Goal: Information Seeking & Learning: Learn about a topic

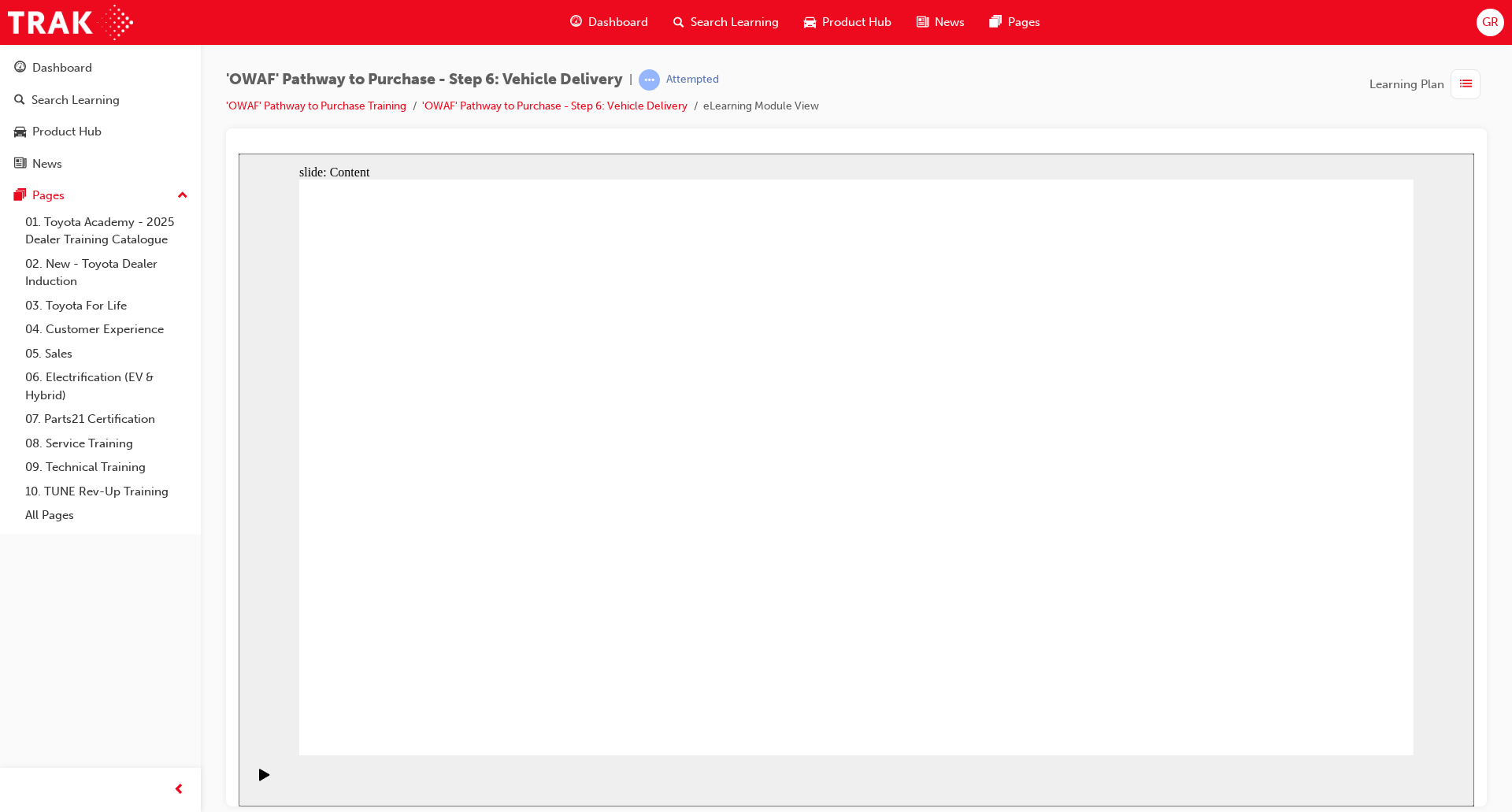
click at [265, 780] on div "Pause (Ctrl+Alt+P)" at bounding box center [265, 781] width 27 height 27
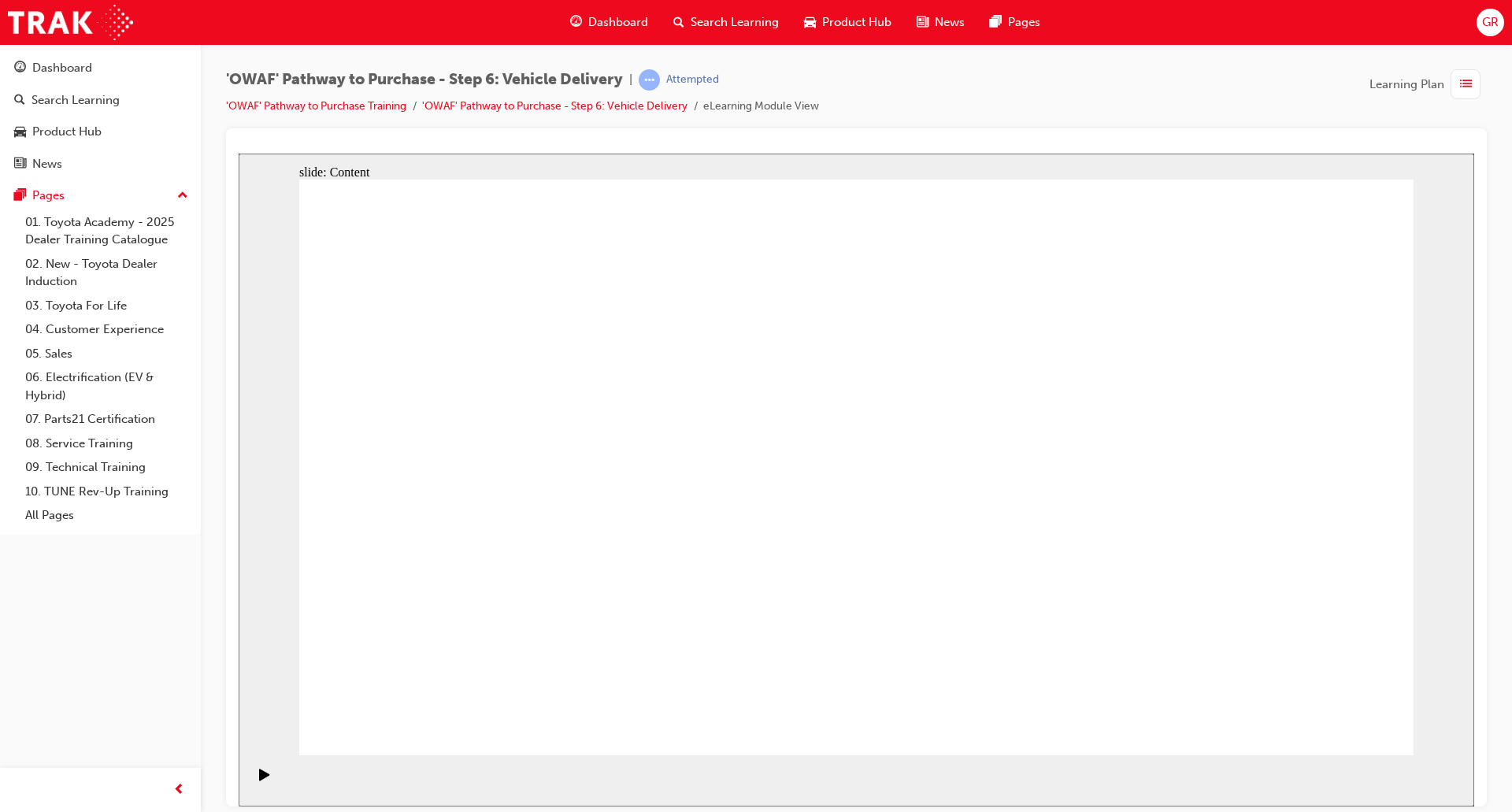
click at [259, 775] on icon "Play (Ctrl+Alt+P)" at bounding box center [264, 773] width 10 height 12
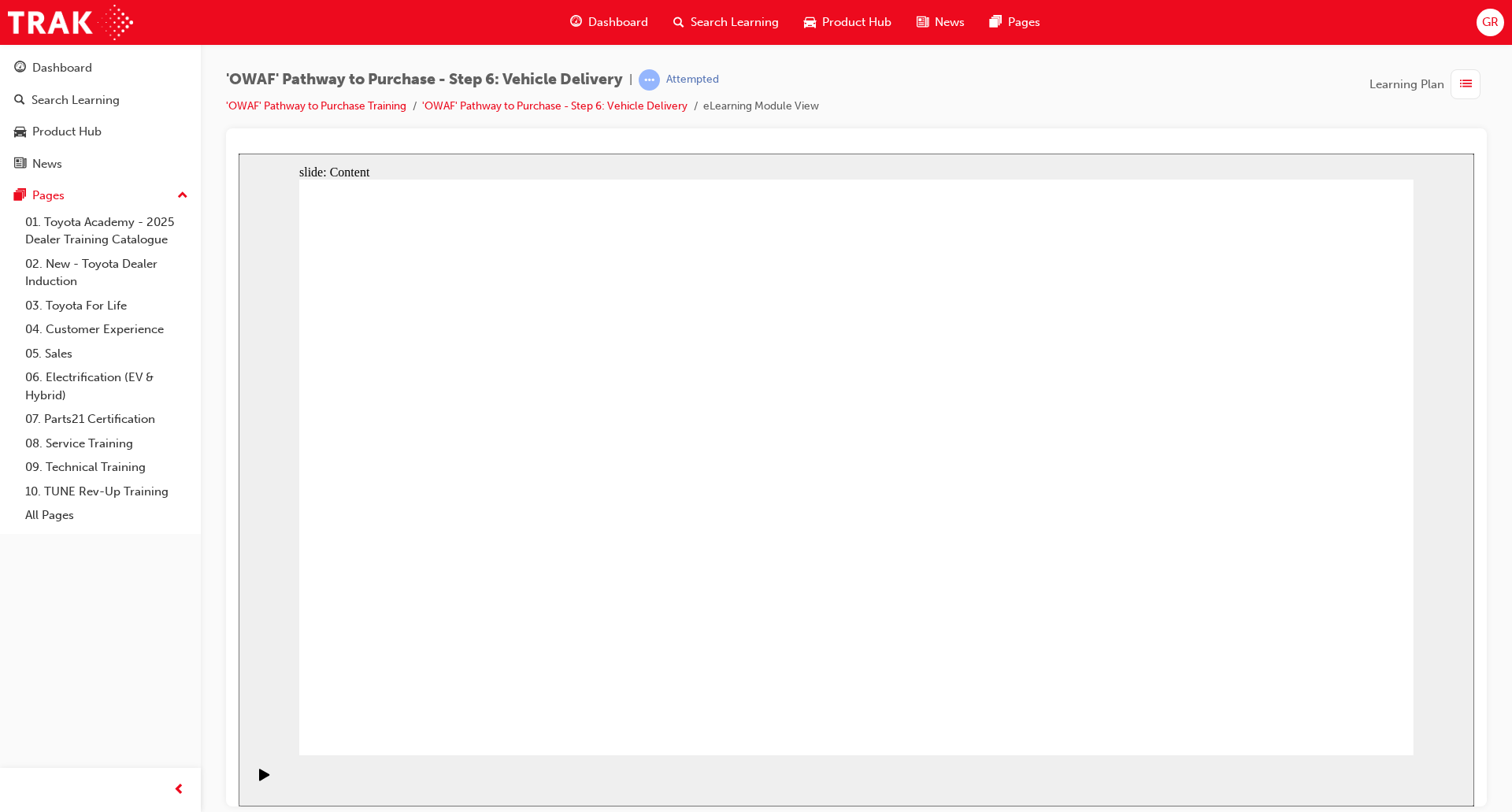
click at [265, 780] on div "Pause (Ctrl+Alt+P)" at bounding box center [265, 781] width 27 height 27
click at [259, 779] on icon "Play (Ctrl+Alt+P)" at bounding box center [264, 773] width 10 height 12
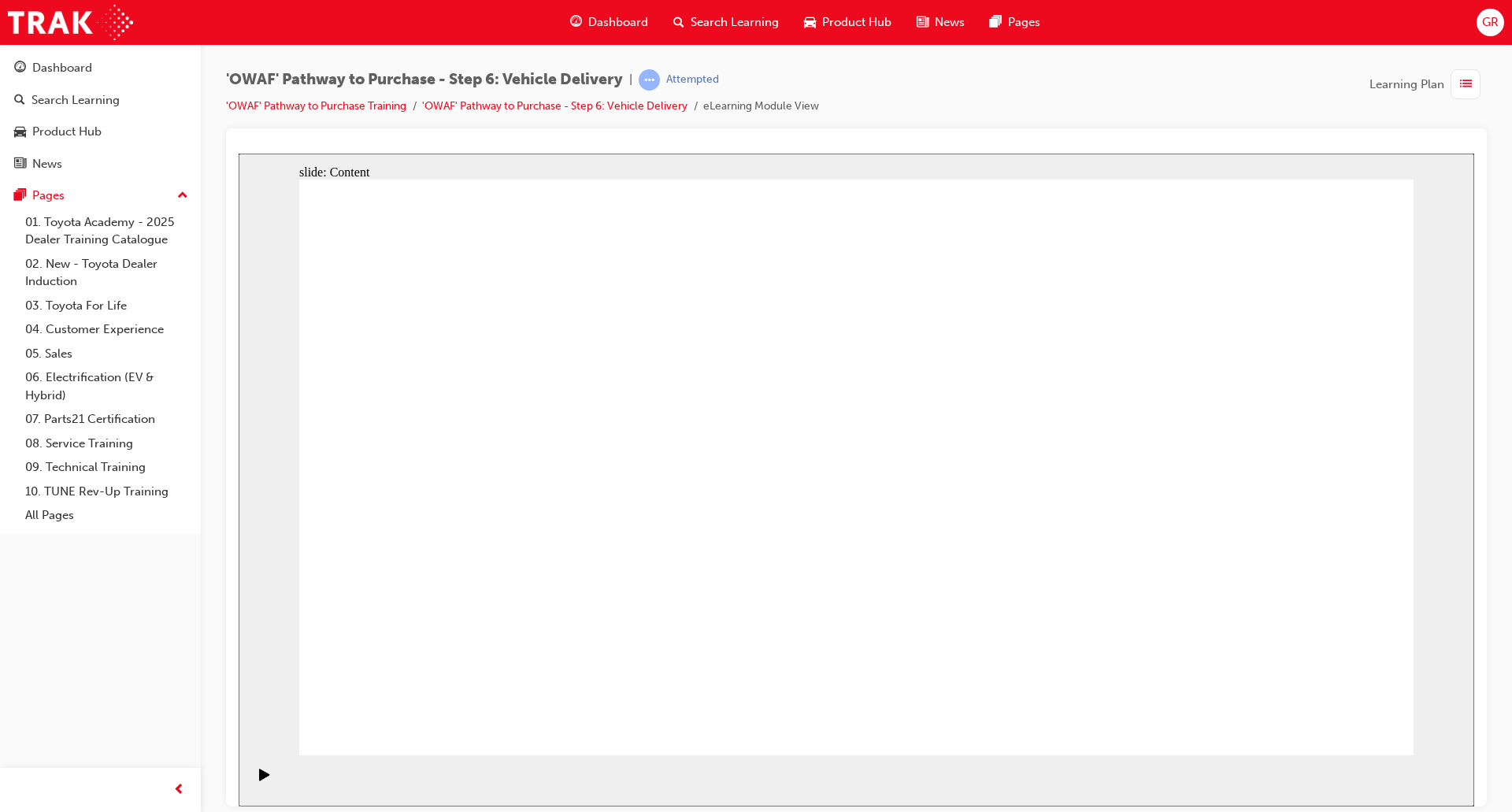
drag, startPoint x: 390, startPoint y: 698, endPoint x: 385, endPoint y: 715, distance: 17.7
click at [266, 777] on rect "Pause (Ctrl+Alt+P)" at bounding box center [267, 773] width 3 height 11
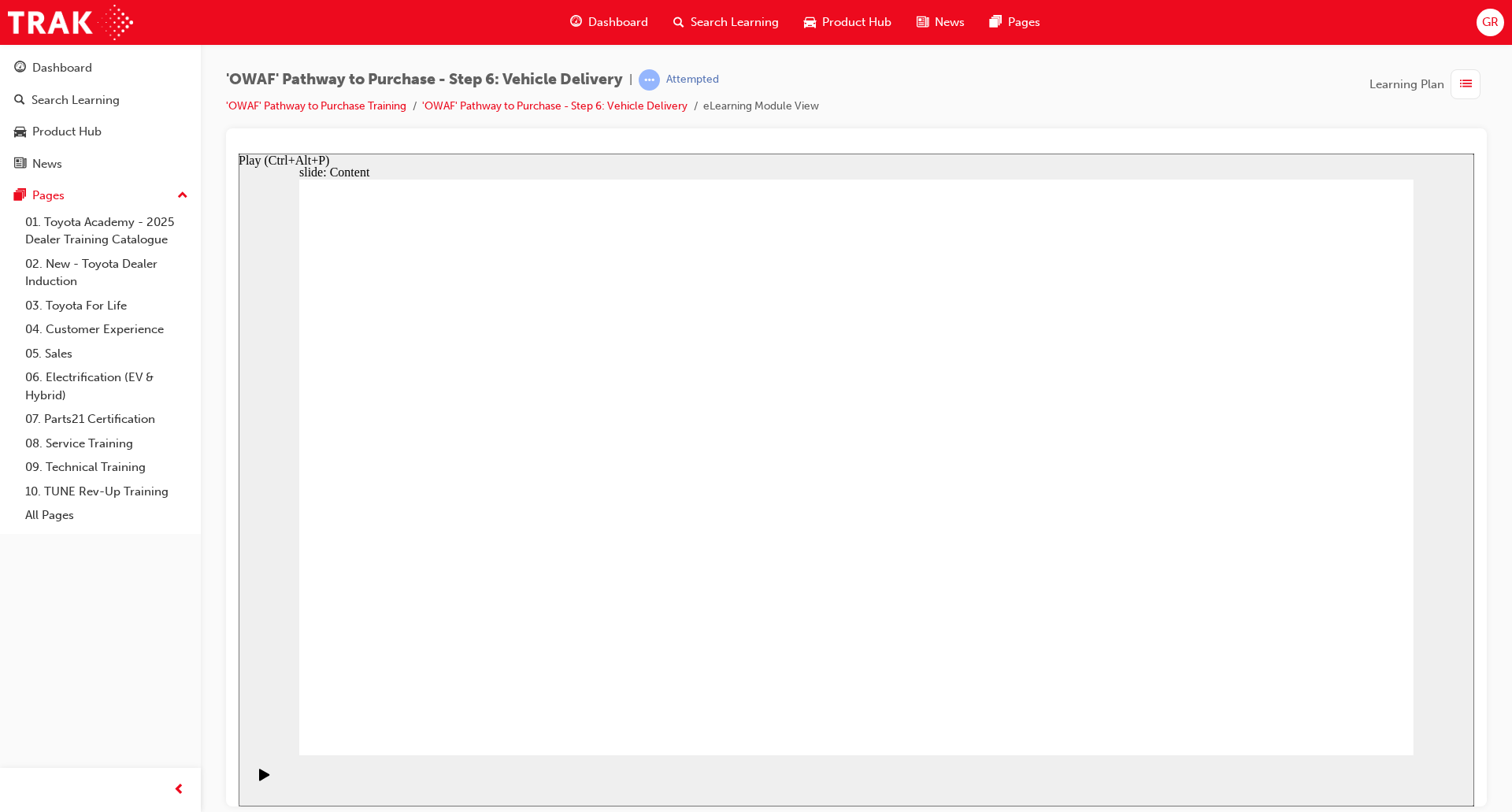
click at [259, 776] on icon "Play (Ctrl+Alt+P)" at bounding box center [264, 773] width 10 height 12
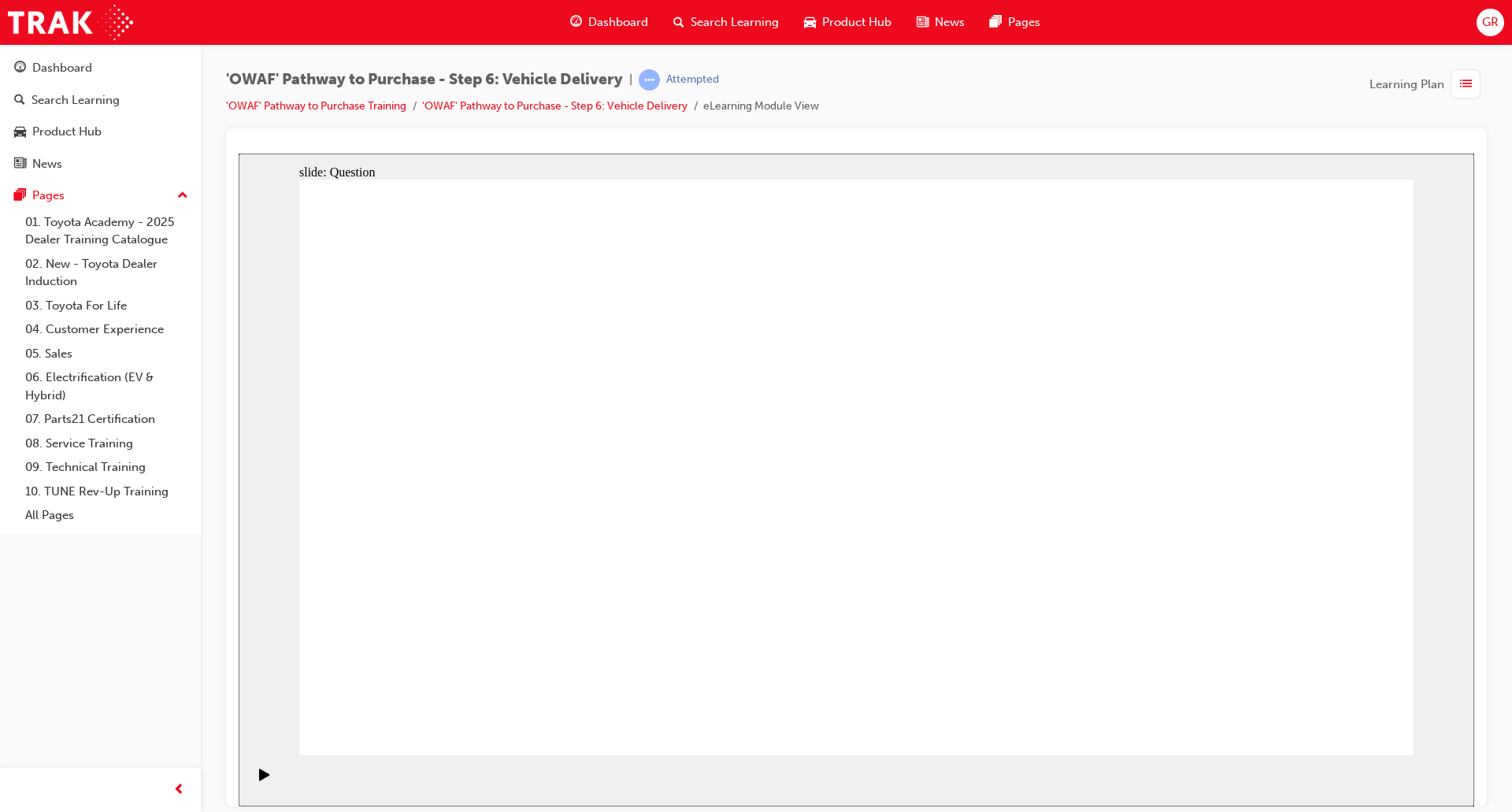
radio input "true"
drag, startPoint x: 689, startPoint y: 599, endPoint x: 726, endPoint y: 425, distance: 177.9
drag, startPoint x: 885, startPoint y: 604, endPoint x: 1073, endPoint y: 432, distance: 254.8
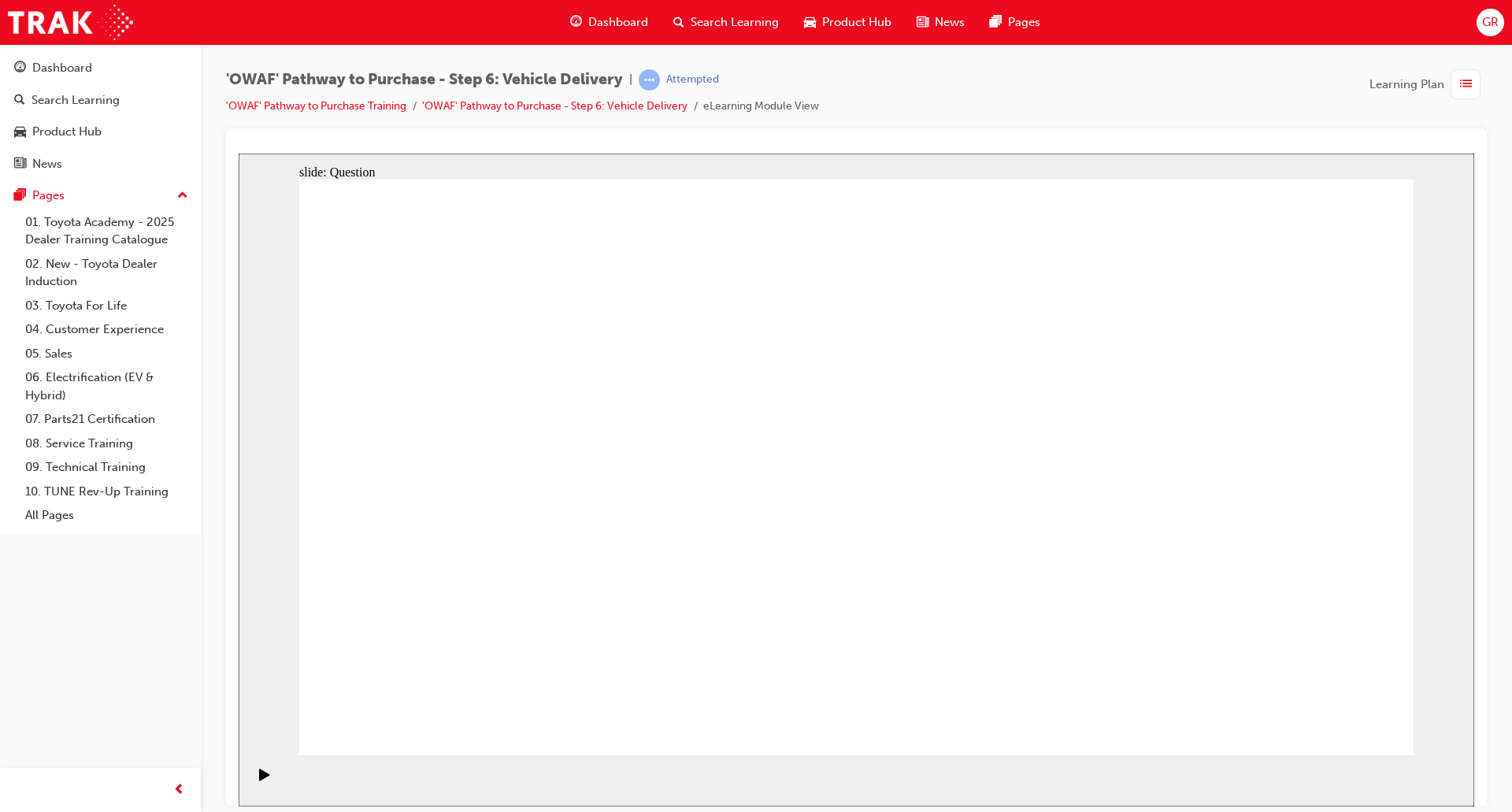
drag, startPoint x: 1079, startPoint y: 600, endPoint x: 595, endPoint y: 501, distance: 494.0
checkbox input "true"
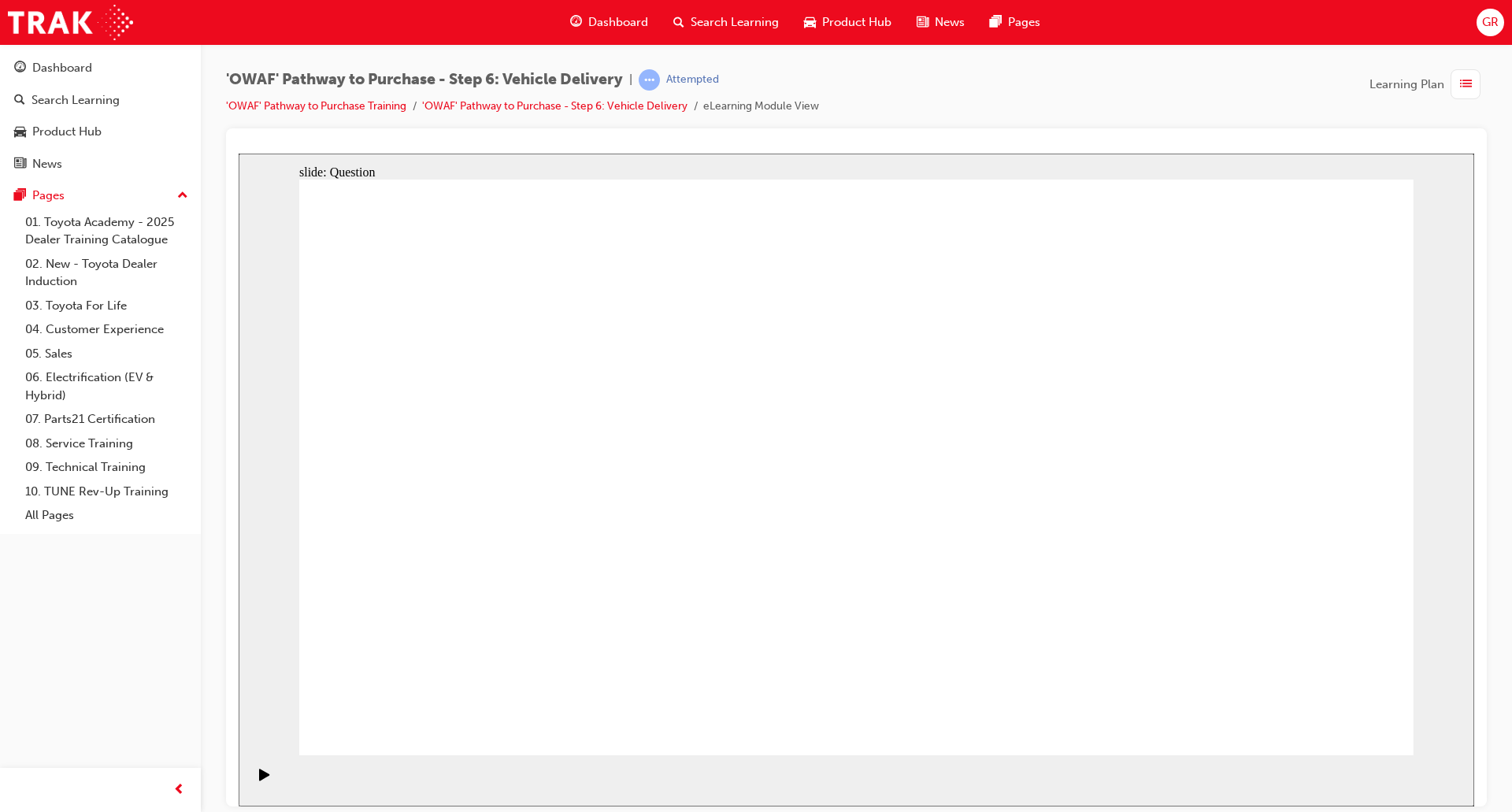
checkbox input "true"
drag, startPoint x: 1270, startPoint y: 502, endPoint x: 528, endPoint y: 556, distance: 744.0
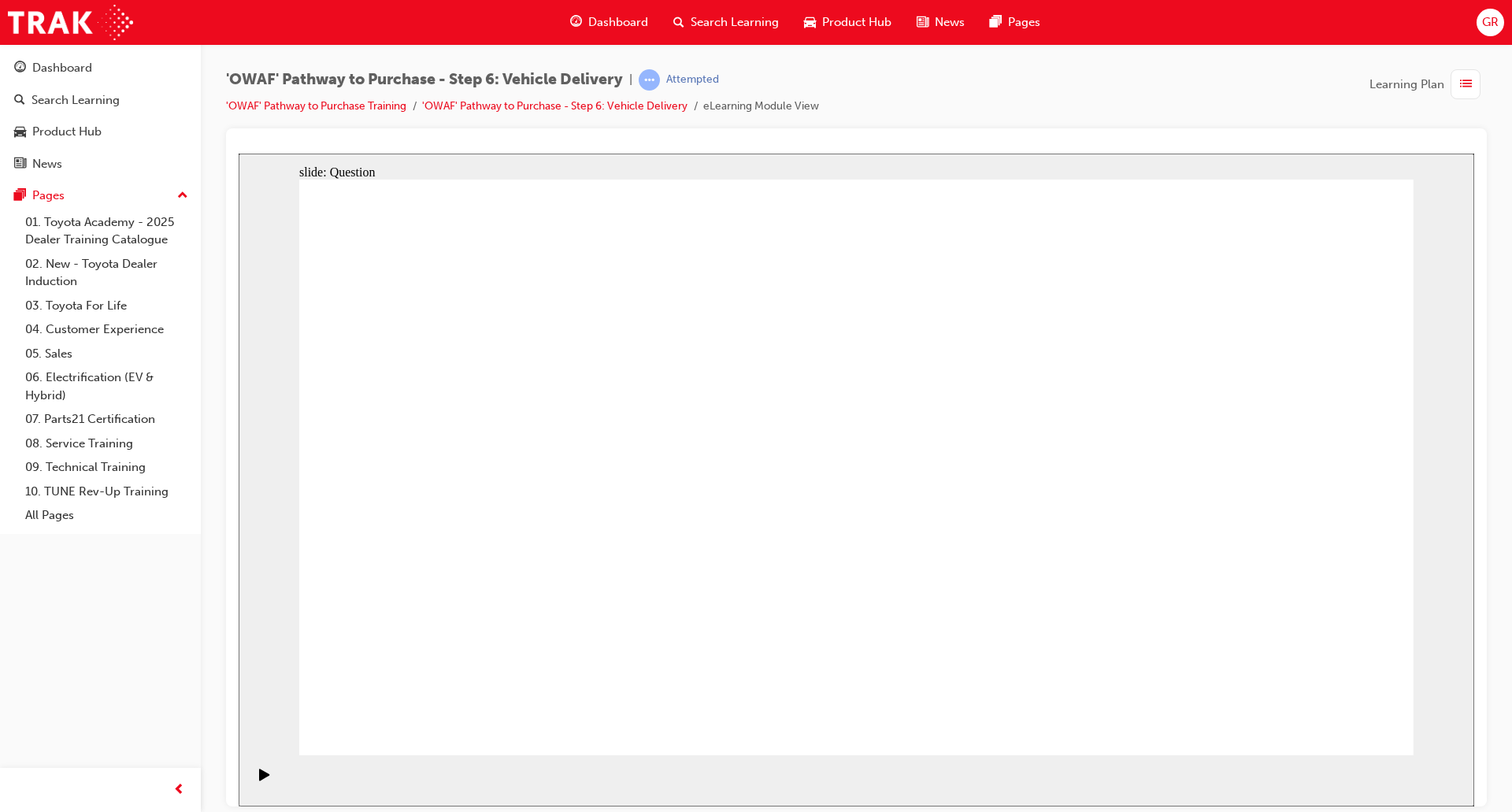
drag, startPoint x: 1237, startPoint y: 495, endPoint x: 486, endPoint y: 566, distance: 754.3
drag, startPoint x: 1285, startPoint y: 516, endPoint x: 909, endPoint y: 588, distance: 382.8
drag, startPoint x: 920, startPoint y: 573, endPoint x: 1190, endPoint y: 519, distance: 275.3
drag, startPoint x: 1250, startPoint y: 471, endPoint x: 536, endPoint y: 539, distance: 717.2
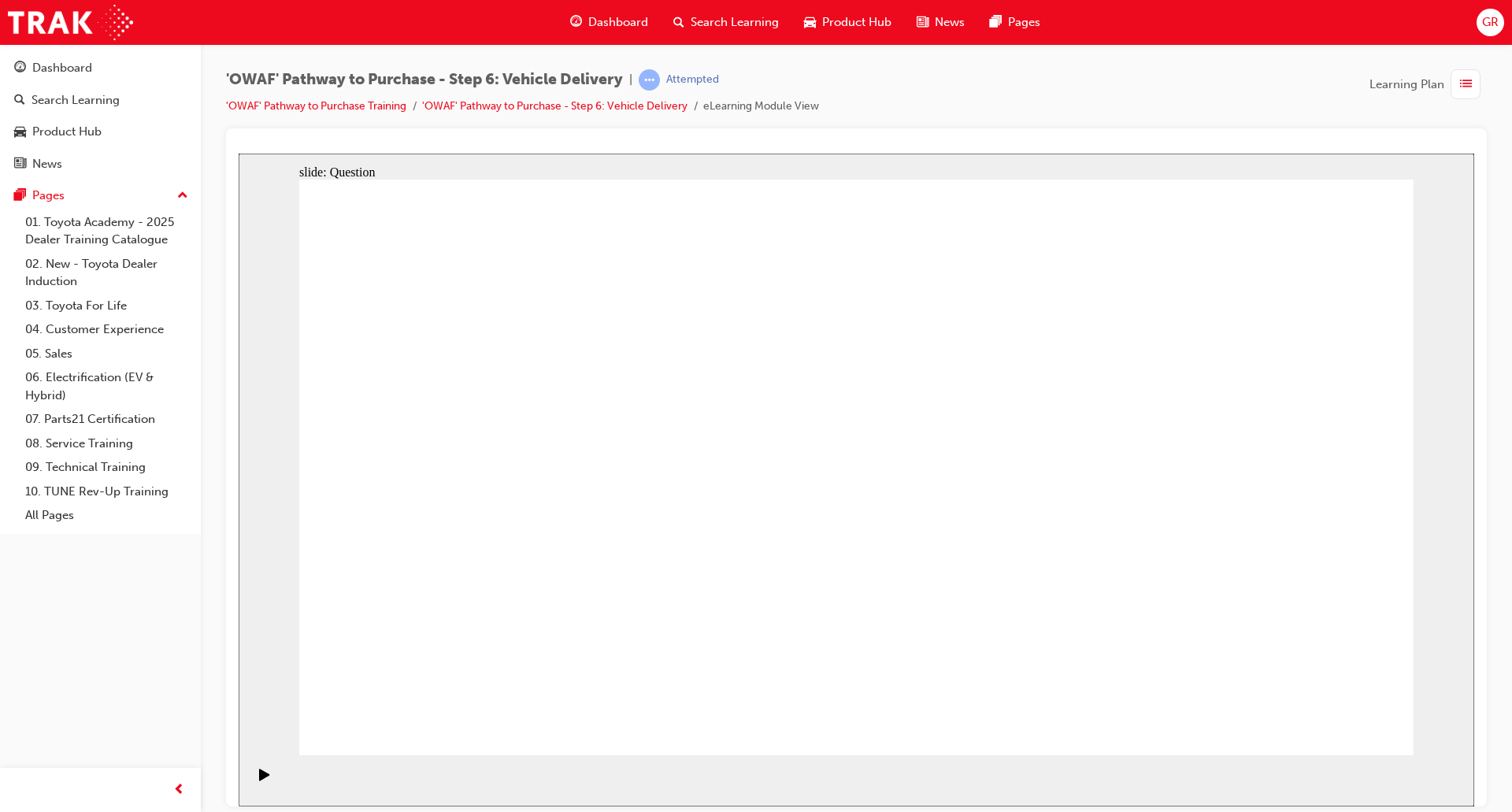
drag, startPoint x: 1267, startPoint y: 504, endPoint x: 512, endPoint y: 572, distance: 758.1
drag, startPoint x: 1249, startPoint y: 497, endPoint x: 848, endPoint y: 590, distance: 411.6
drag, startPoint x: 1273, startPoint y: 476, endPoint x: 538, endPoint y: 538, distance: 737.6
drag, startPoint x: 1278, startPoint y: 527, endPoint x: 566, endPoint y: 575, distance: 713.6
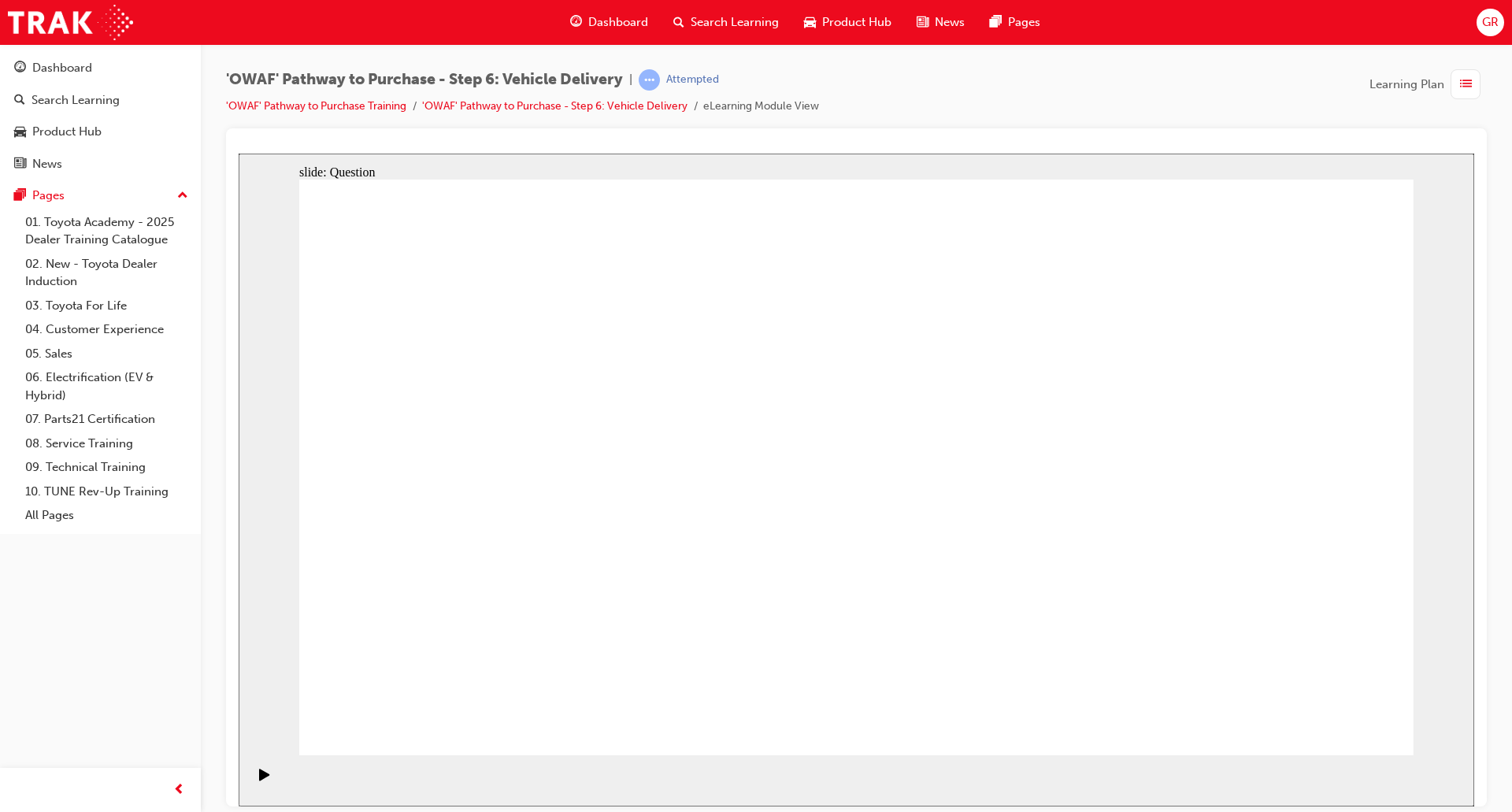
radio input "true"
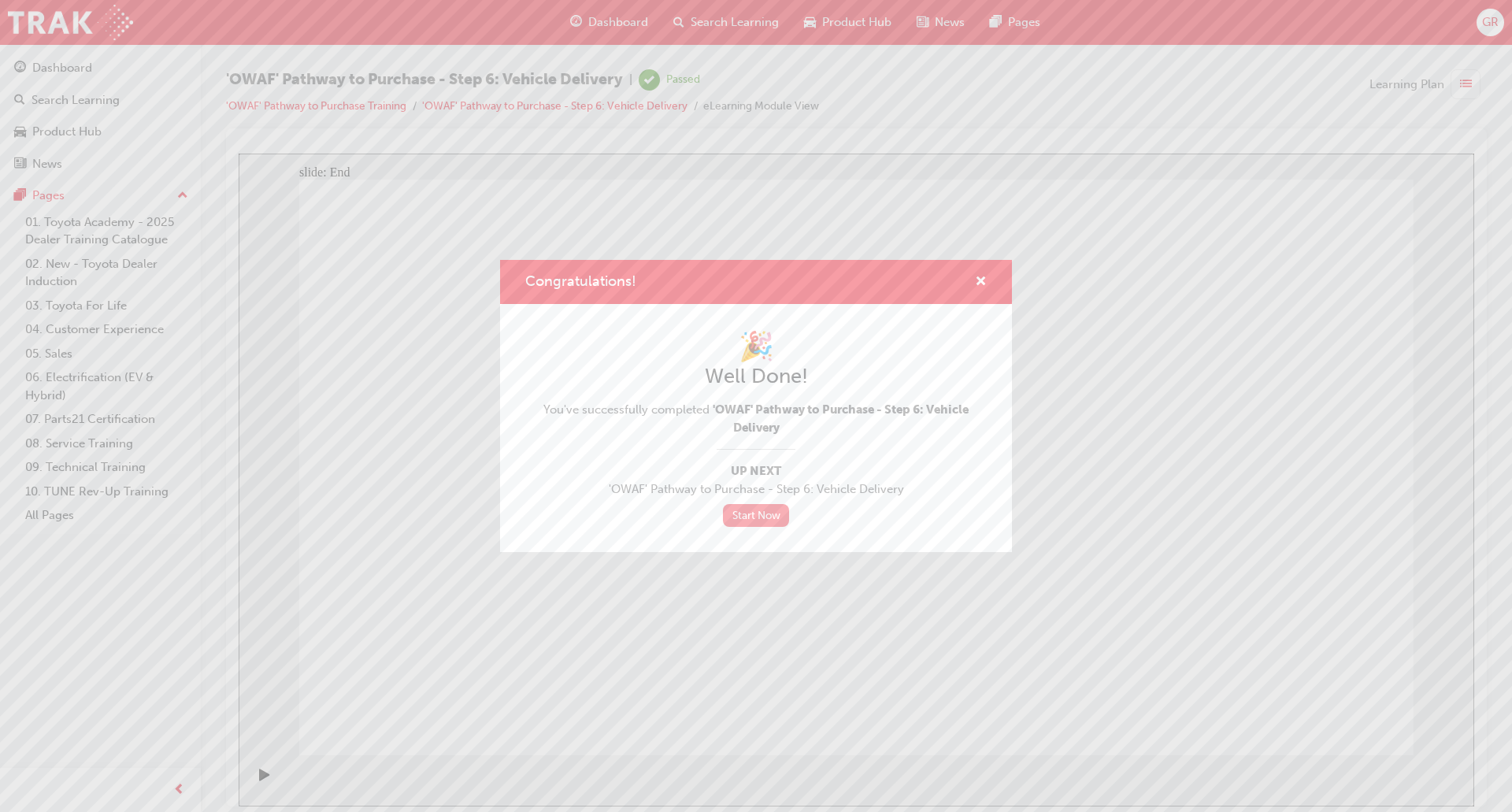
click at [761, 517] on link "Start Now" at bounding box center [756, 515] width 66 height 23
click at [779, 517] on link "Start Now" at bounding box center [756, 515] width 66 height 23
click at [765, 514] on link "Start Now" at bounding box center [756, 515] width 66 height 23
click at [984, 285] on span "cross-icon" at bounding box center [980, 283] width 12 height 14
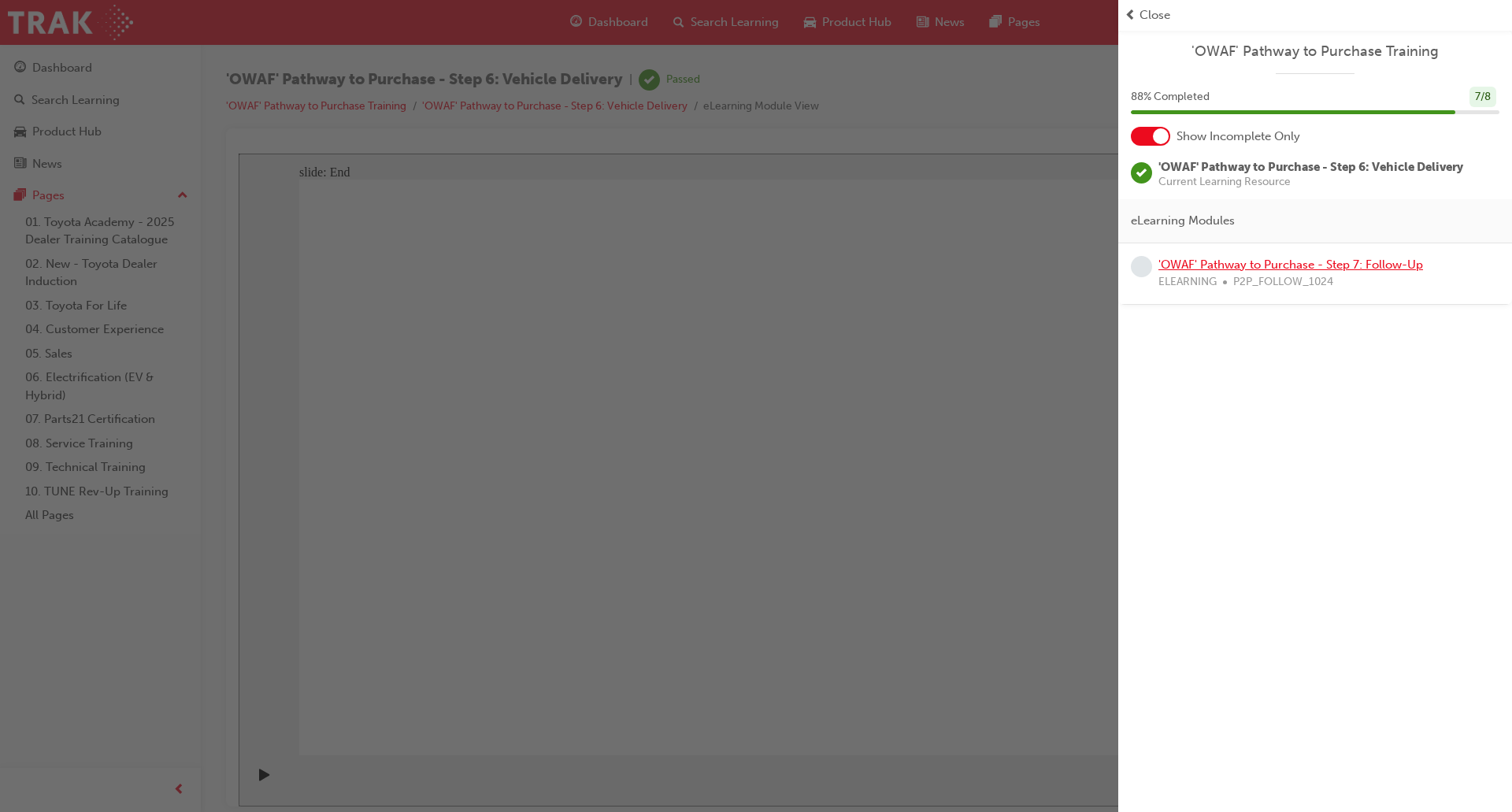
click at [1287, 264] on link "'OWAF' Pathway to Purchase - Step 7: Follow-Up" at bounding box center [1290, 265] width 265 height 14
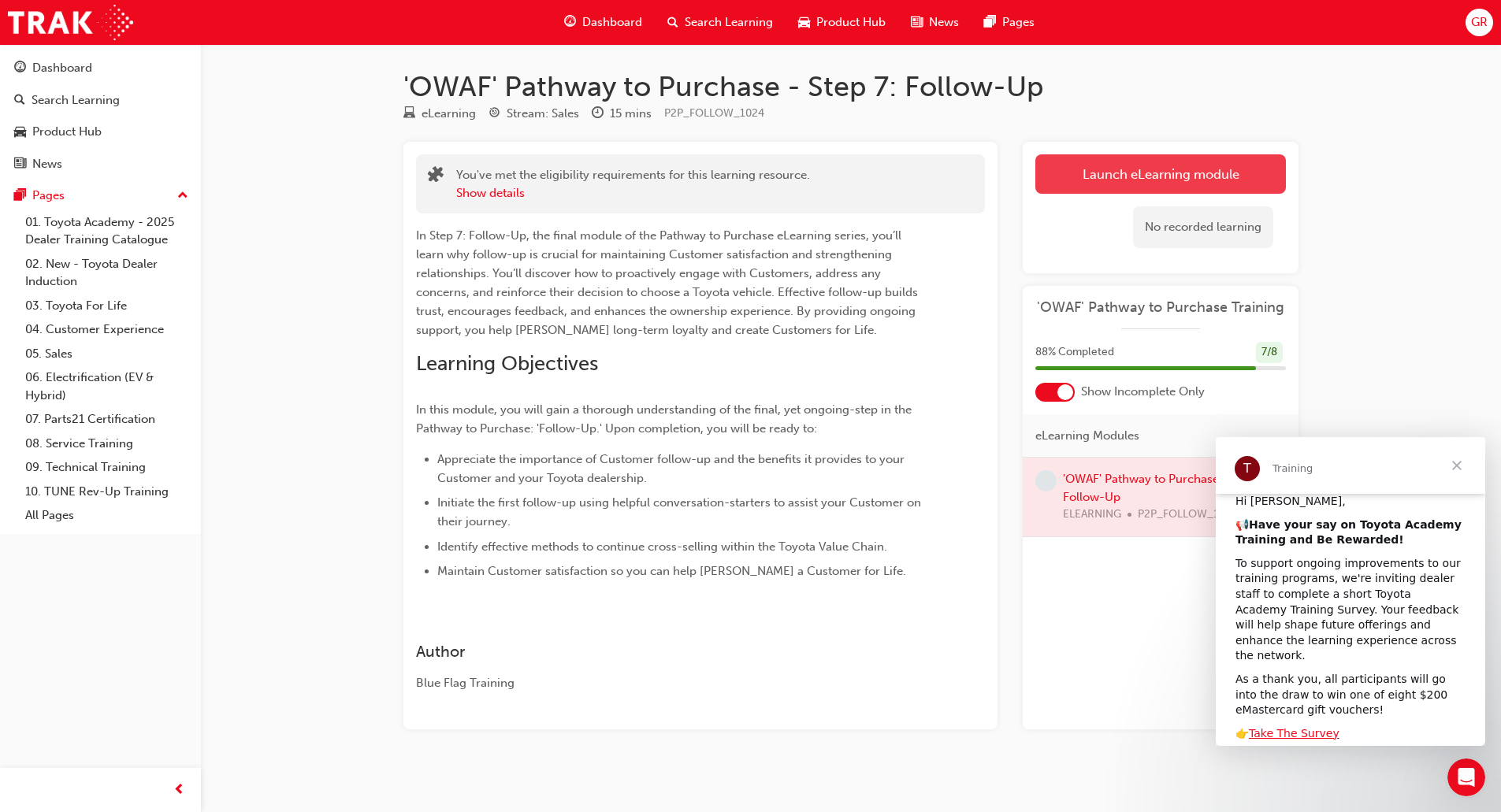
click at [1198, 167] on link "Launch eLearning module" at bounding box center [1160, 173] width 250 height 39
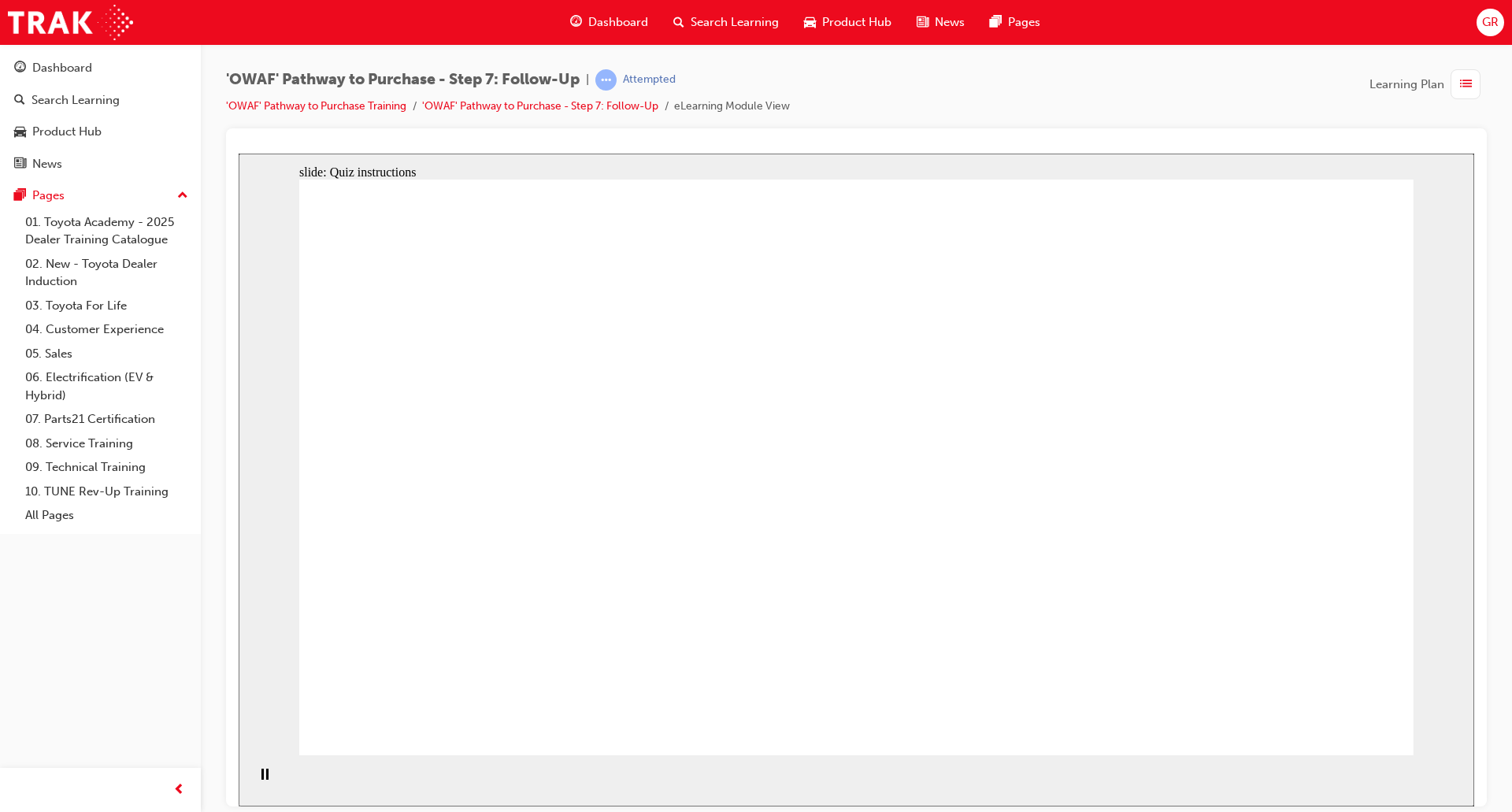
radio input "false"
radio input "true"
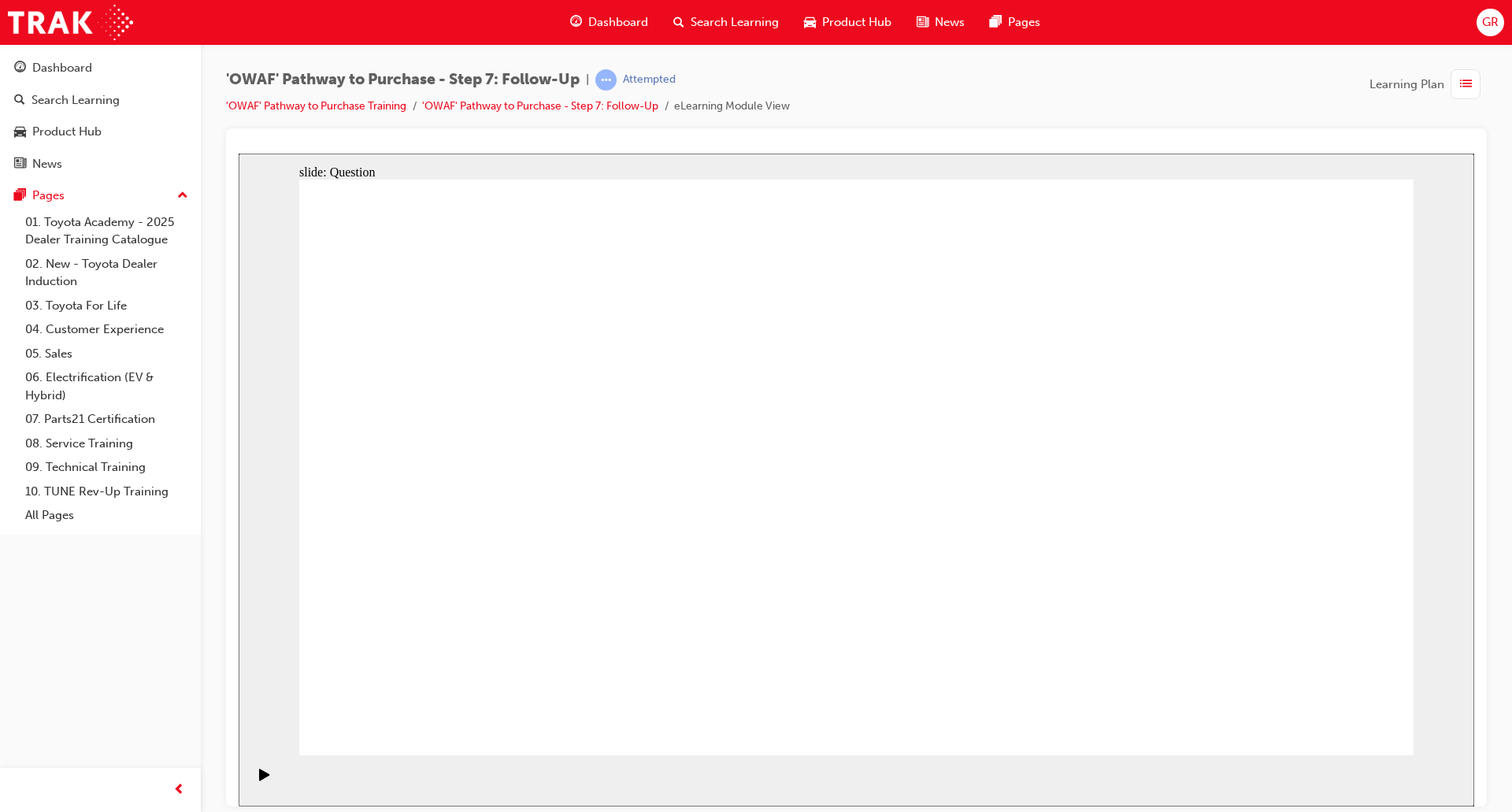
radio input "false"
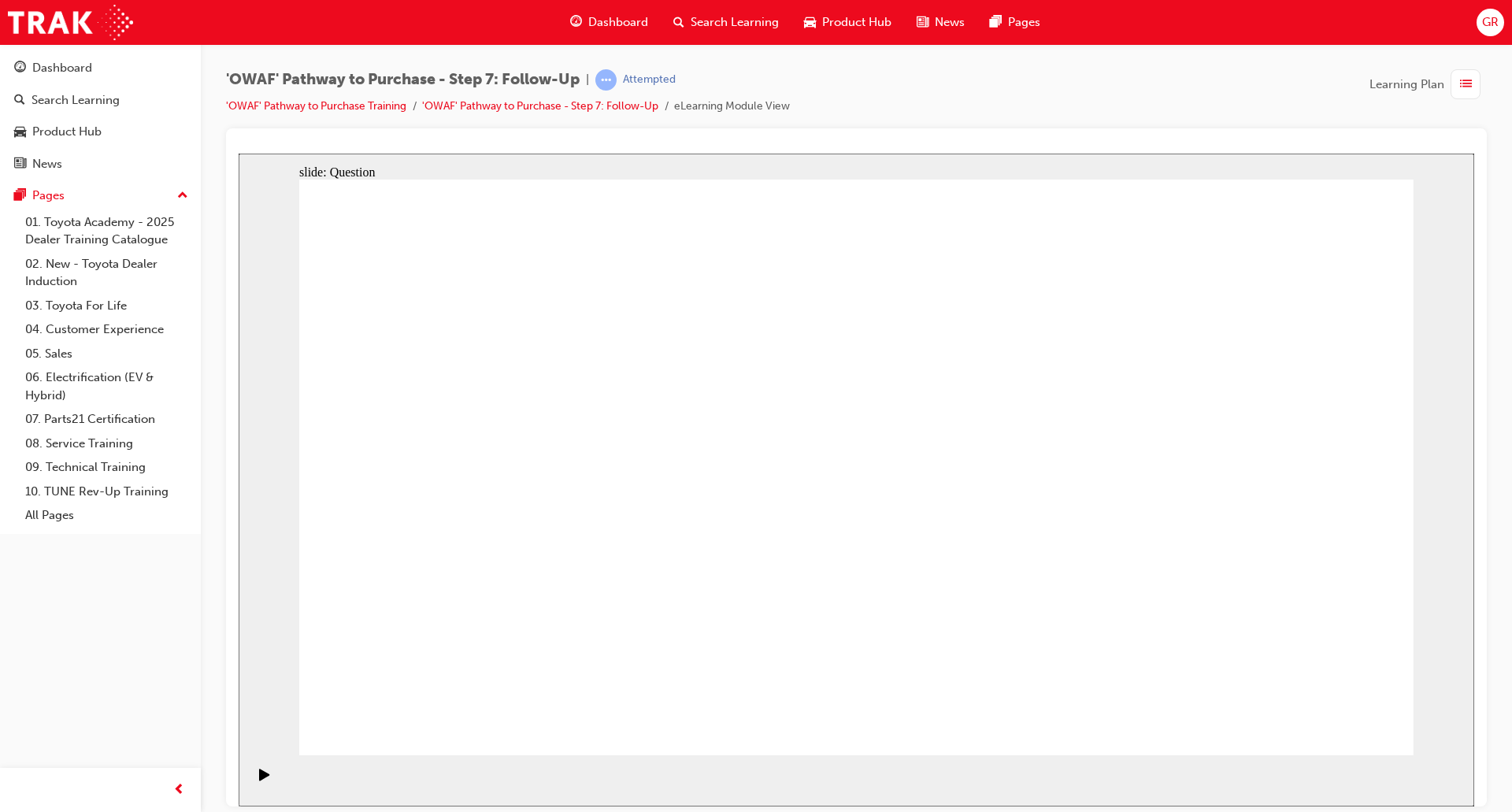
radio input "true"
drag, startPoint x: 657, startPoint y: 623, endPoint x: 857, endPoint y: 403, distance: 297.3
drag, startPoint x: 906, startPoint y: 680, endPoint x: 661, endPoint y: 460, distance: 329.3
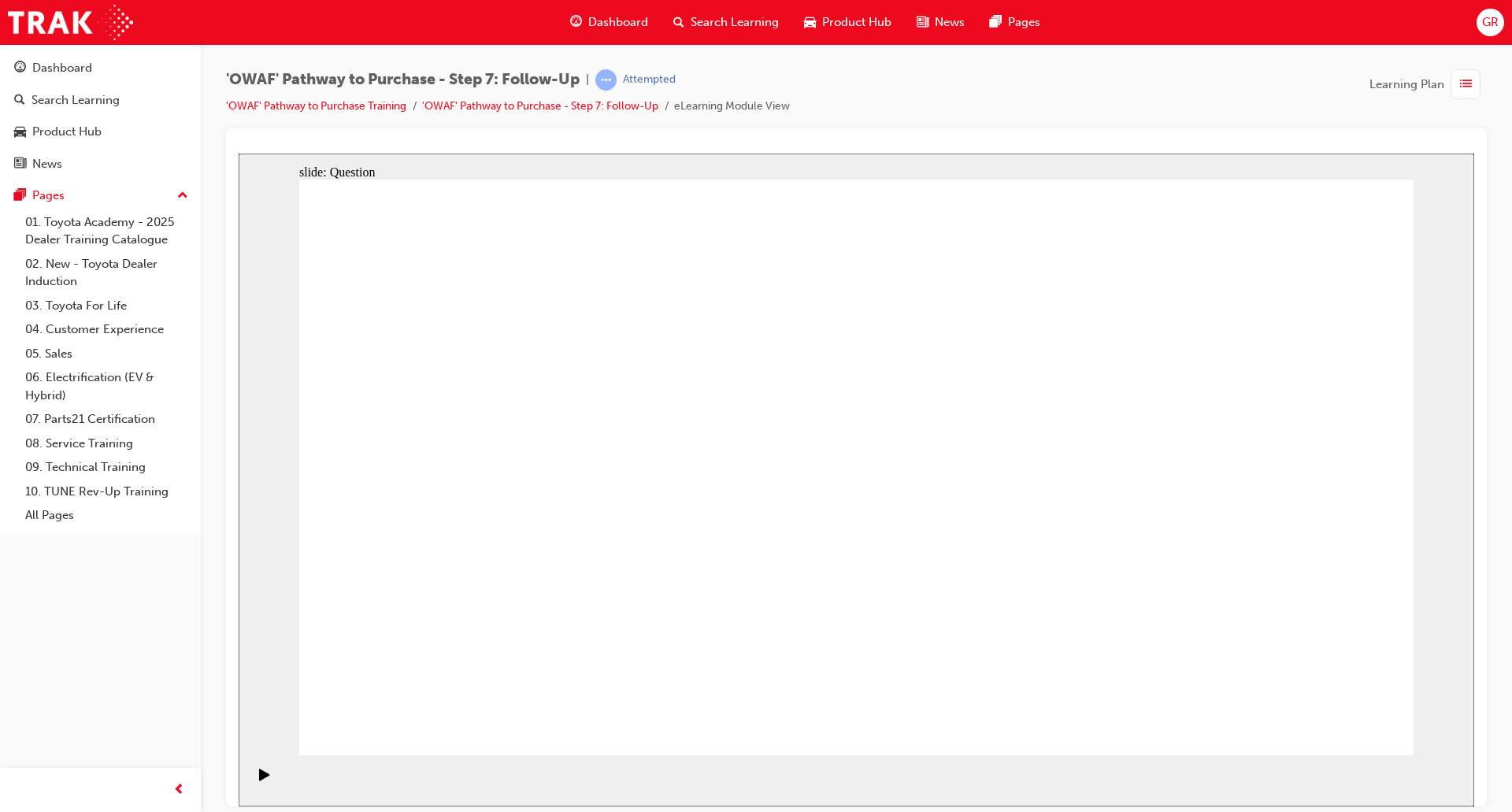
drag, startPoint x: 1094, startPoint y: 622, endPoint x: 726, endPoint y: 519, distance: 382.1
radio input "true"
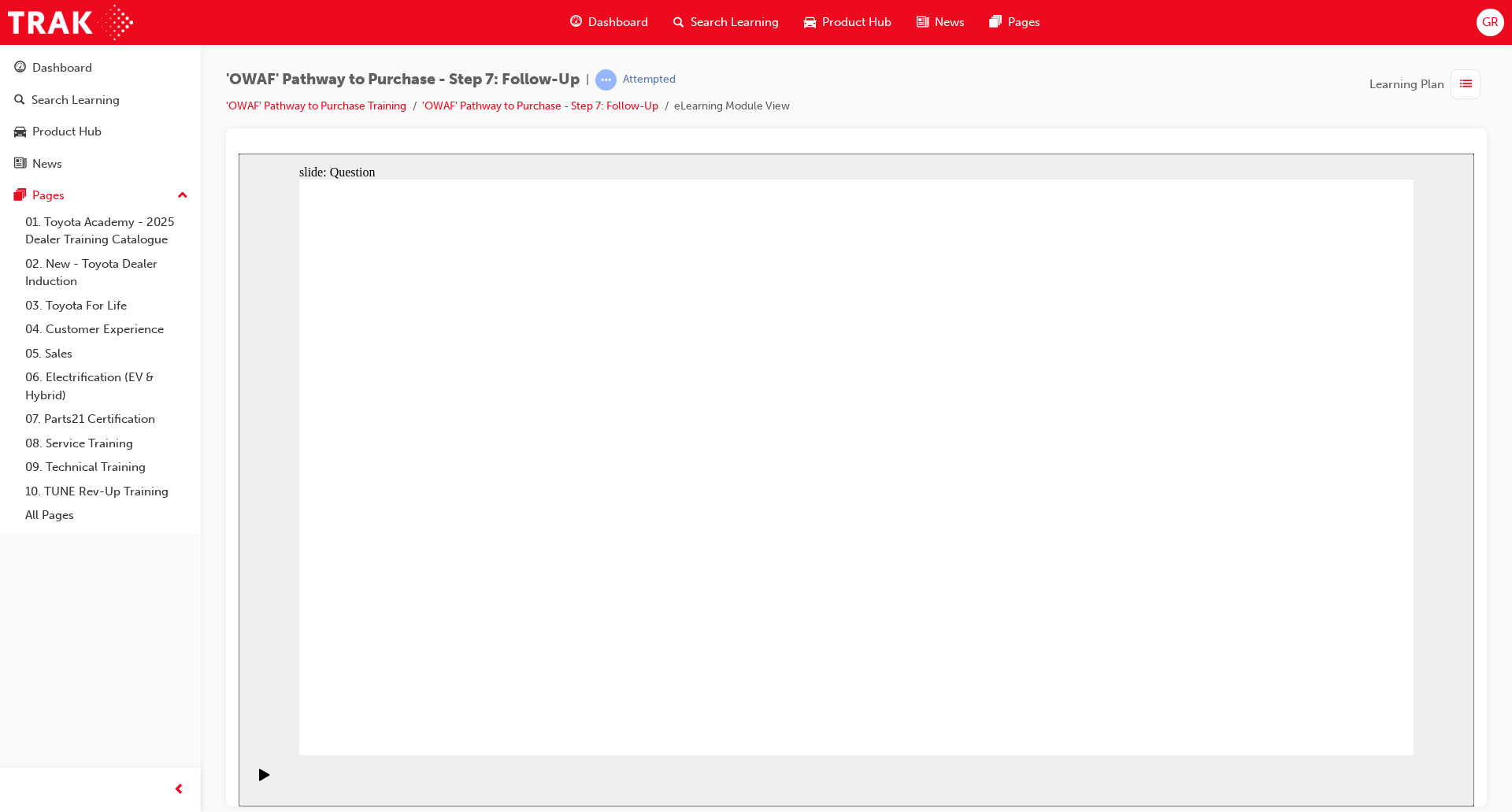
radio input "true"
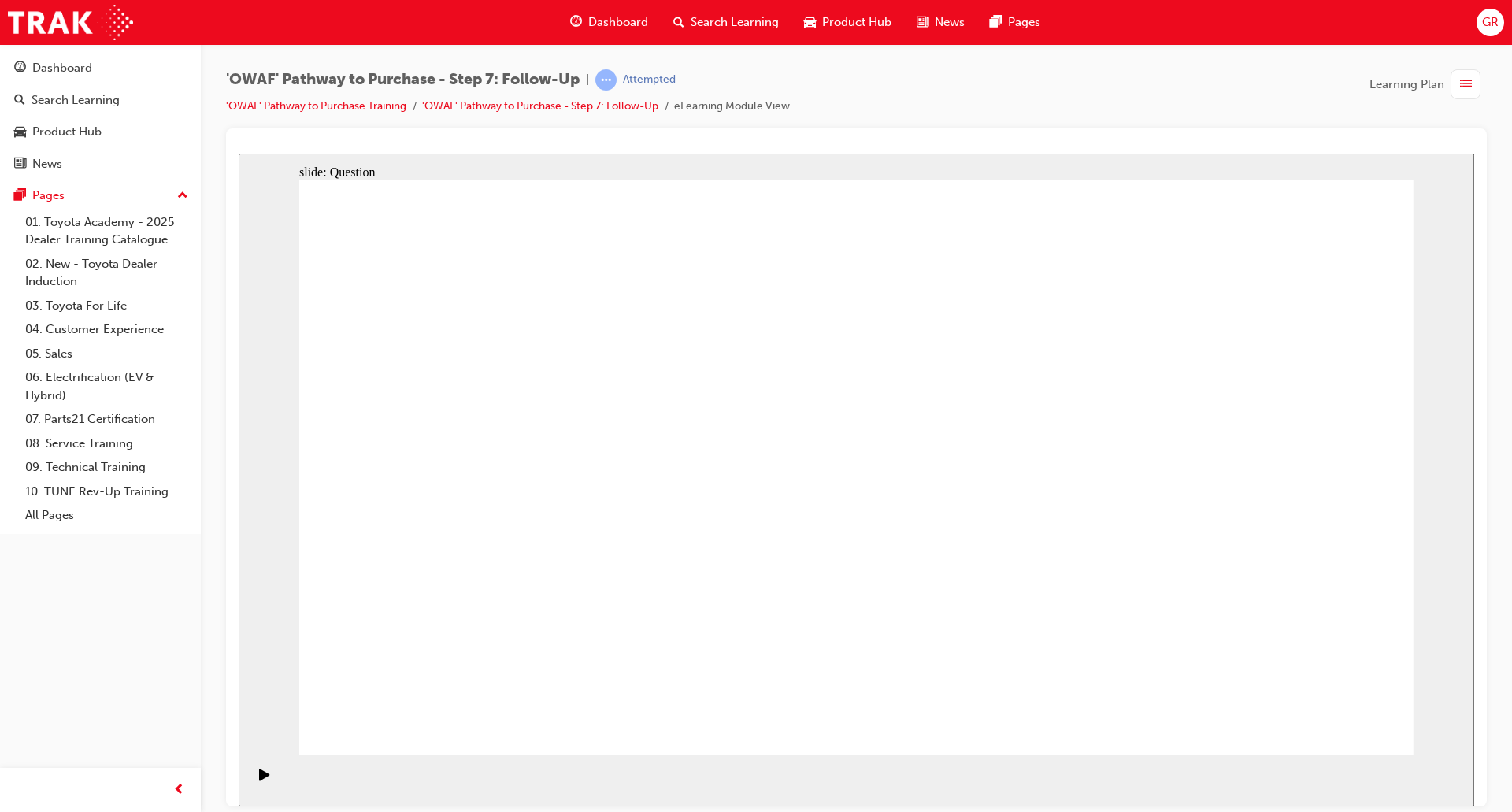
radio input "true"
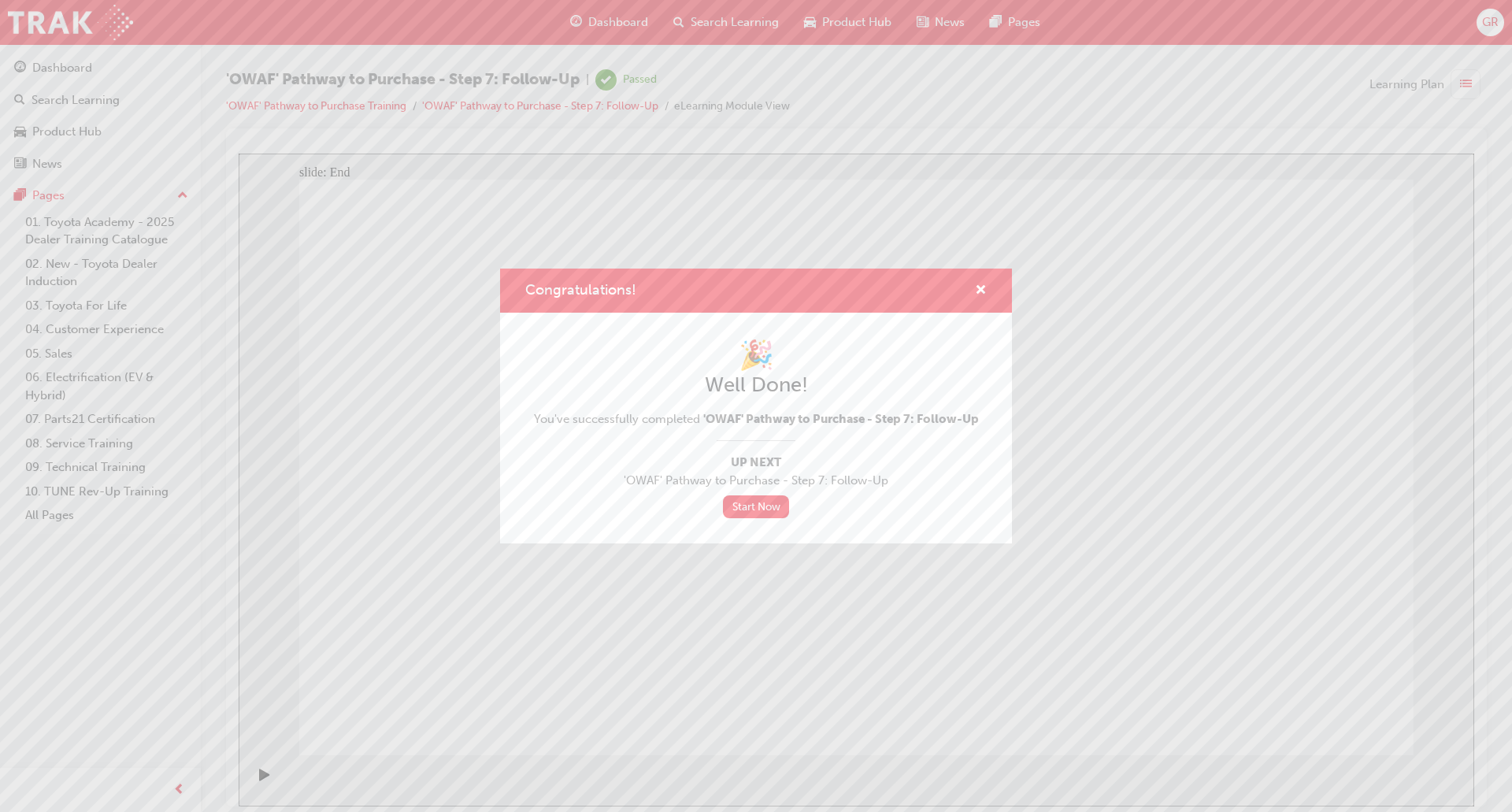
click at [987, 287] on div "Congratulations!" at bounding box center [756, 291] width 512 height 45
click at [971, 283] on div "Congratulations!" at bounding box center [974, 291] width 24 height 20
click at [976, 289] on span "cross-icon" at bounding box center [980, 292] width 12 height 14
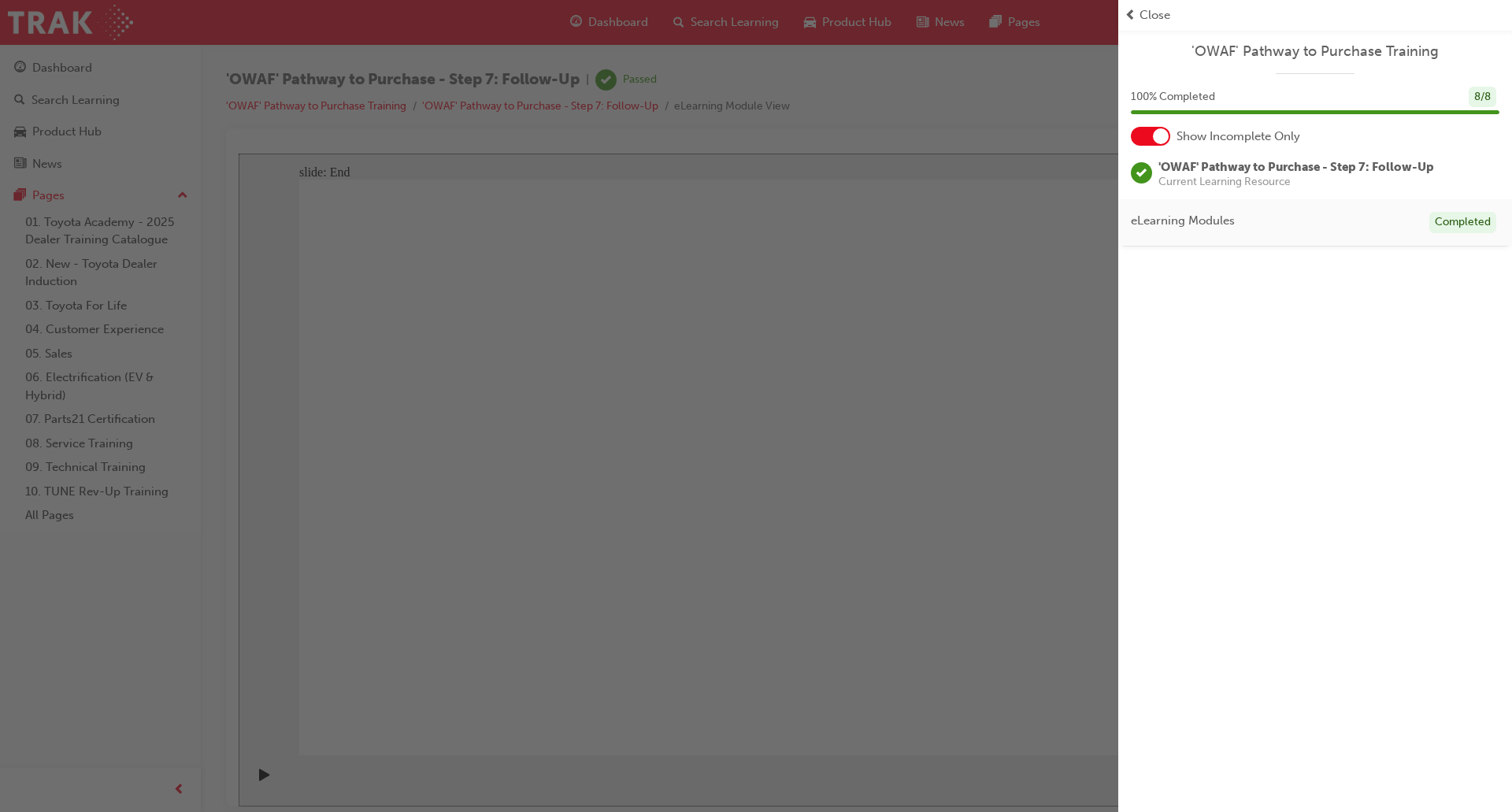
click at [1421, 406] on div "'OWAF' Pathway to Purchase Training 100 % Completed 8 / 8 Show Incomplete Only …" at bounding box center [1315, 406] width 394 height 812
click at [1155, 15] on span "Close" at bounding box center [1155, 15] width 31 height 18
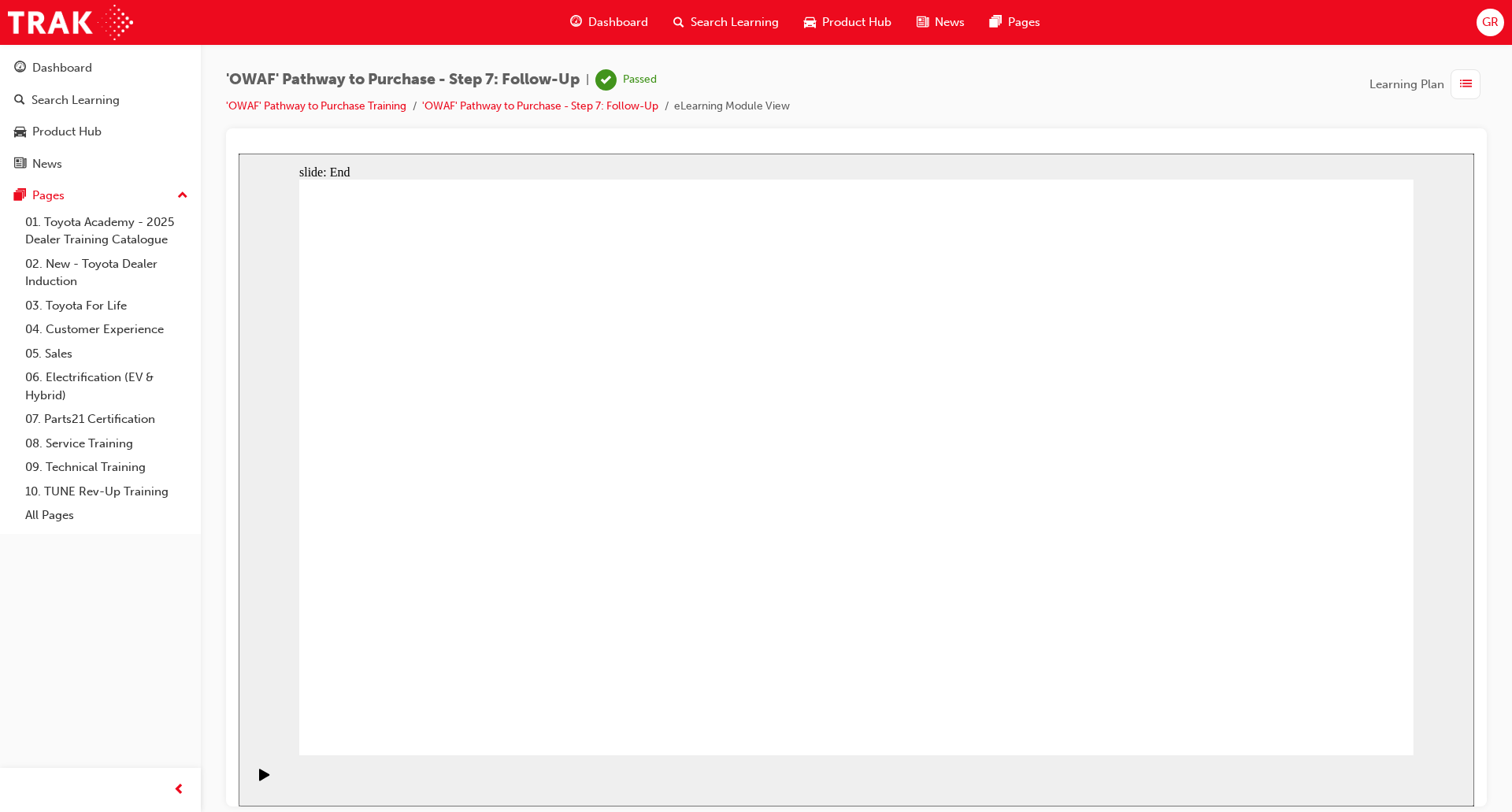
click at [602, 17] on span "Dashboard" at bounding box center [618, 23] width 60 height 18
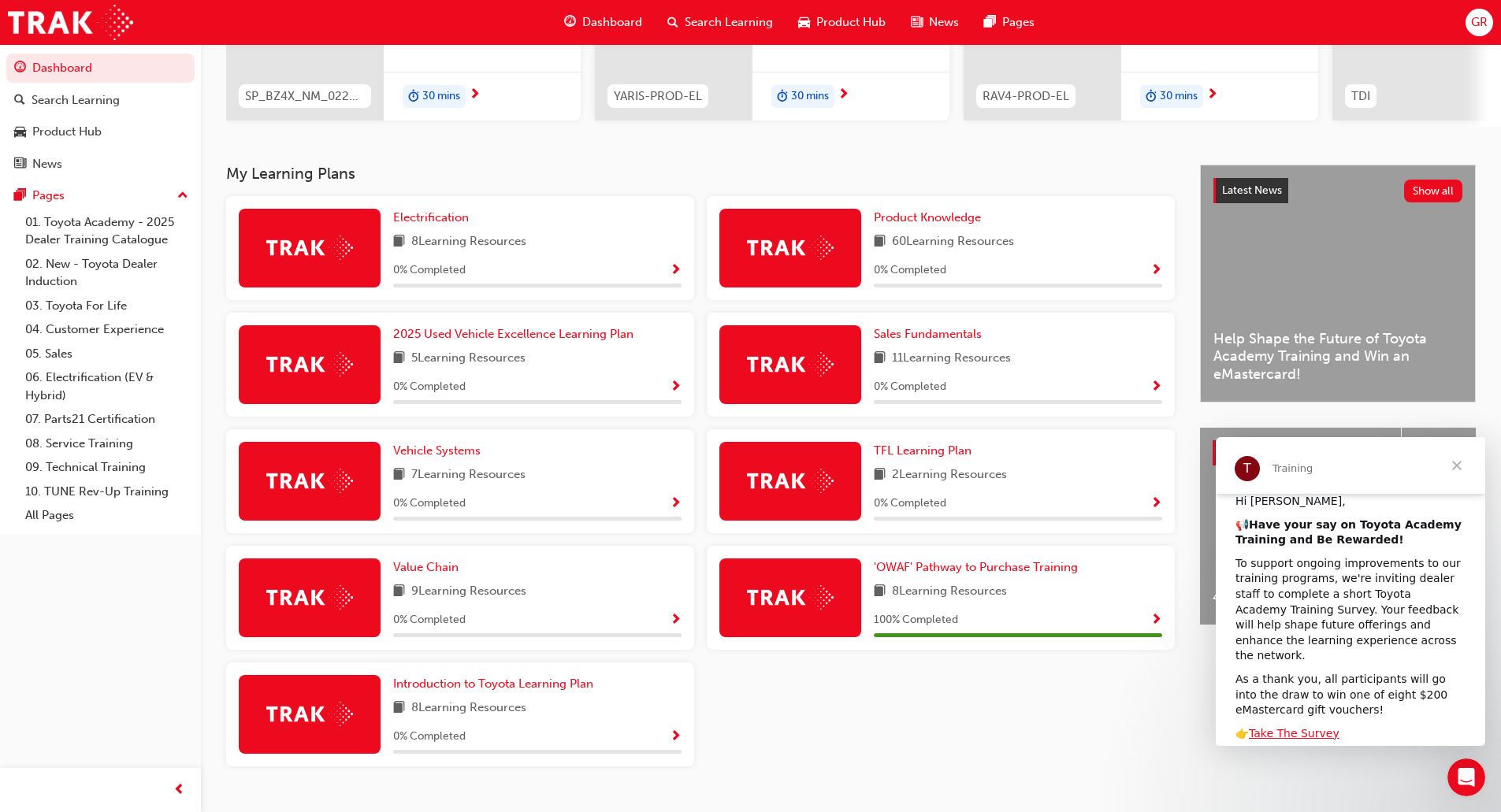
scroll to position [274, 0]
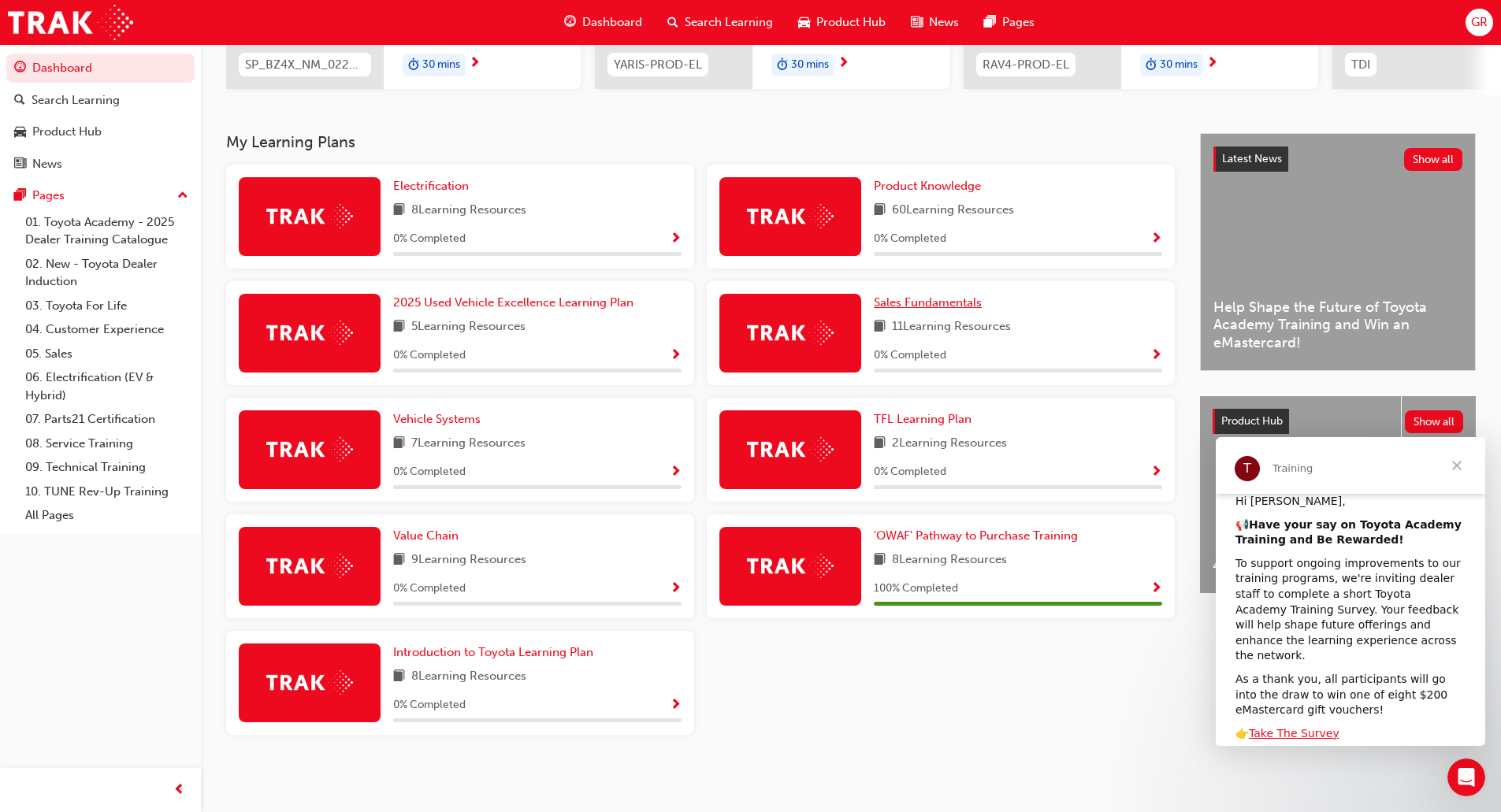
click at [943, 297] on span "Sales Fundamentals" at bounding box center [927, 303] width 108 height 14
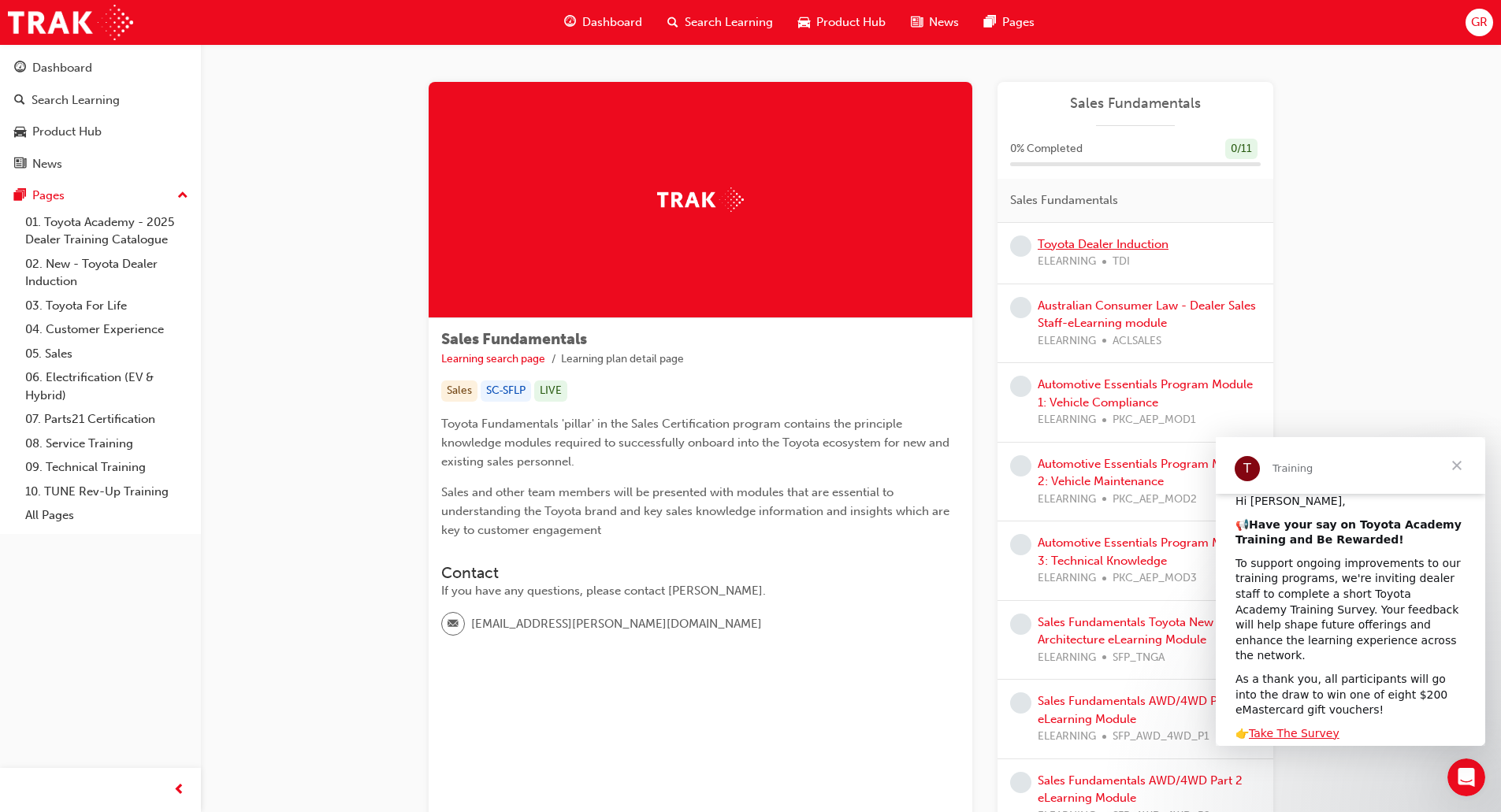
click at [1152, 240] on link "Toyota Dealer Induction" at bounding box center [1103, 245] width 131 height 14
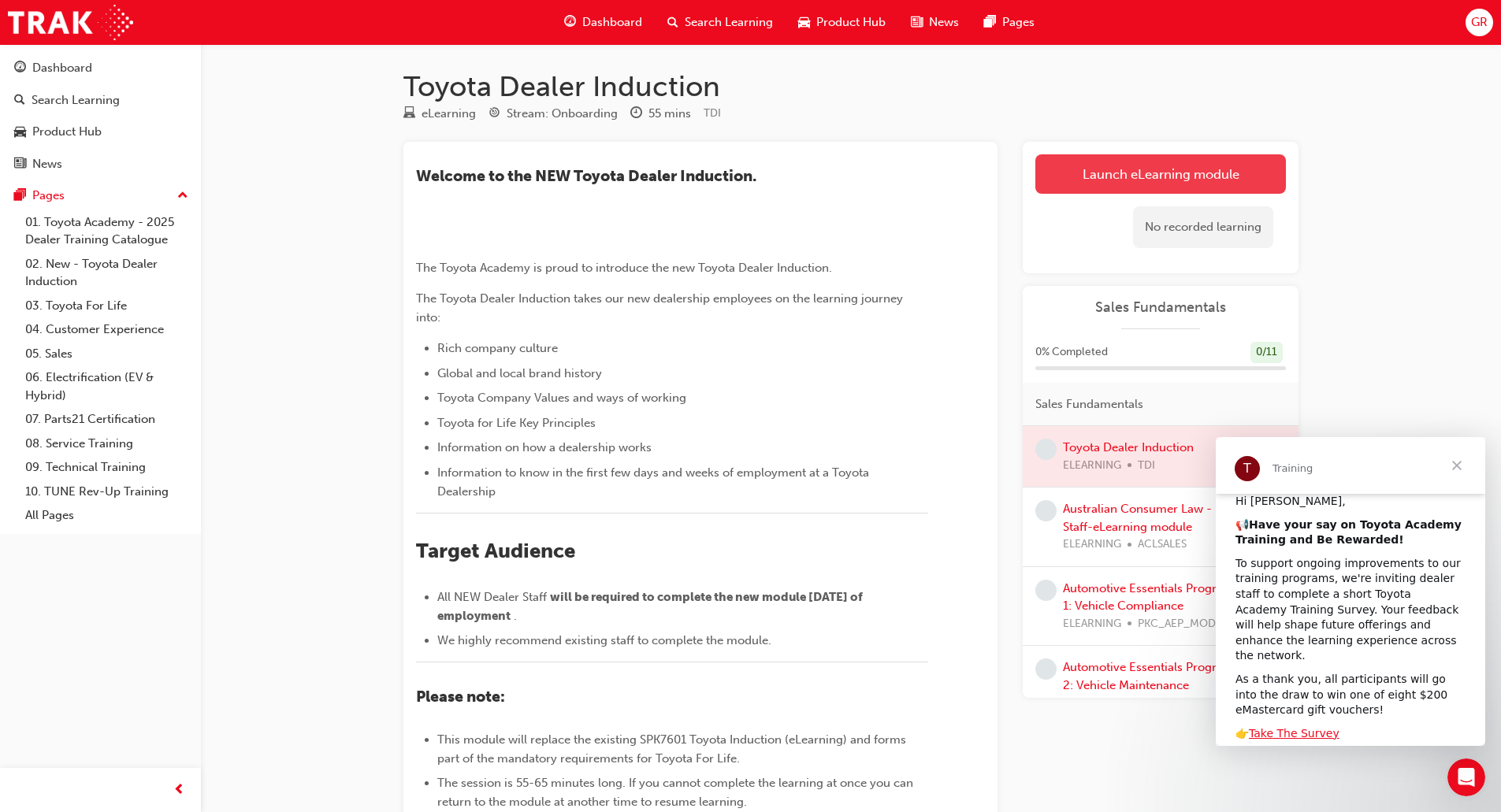
click at [1146, 170] on link "Launch eLearning module" at bounding box center [1160, 173] width 250 height 39
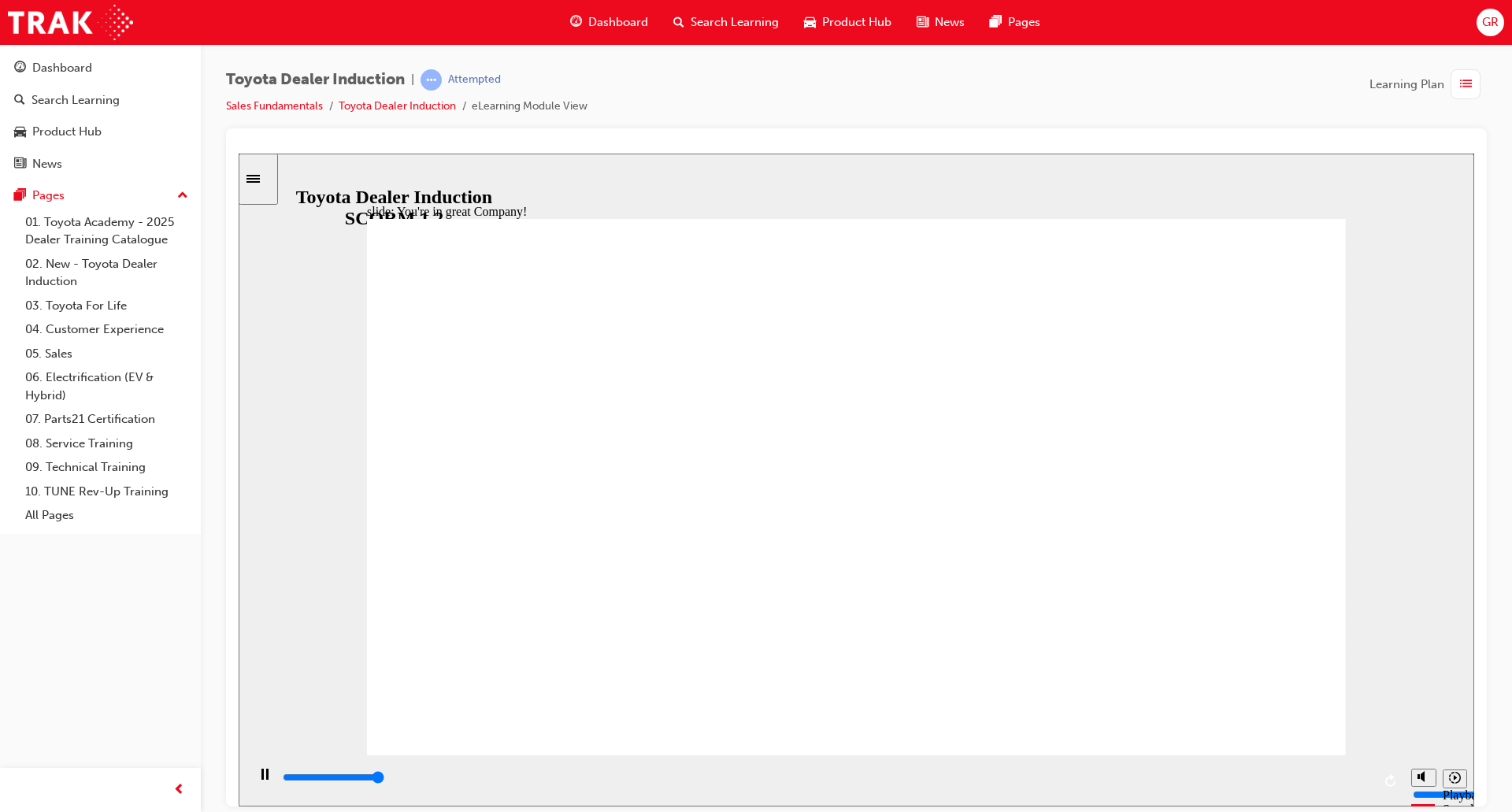
type input "7500"
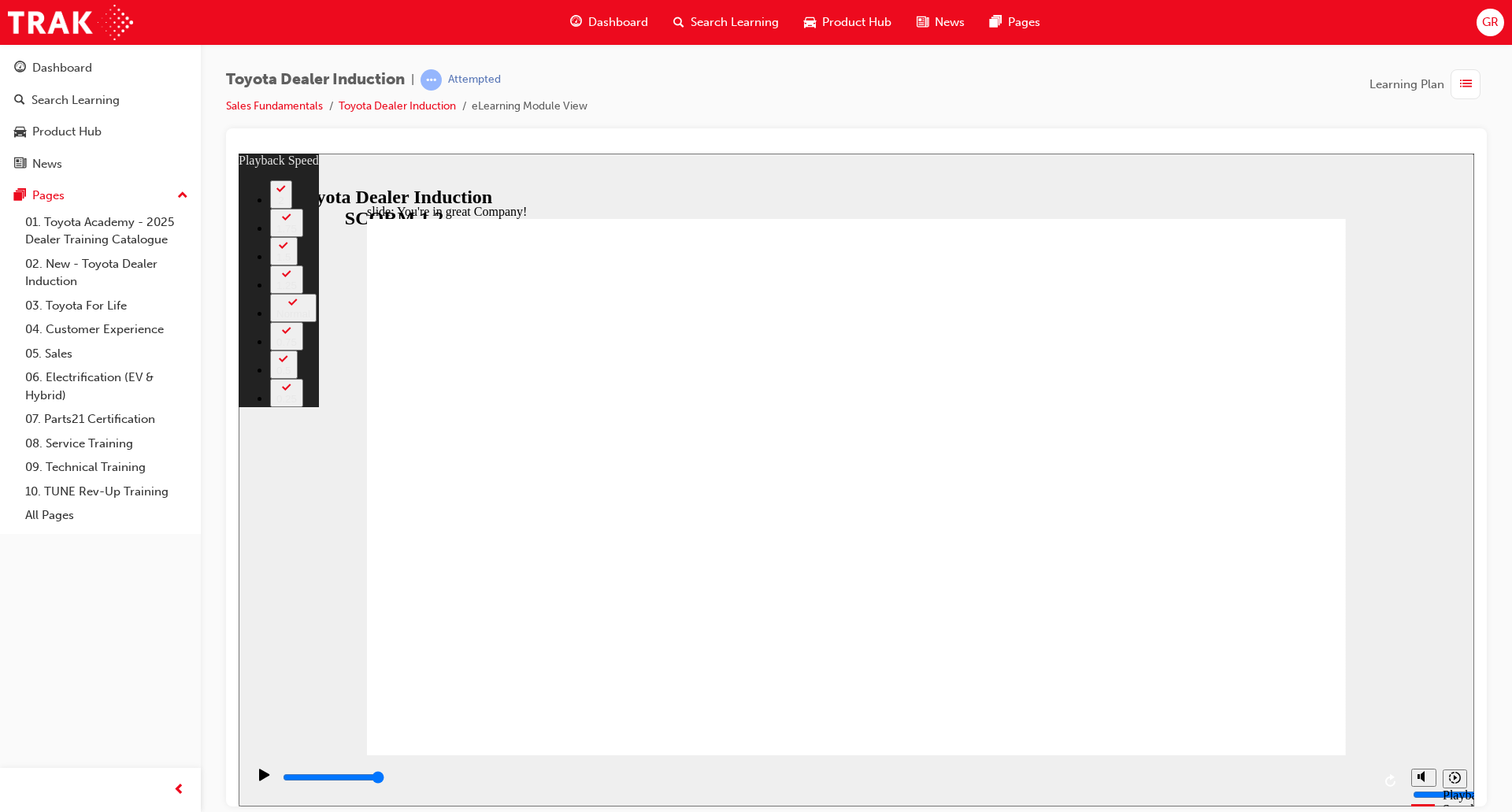
type input "156"
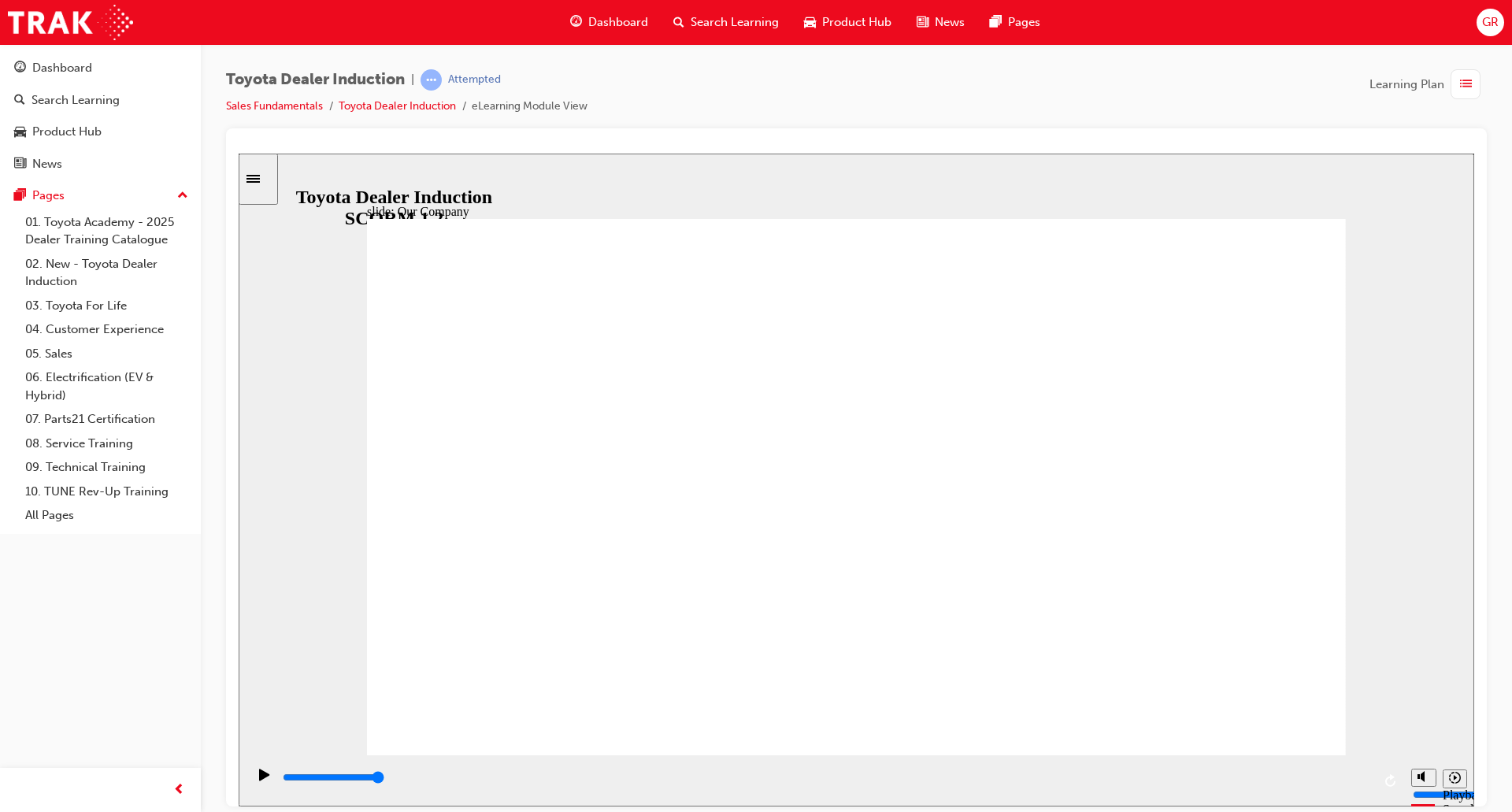
drag, startPoint x: 583, startPoint y: 643, endPoint x: 690, endPoint y: 657, distance: 107.9
drag, startPoint x: 845, startPoint y: 653, endPoint x: 624, endPoint y: 651, distance: 221.0
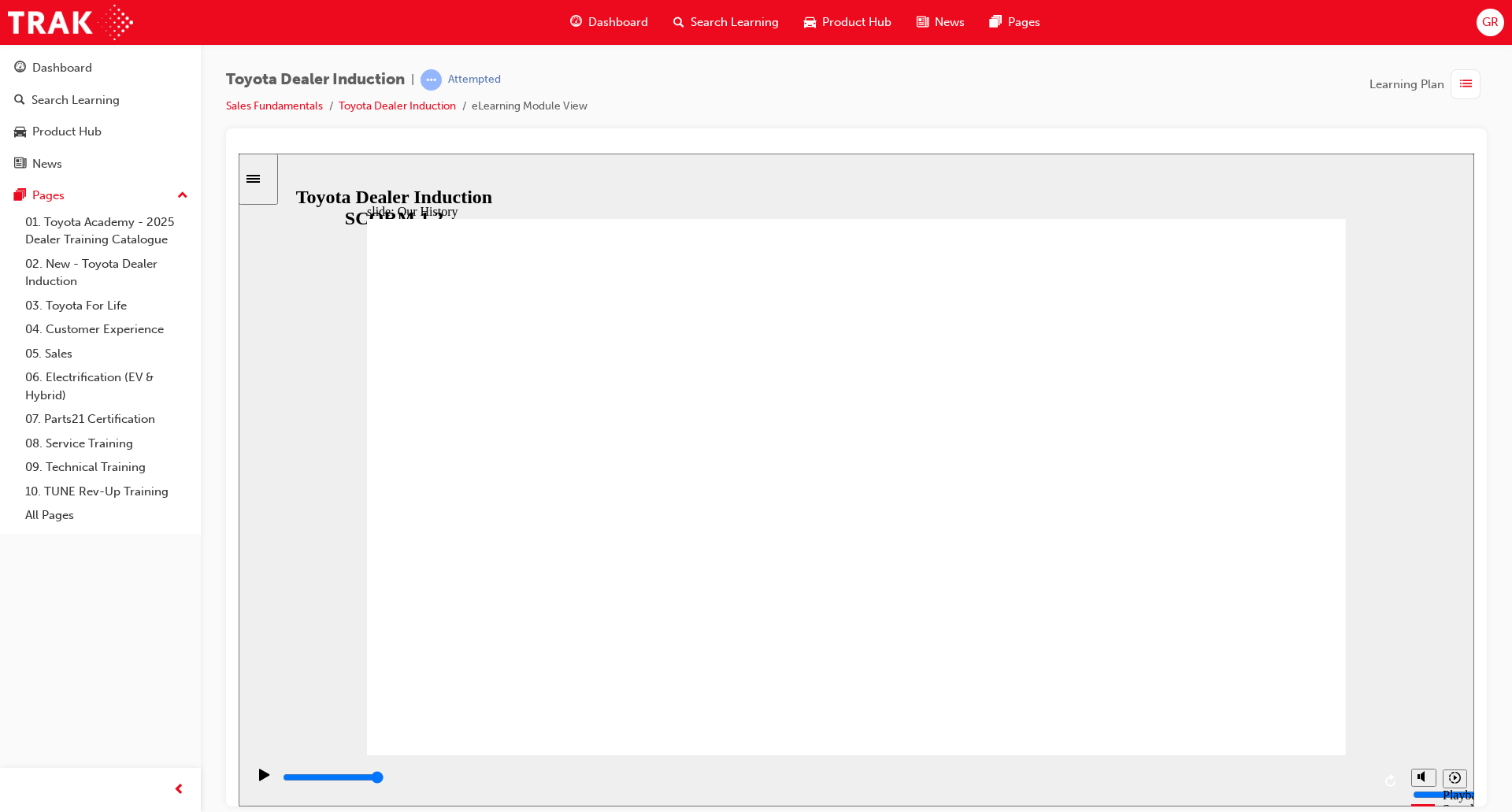
drag, startPoint x: 600, startPoint y: 652, endPoint x: 535, endPoint y: 637, distance: 66.7
drag, startPoint x: 592, startPoint y: 643, endPoint x: 814, endPoint y: 643, distance: 222.0
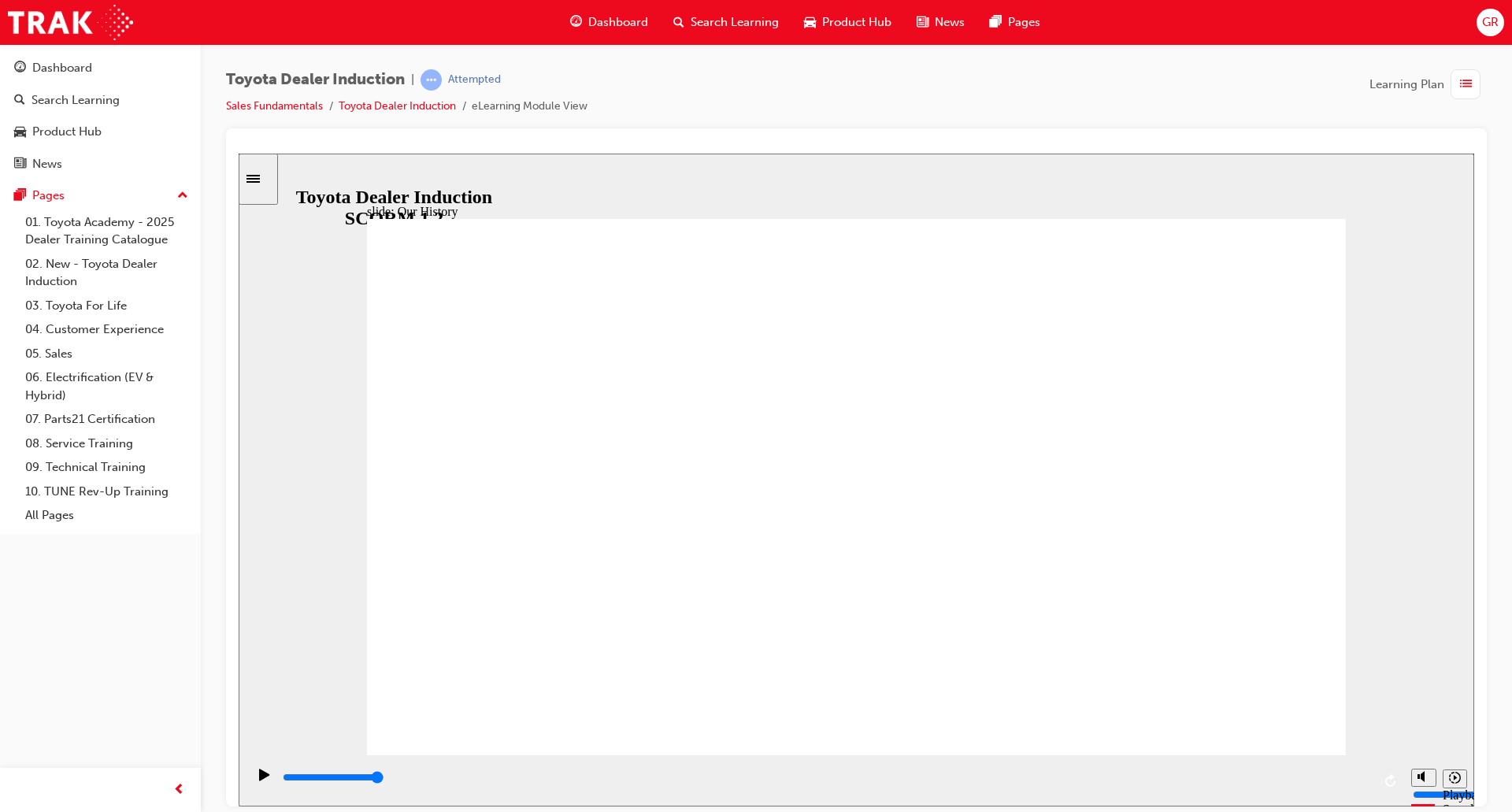
drag, startPoint x: 866, startPoint y: 646, endPoint x: 1116, endPoint y: 656, distance: 250.2
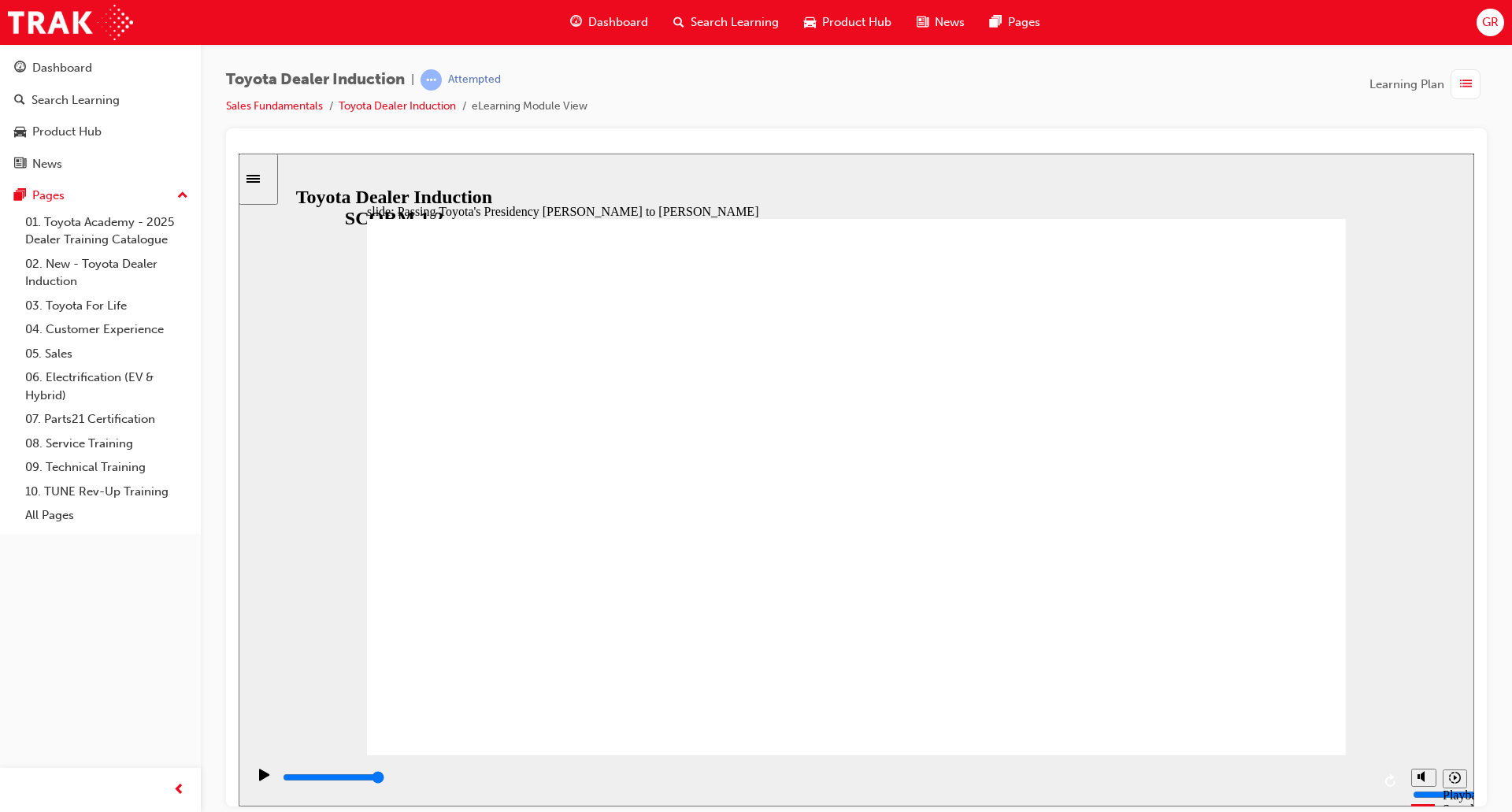
type input "5000"
radio input "true"
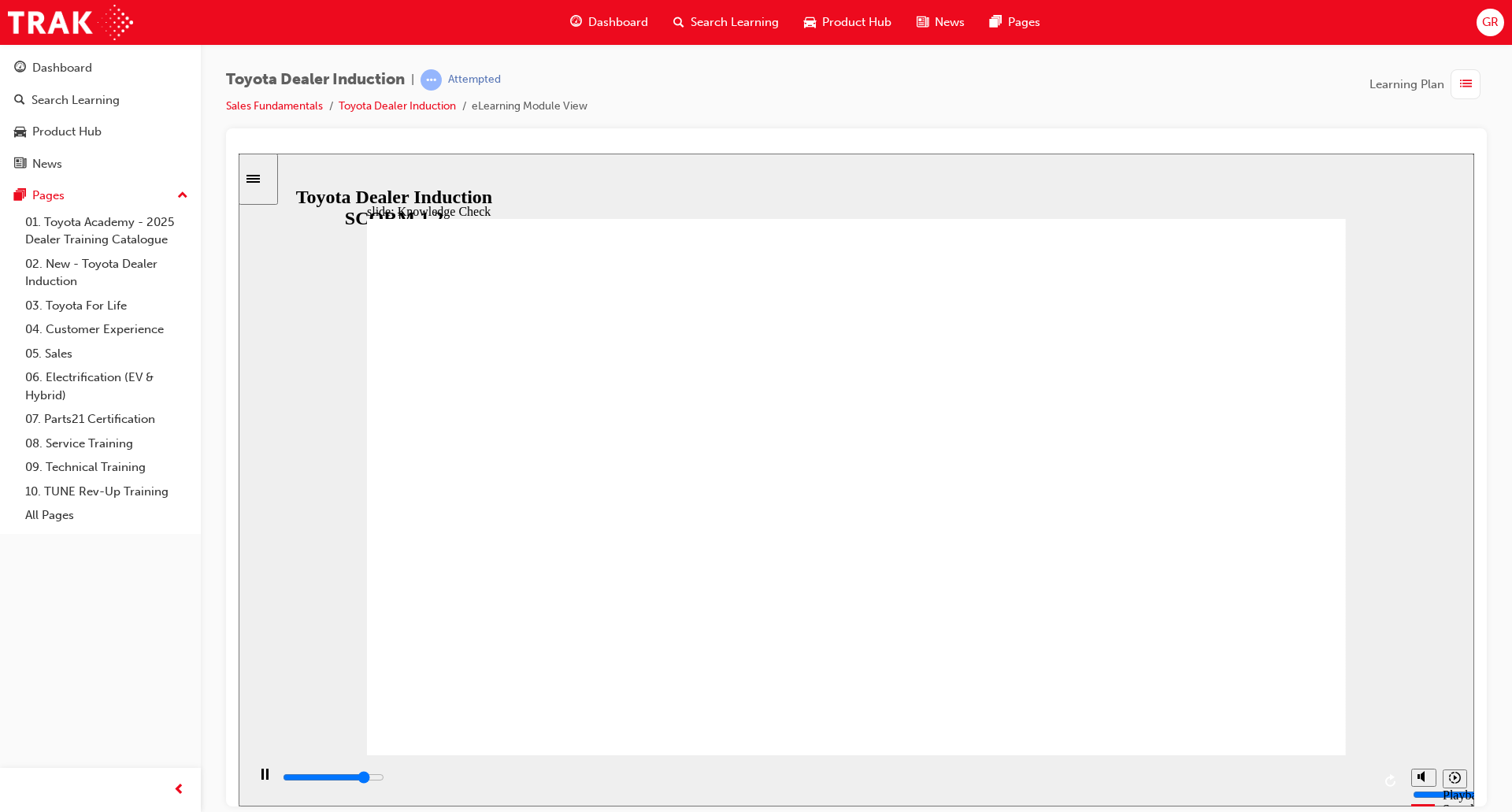
type input "4300"
radio input "true"
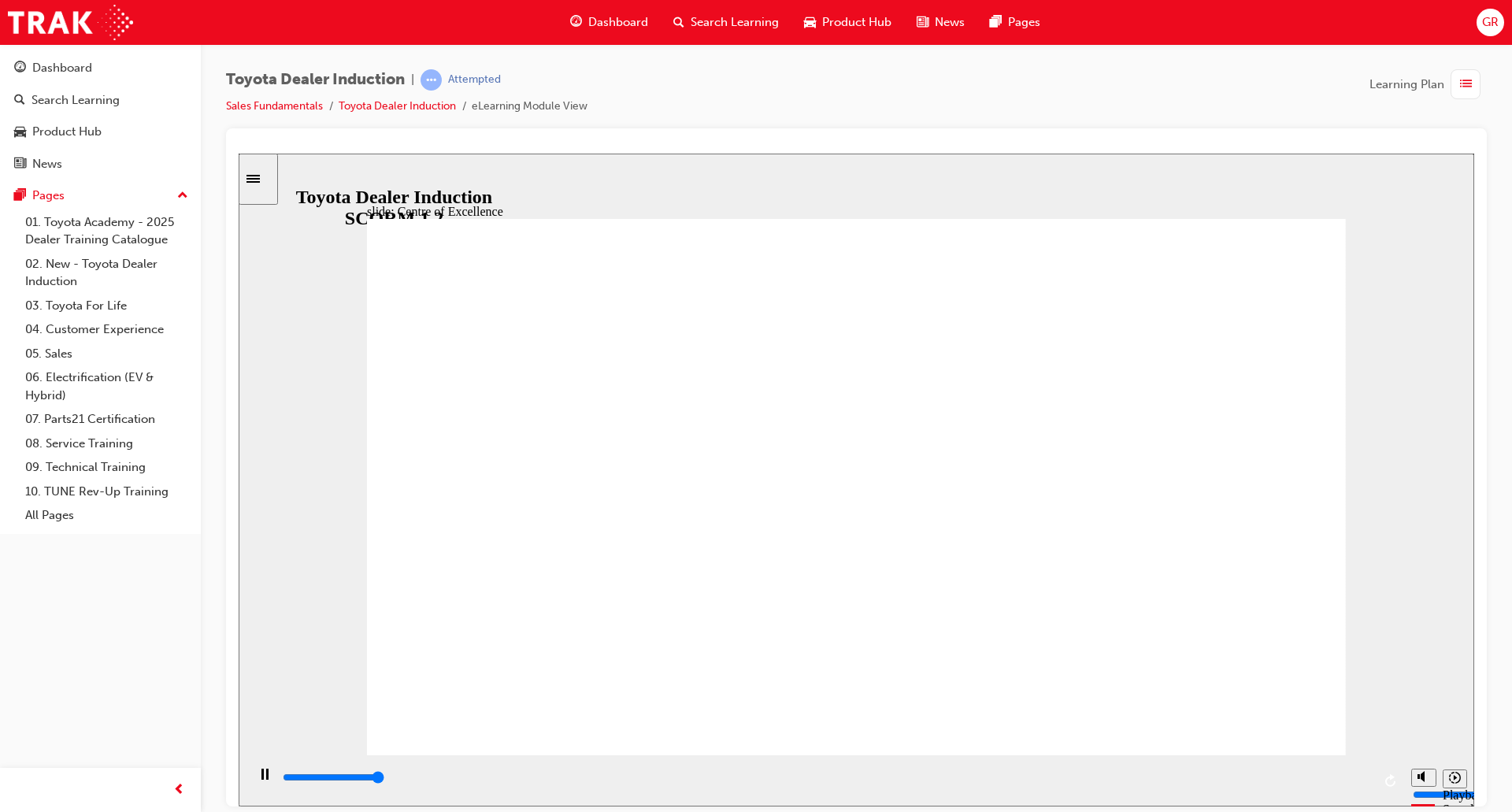
type input "15300"
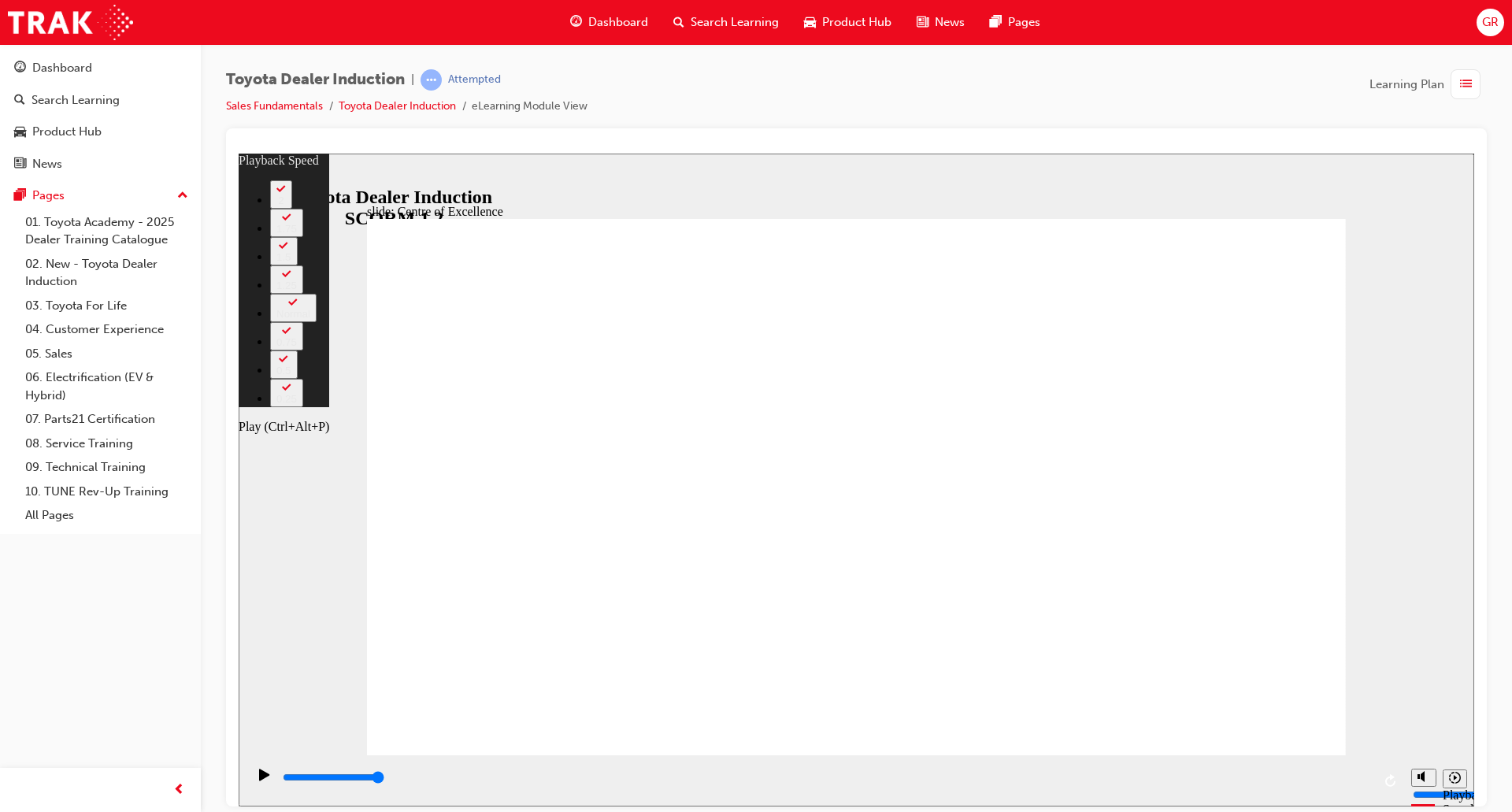
type input "77"
click at [263, 779] on icon "Play (Ctrl+Alt+P)" at bounding box center [264, 773] width 10 height 12
type input "15300"
type input "77"
click at [261, 776] on icon "Play (Ctrl+Alt+P)" at bounding box center [265, 774] width 11 height 13
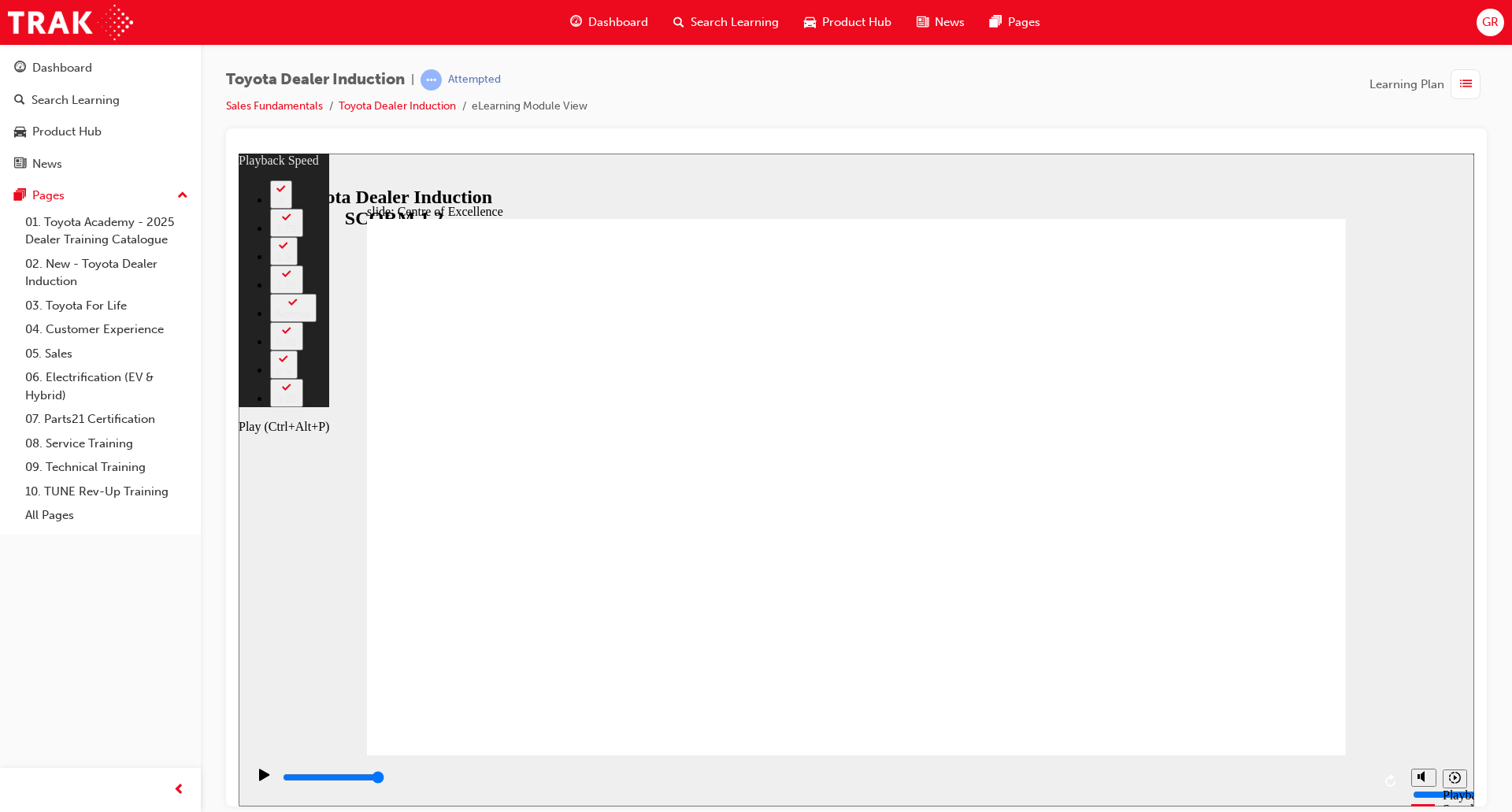
type input "15300"
type input "248"
click at [261, 776] on icon "Play (Ctrl+Alt+P)" at bounding box center [265, 774] width 11 height 13
type input "15300"
type input "248"
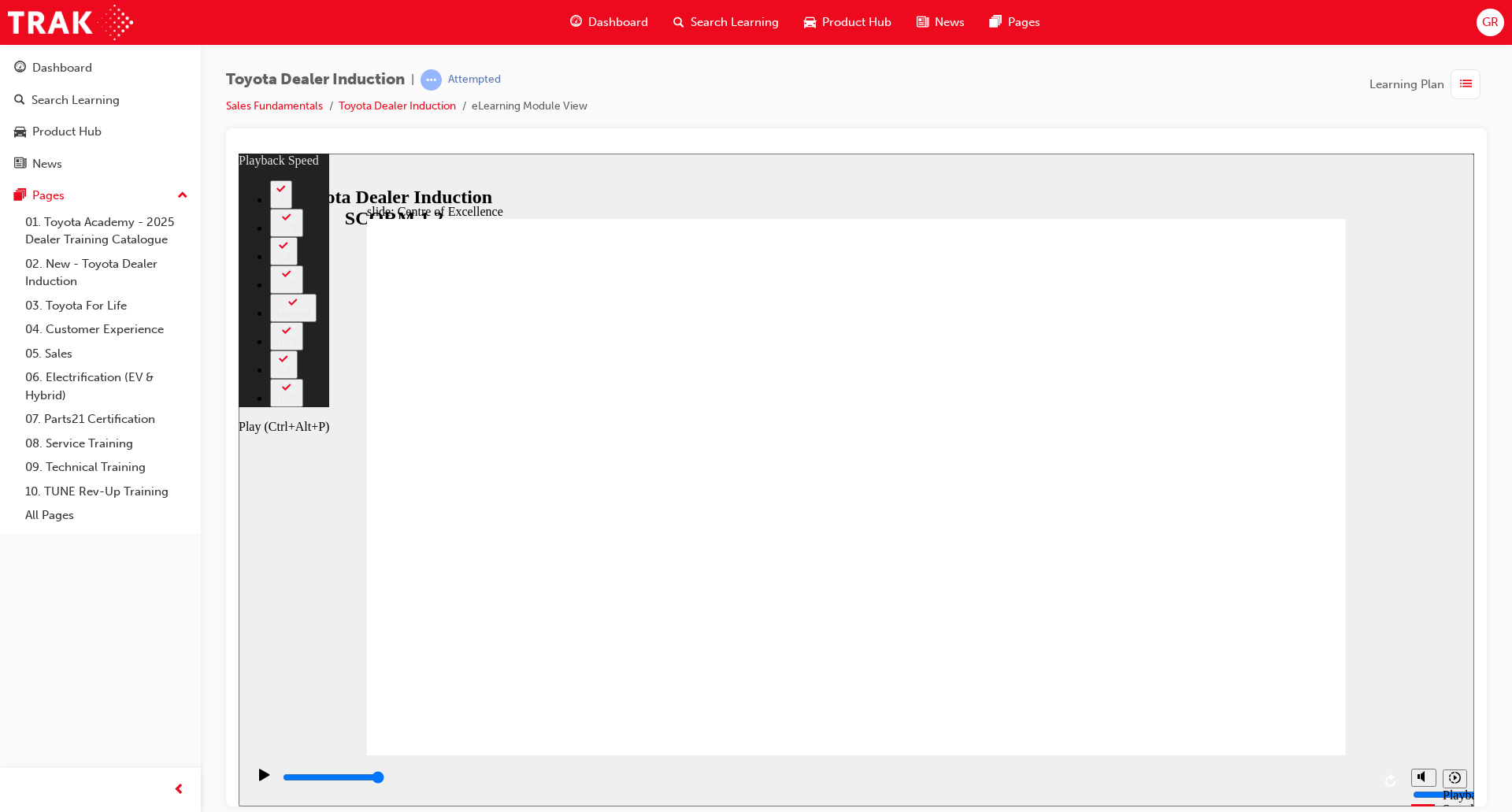
click at [260, 771] on icon "Play (Ctrl+Alt+P)" at bounding box center [265, 774] width 11 height 13
type input "15300"
type input "248"
click at [259, 779] on icon "Play (Ctrl+Alt+P)" at bounding box center [264, 773] width 10 height 12
type input "15300"
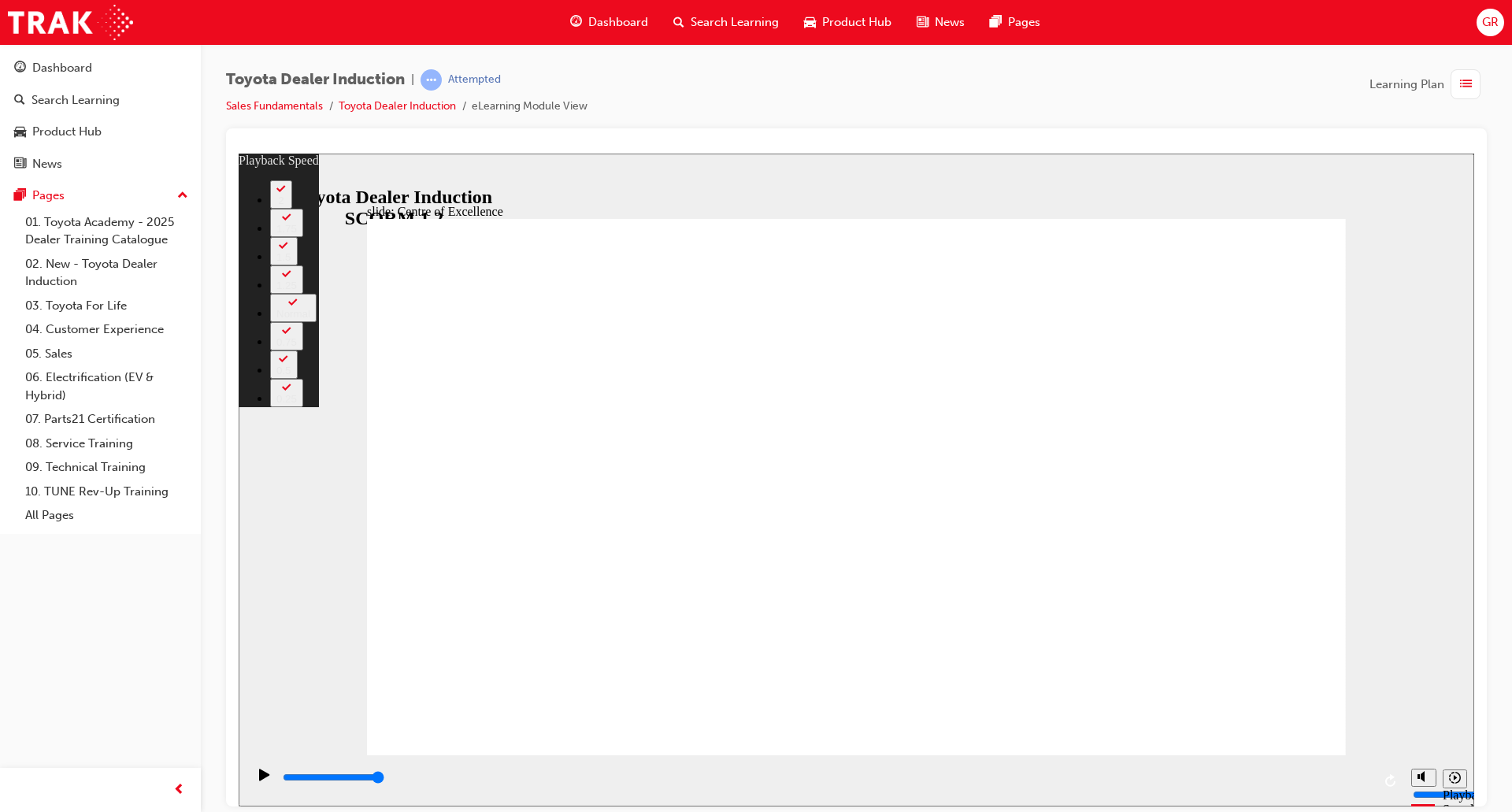
drag, startPoint x: 1339, startPoint y: 721, endPoint x: 875, endPoint y: 713, distance: 464.1
drag, startPoint x: 881, startPoint y: 725, endPoint x: 344, endPoint y: 722, distance: 537.0
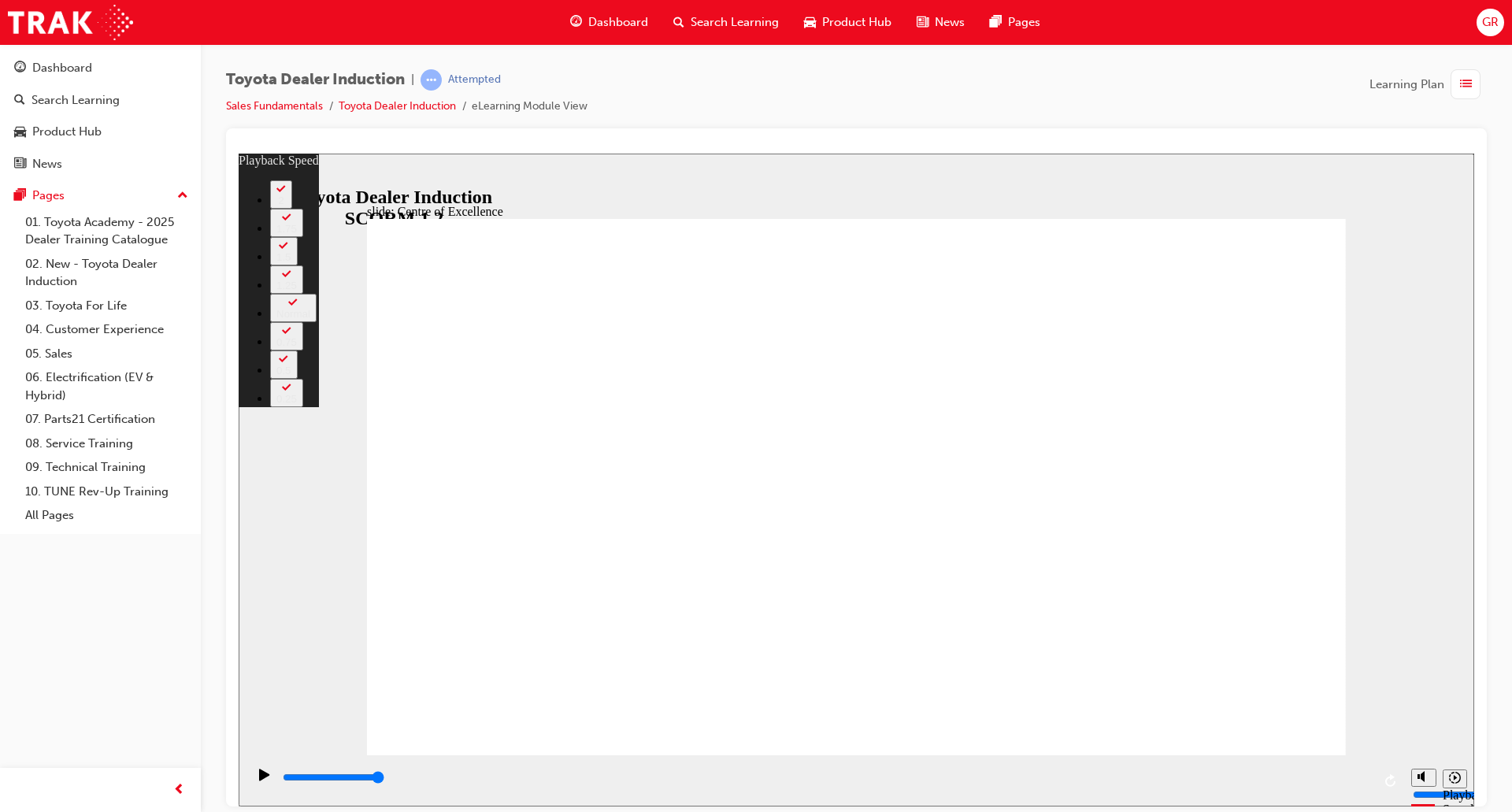
click at [344, 722] on div "slide: Centre of Excellence Rectangle 2 playback speed 2 1.75 1.5 1.25 Normal 0…" at bounding box center [856, 479] width 1236 height 652
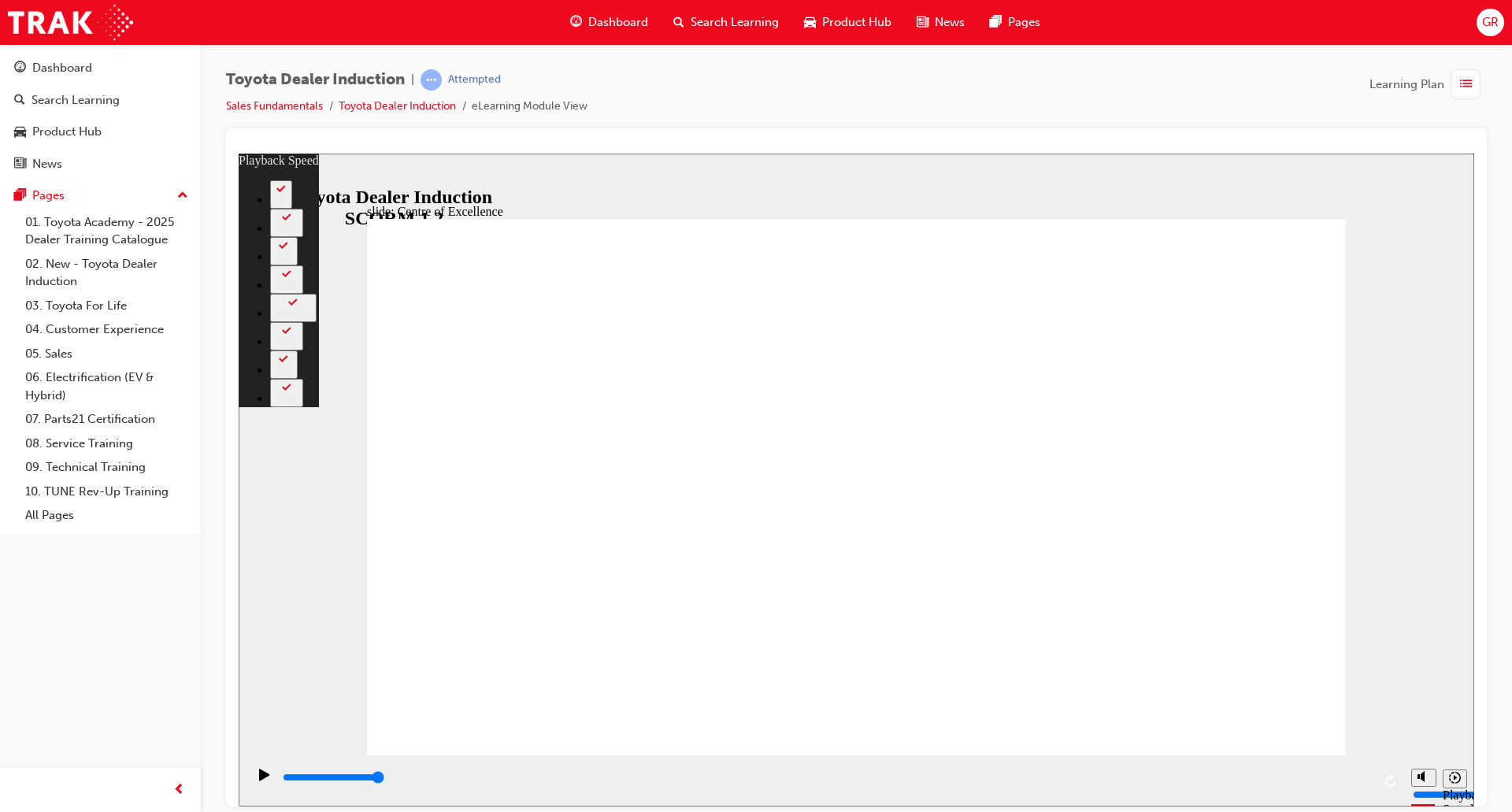
click at [365, 723] on div "slide: Centre of Excellence Rectangle 2 playback speed 2 1.75 1.5 1.25 Normal 0…" at bounding box center [856, 479] width 1236 height 652
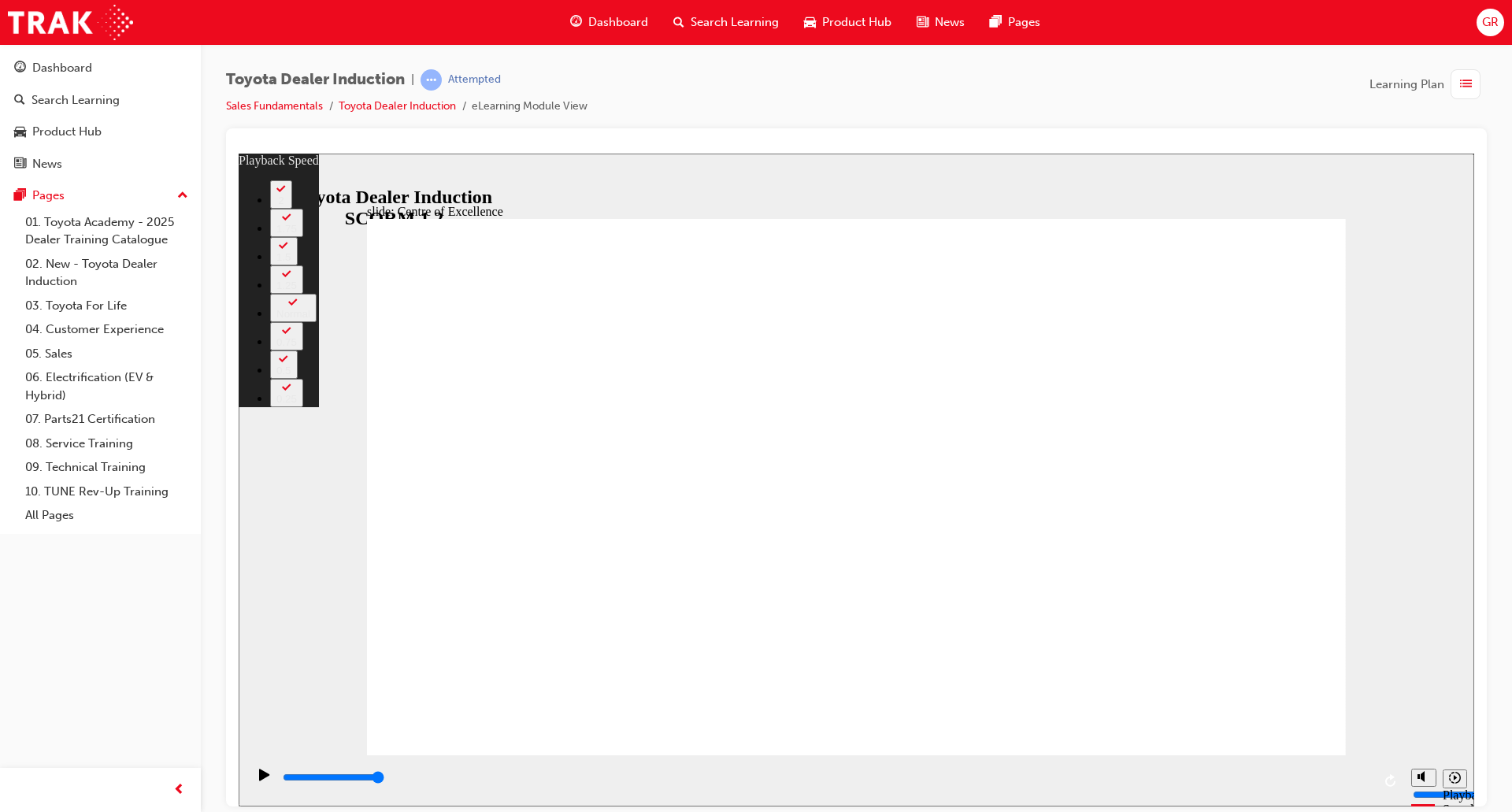
type input "1"
click at [262, 779] on icon "Play (Ctrl+Alt+P)" at bounding box center [264, 773] width 10 height 12
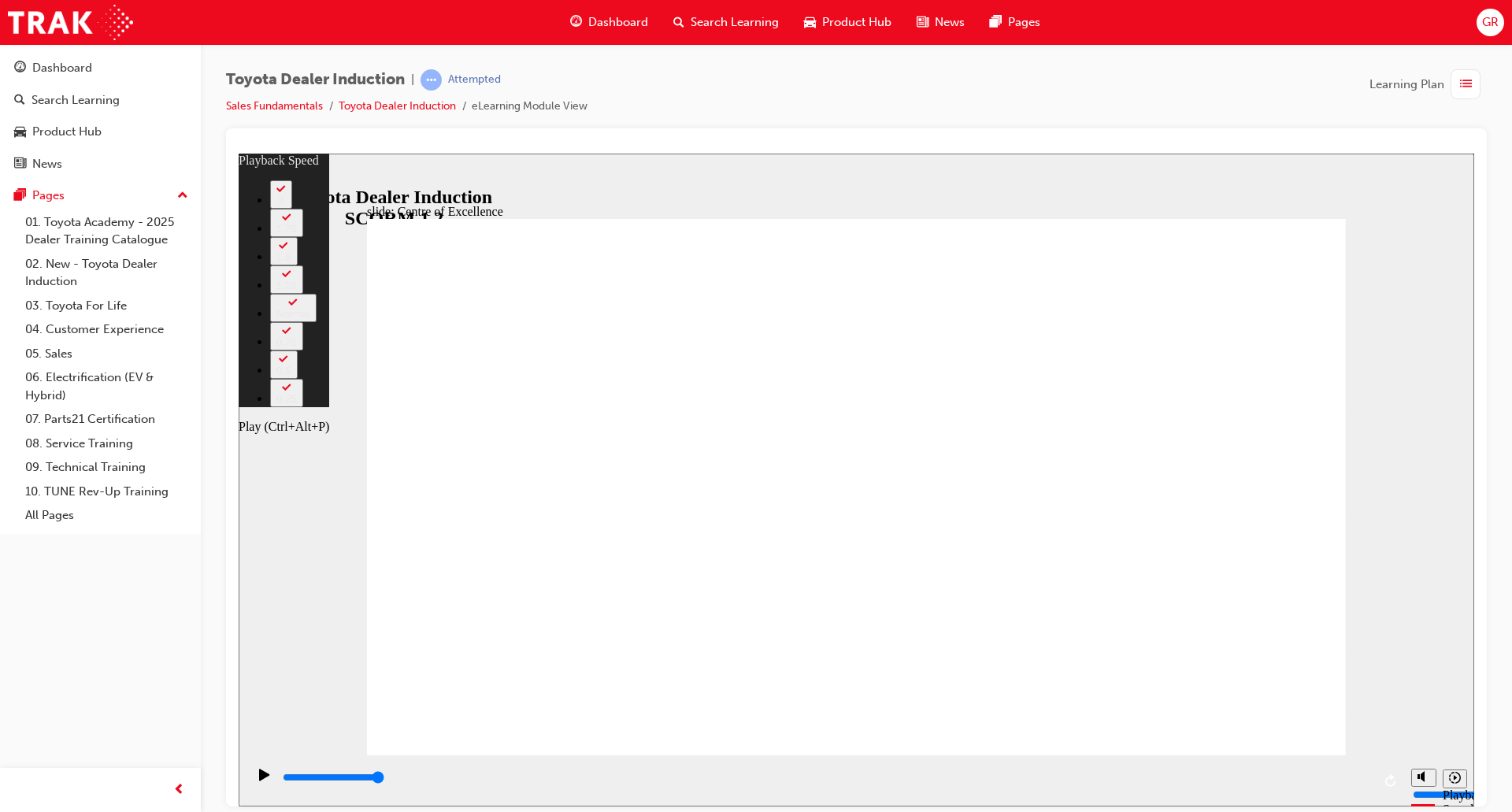
type input "15300"
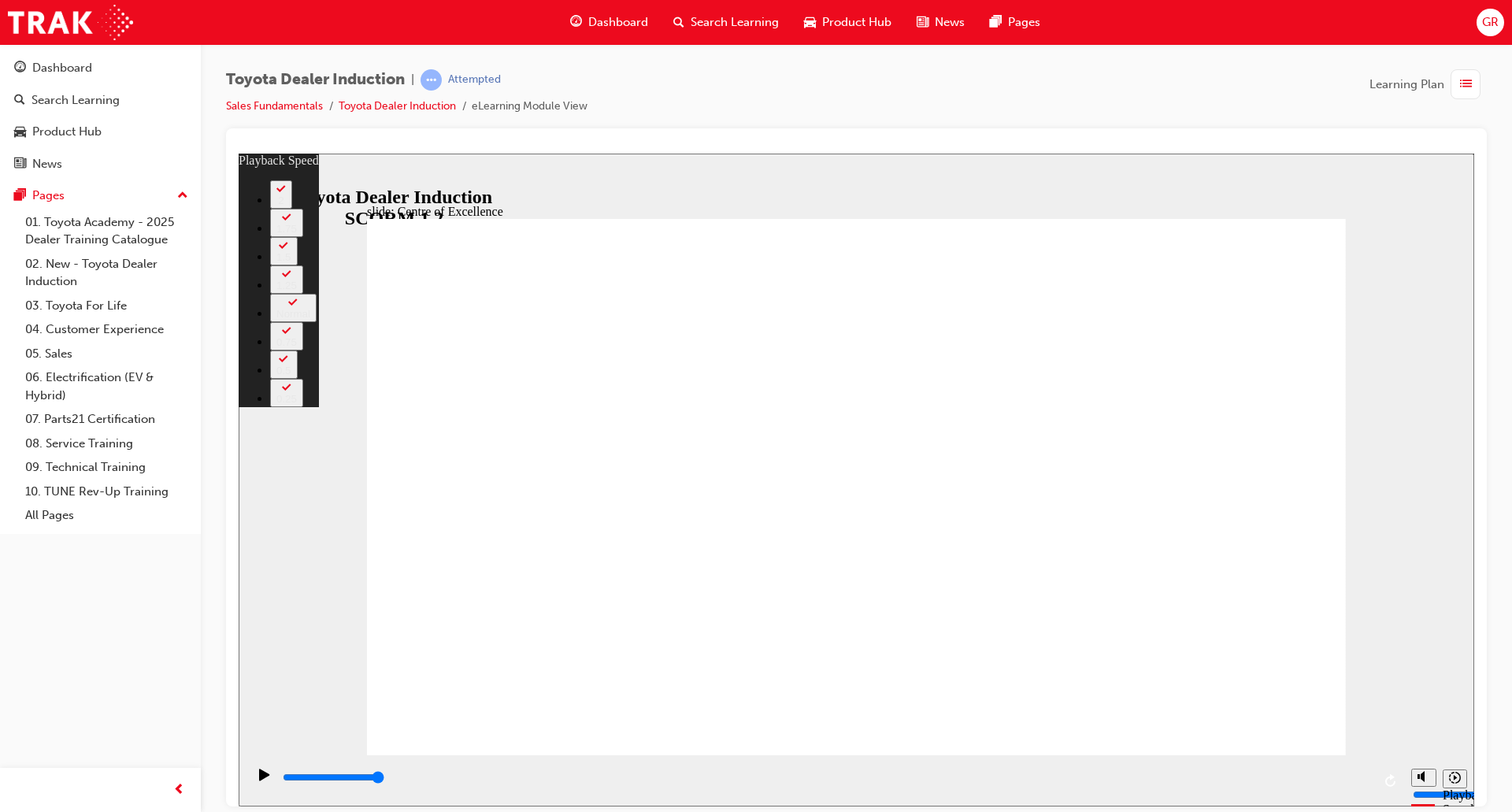
type input "248"
click at [251, 776] on div "Play (Ctrl+Alt+P)" at bounding box center [265, 781] width 27 height 27
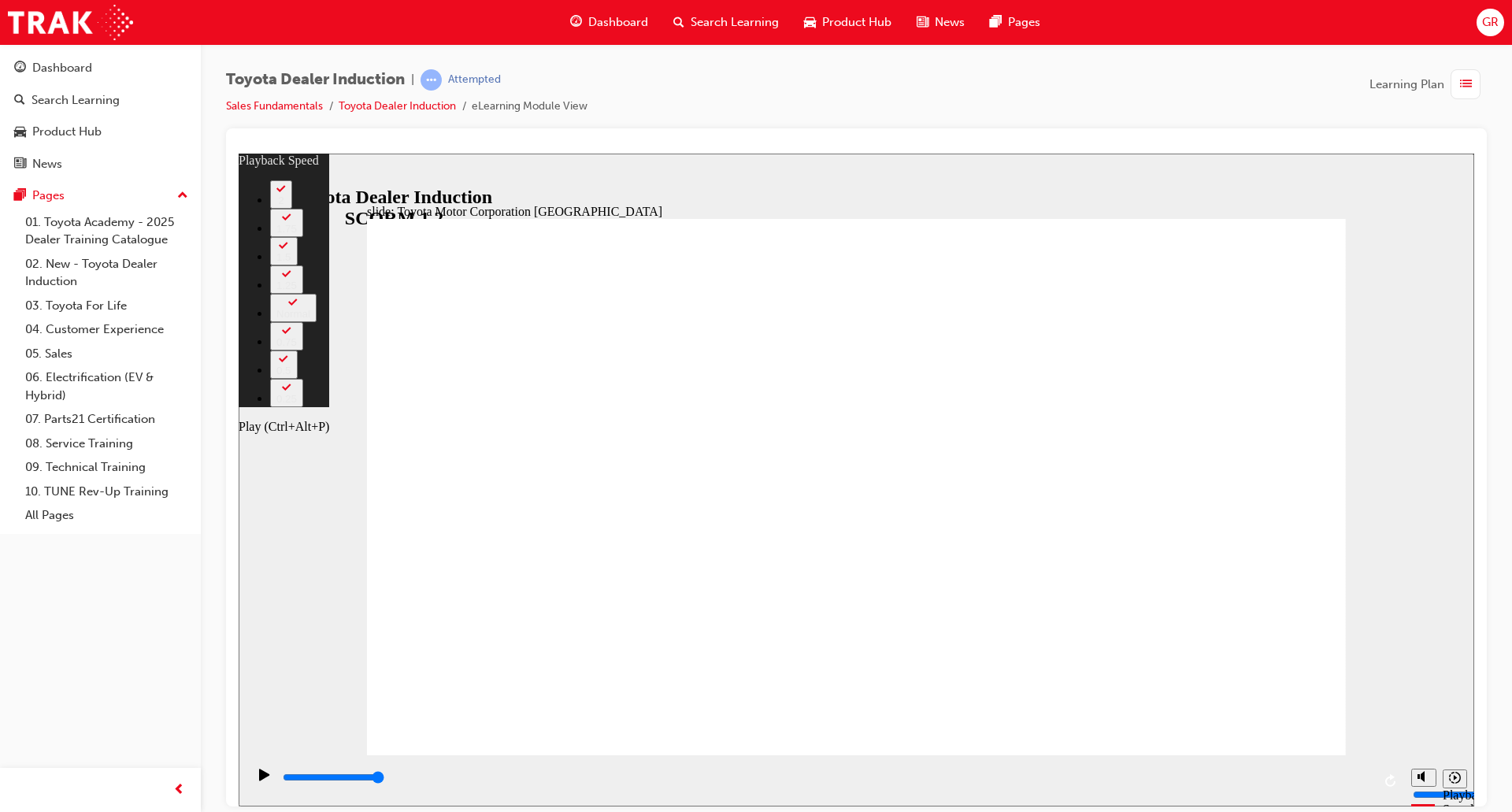
type input "15300"
type input "248"
click at [259, 775] on icon "Play (Ctrl+Alt+P)" at bounding box center [264, 773] width 10 height 12
type input "15300"
type input "248"
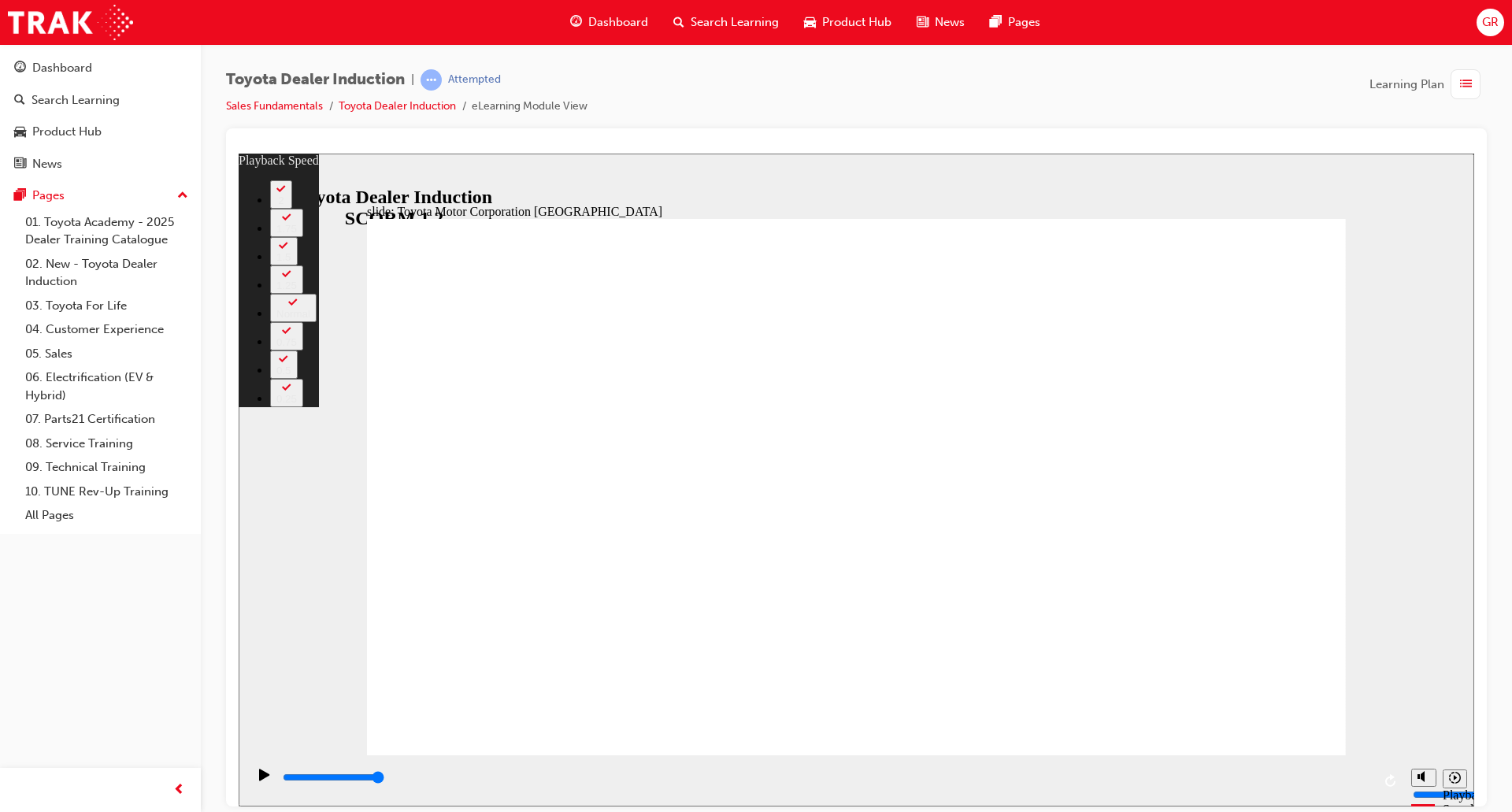
click at [254, 778] on div "Play (Ctrl+Alt+P)" at bounding box center [265, 781] width 27 height 27
type input "15300"
type input "248"
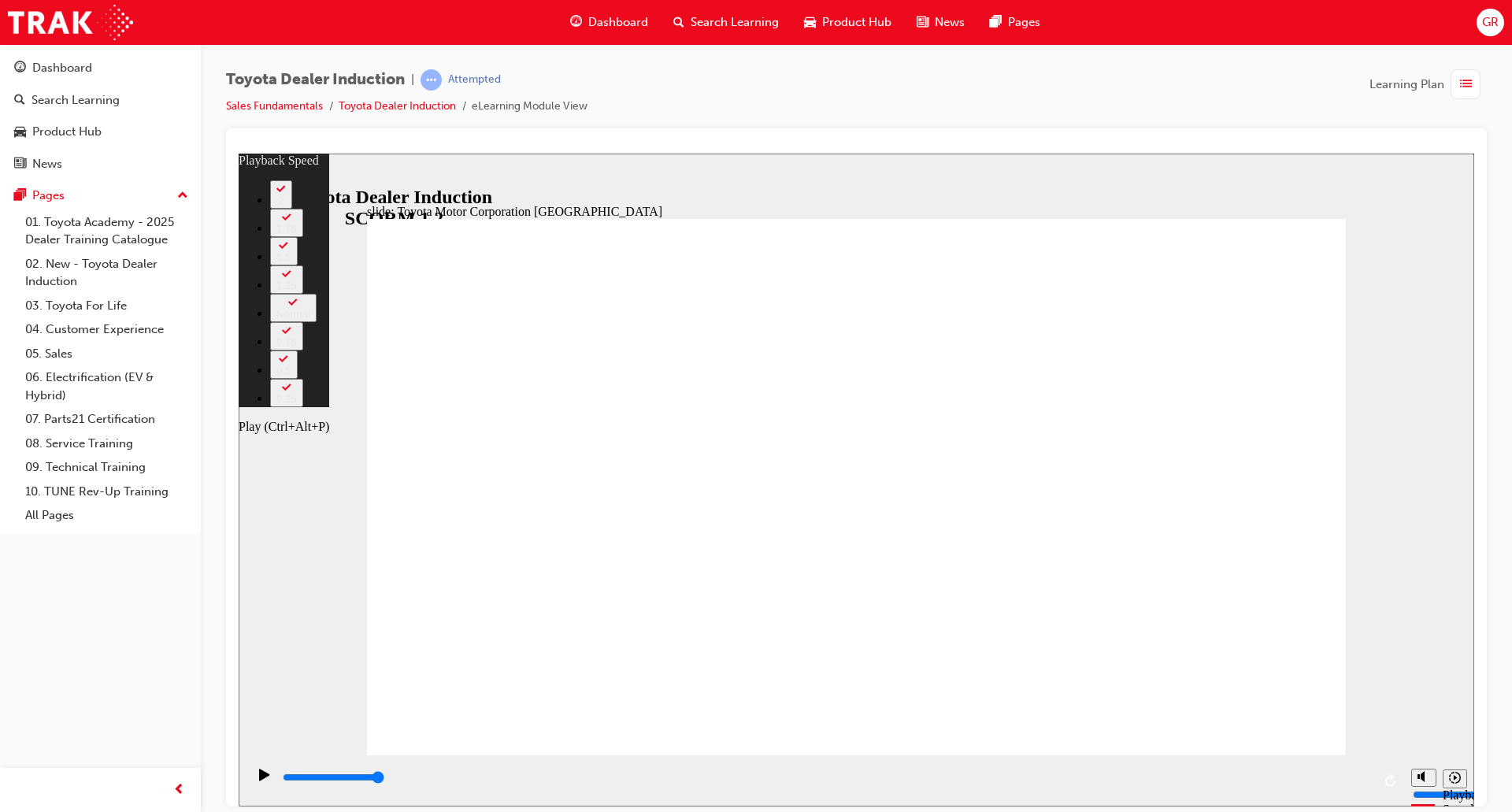
click at [259, 779] on icon "Play (Ctrl+Alt+P)" at bounding box center [264, 773] width 10 height 12
type input "15300"
type input "248"
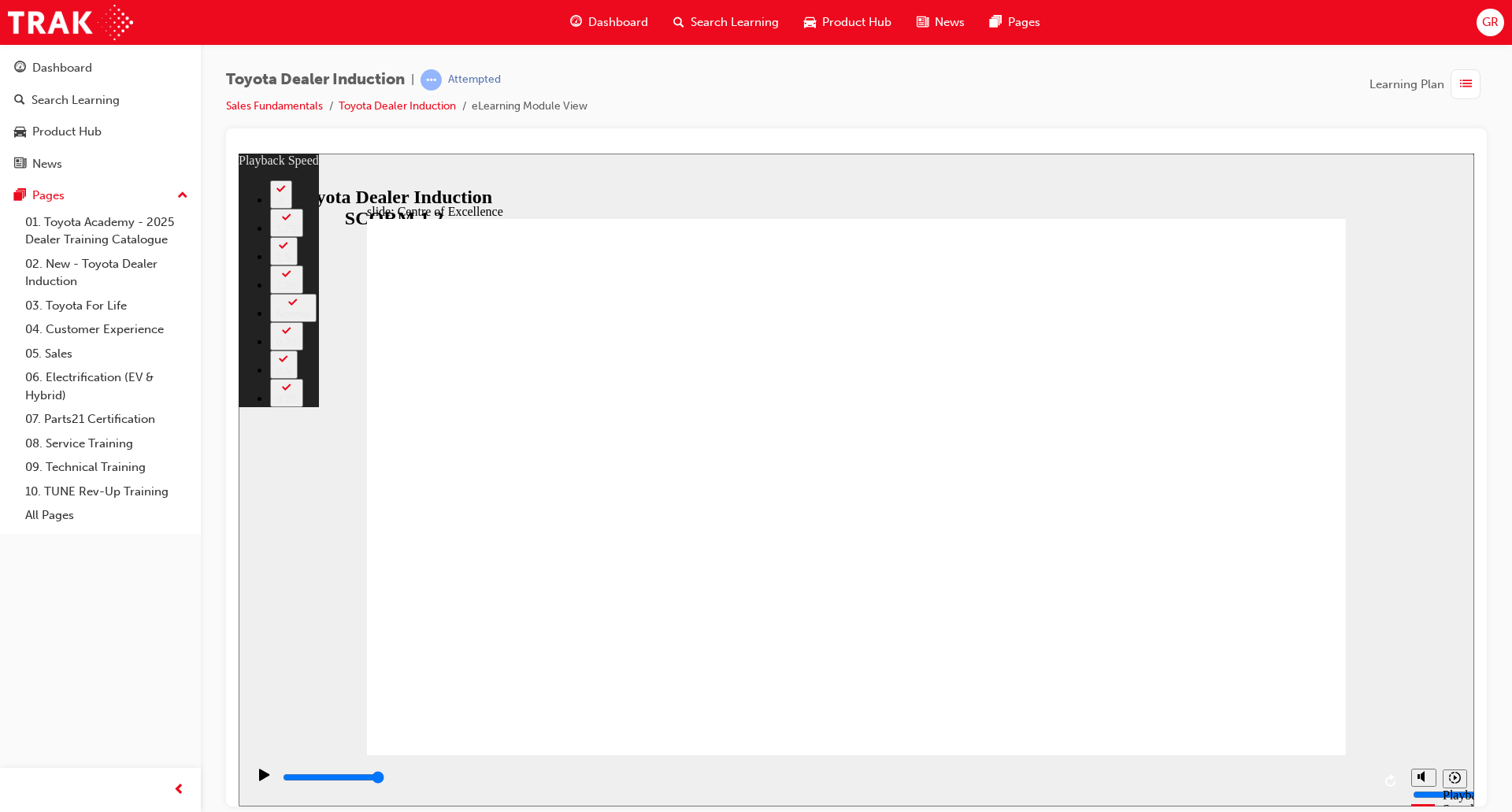
type input "15300"
type input "248"
click at [259, 777] on icon "Play (Ctrl+Alt+P)" at bounding box center [264, 773] width 10 height 12
type input "15300"
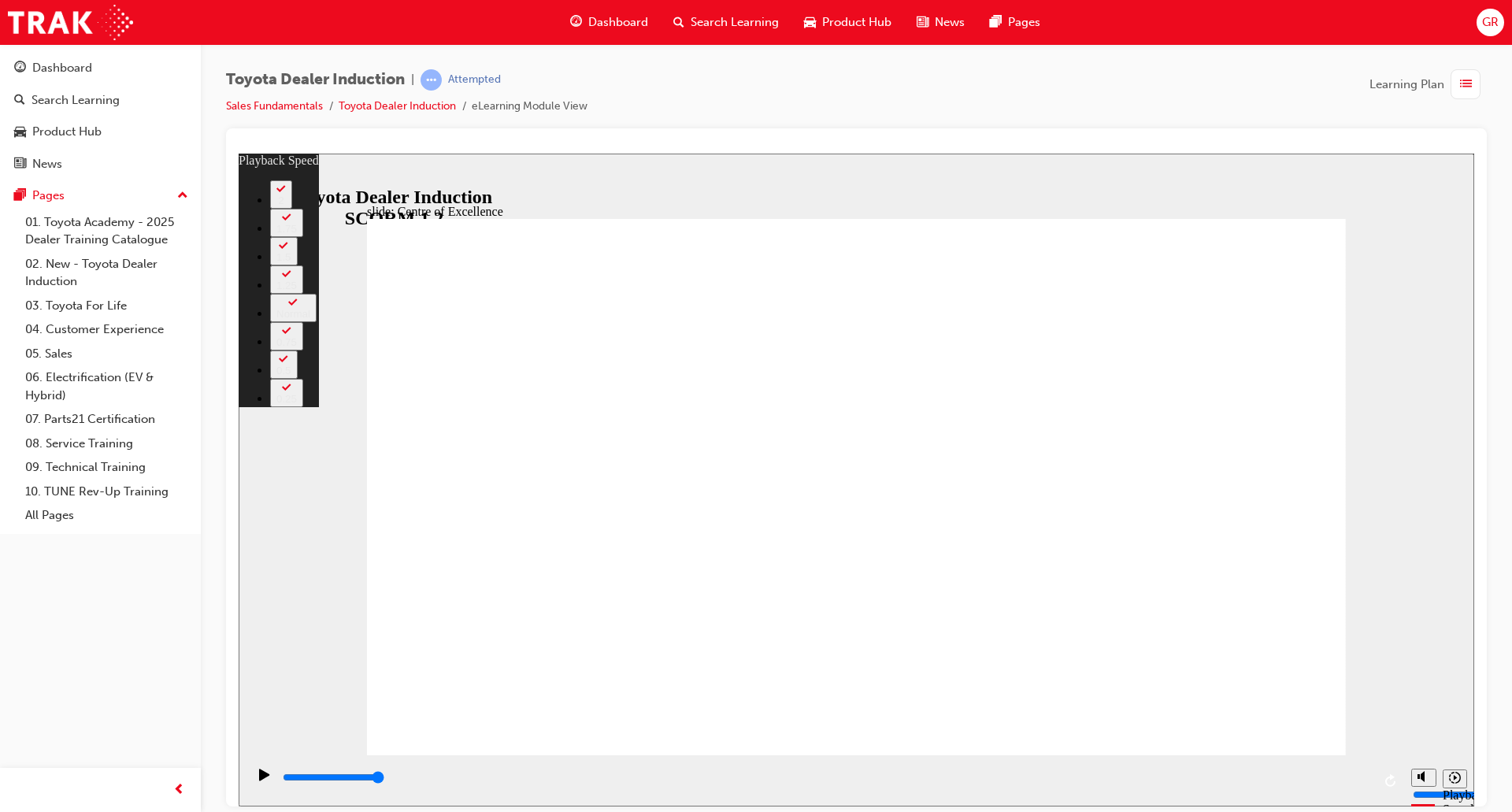
type input "248"
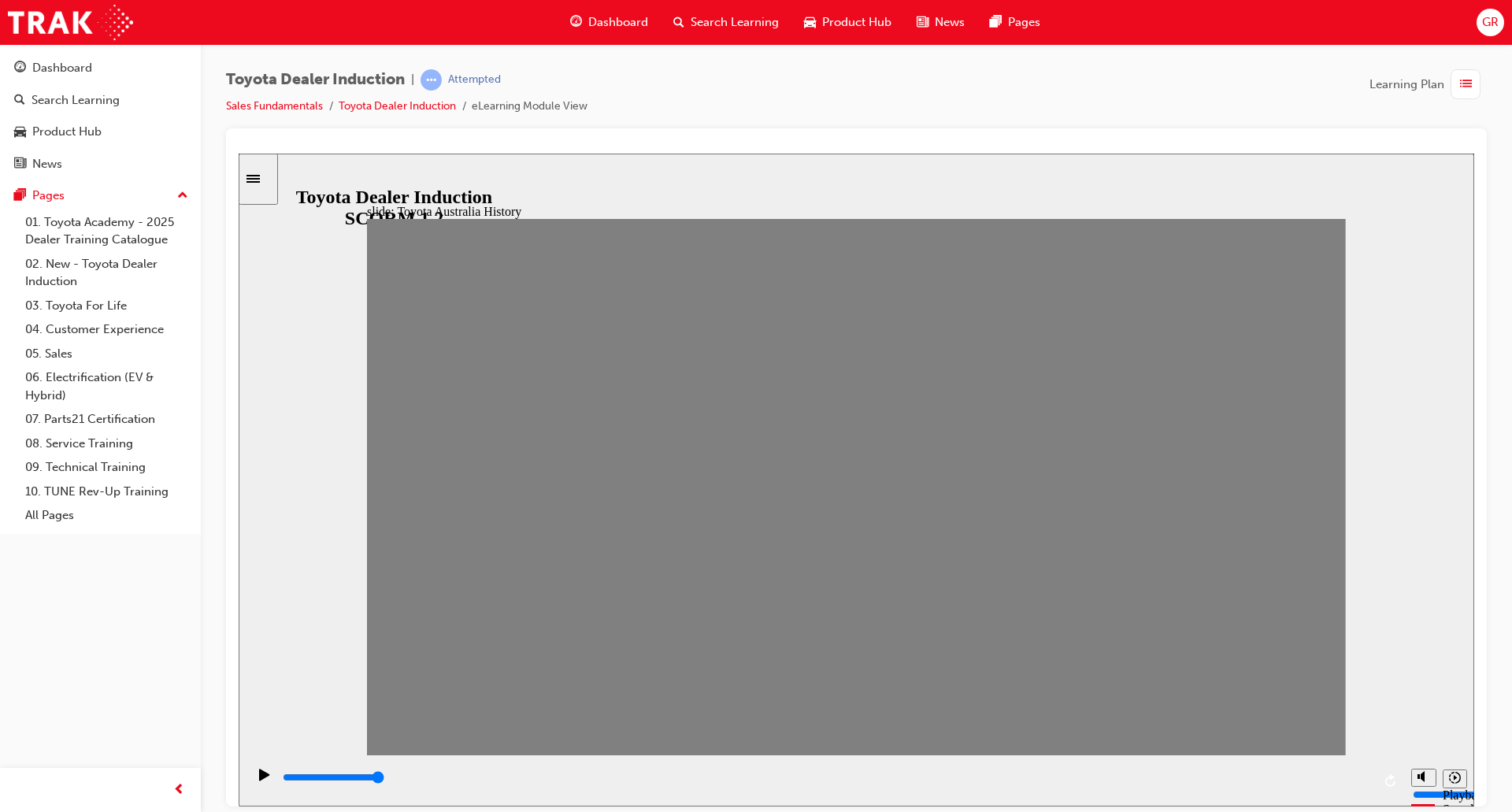
drag, startPoint x: 398, startPoint y: 504, endPoint x: 445, endPoint y: 504, distance: 47.0
type input "0"
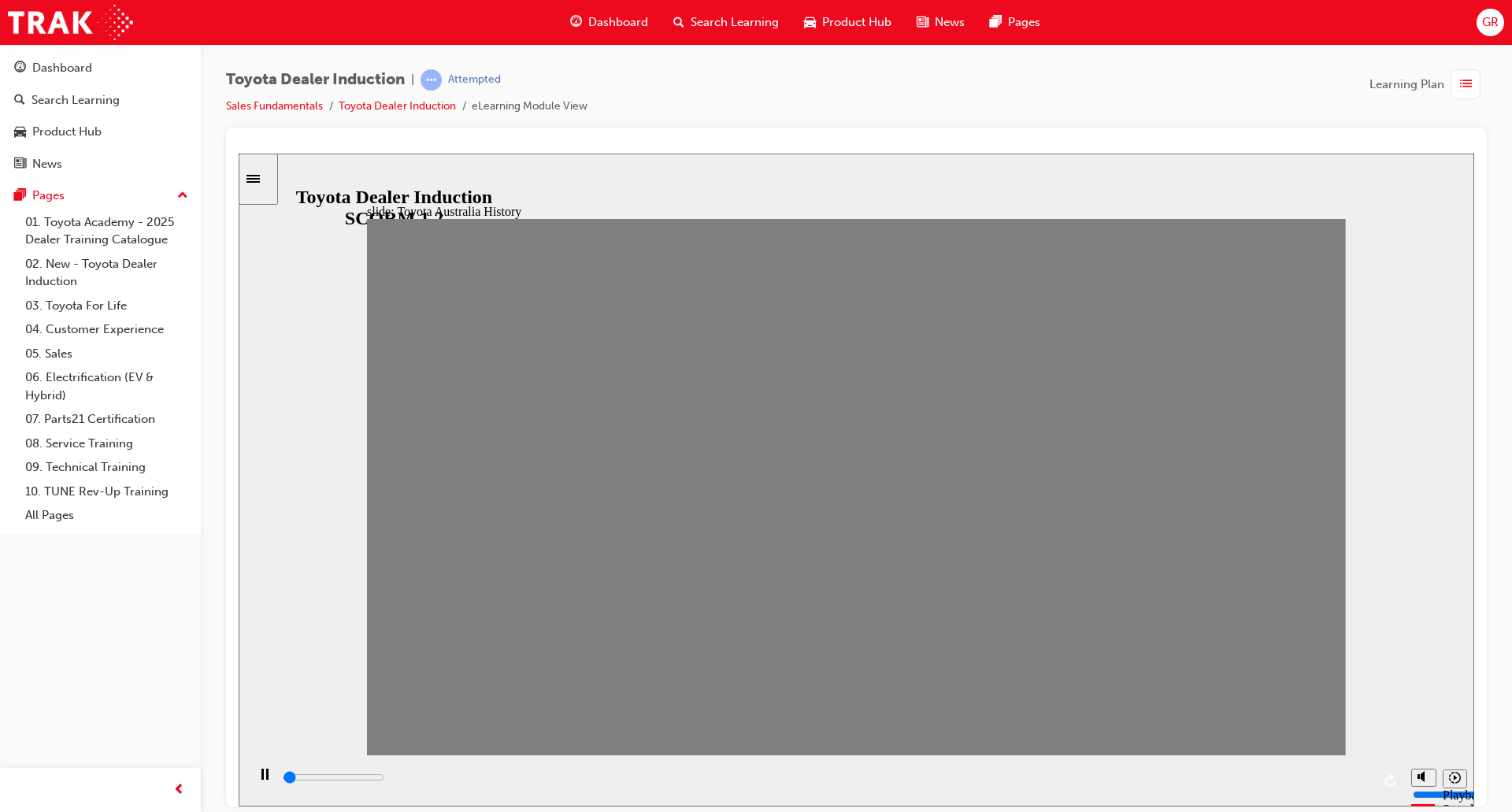
type input "2"
drag, startPoint x: 451, startPoint y: 499, endPoint x: 512, endPoint y: 508, distance: 61.7
type input "0"
type input "3"
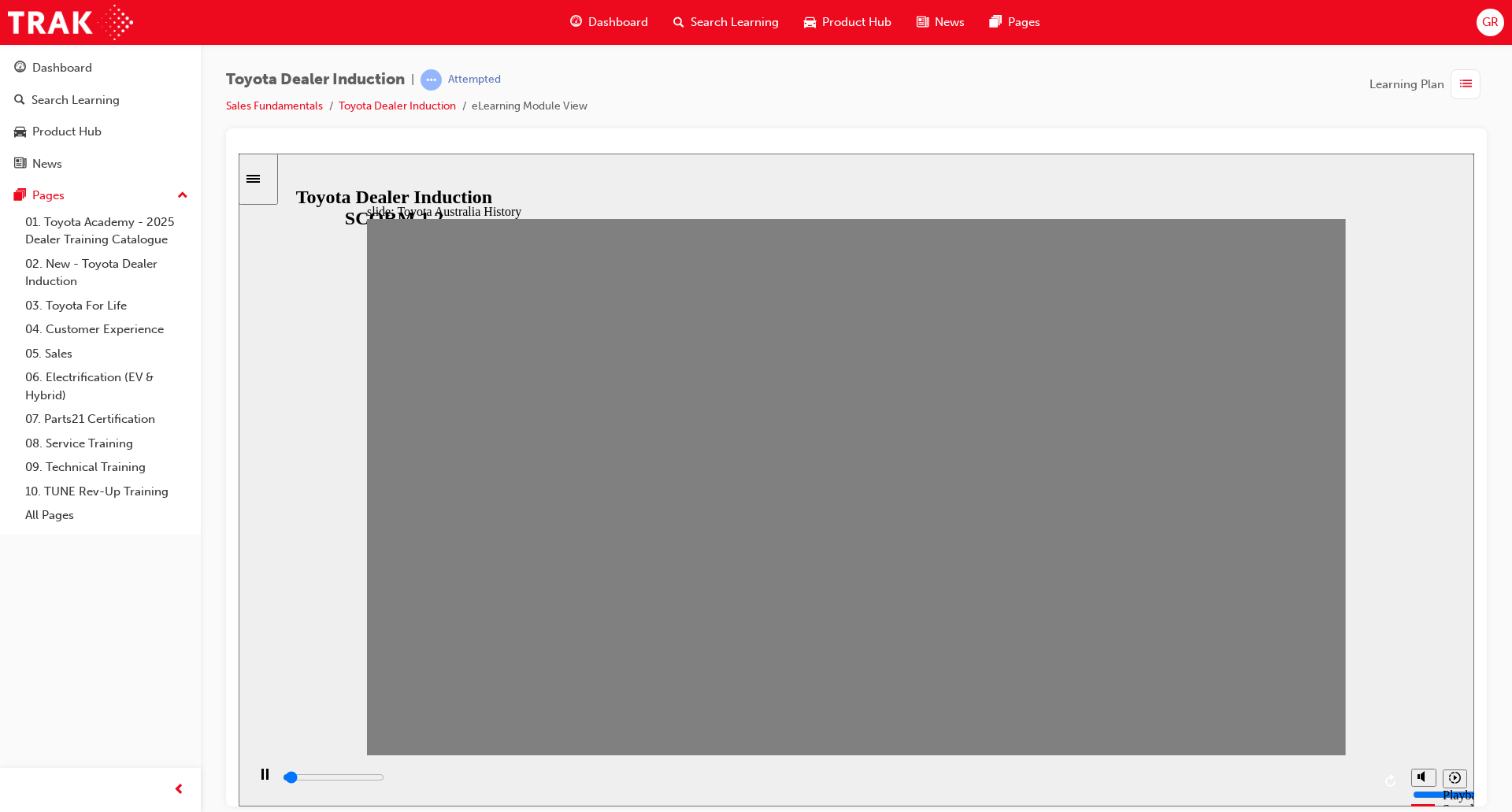
drag, startPoint x: 493, startPoint y: 504, endPoint x: 540, endPoint y: 502, distance: 47.0
drag, startPoint x: 540, startPoint y: 502, endPoint x: 581, endPoint y: 504, distance: 41.0
type input "100"
type input "5"
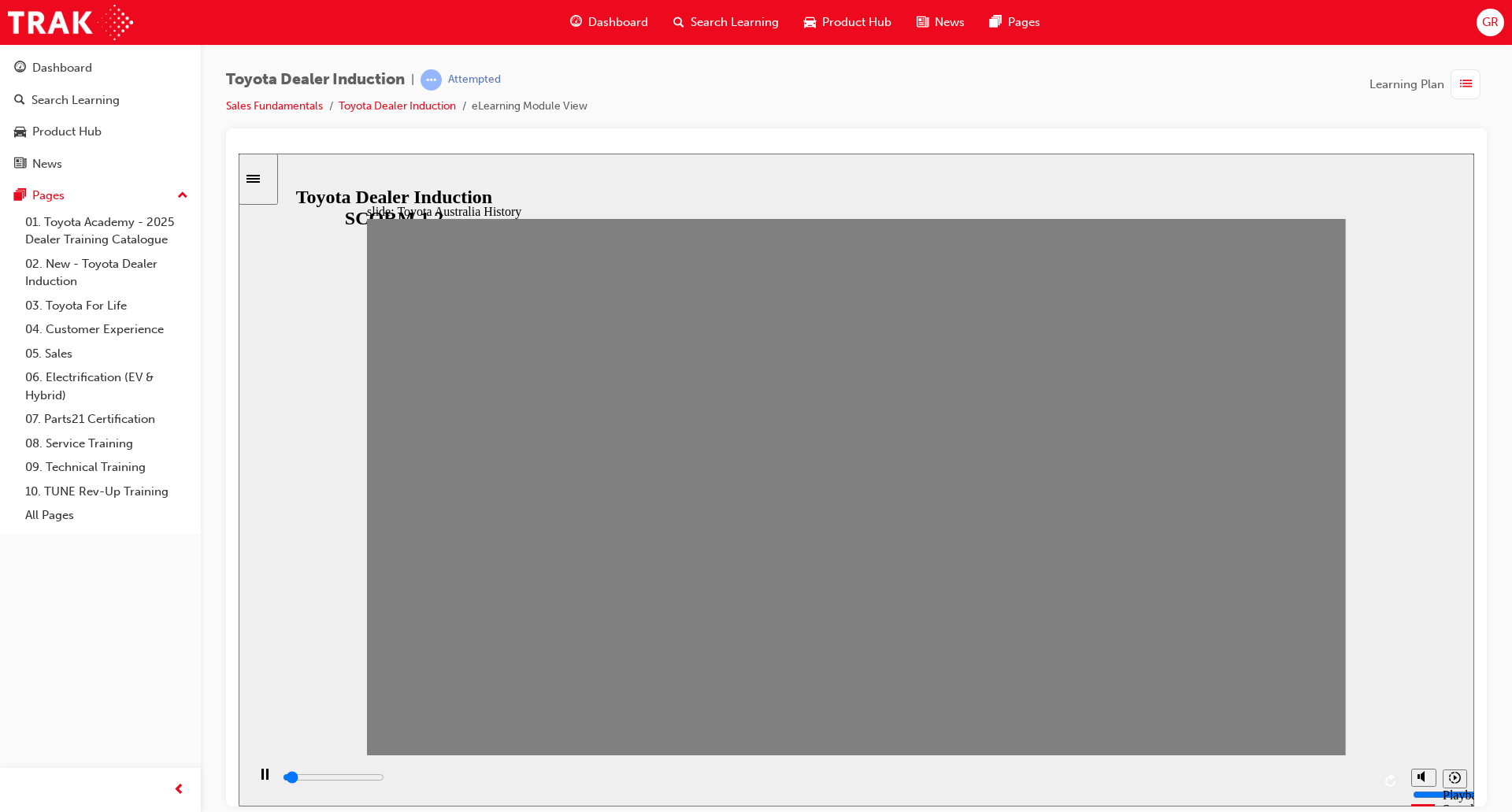
drag, startPoint x: 589, startPoint y: 507, endPoint x: 642, endPoint y: 508, distance: 53.0
type input "0"
type input "6"
drag, startPoint x: 640, startPoint y: 503, endPoint x: 666, endPoint y: 505, distance: 26.1
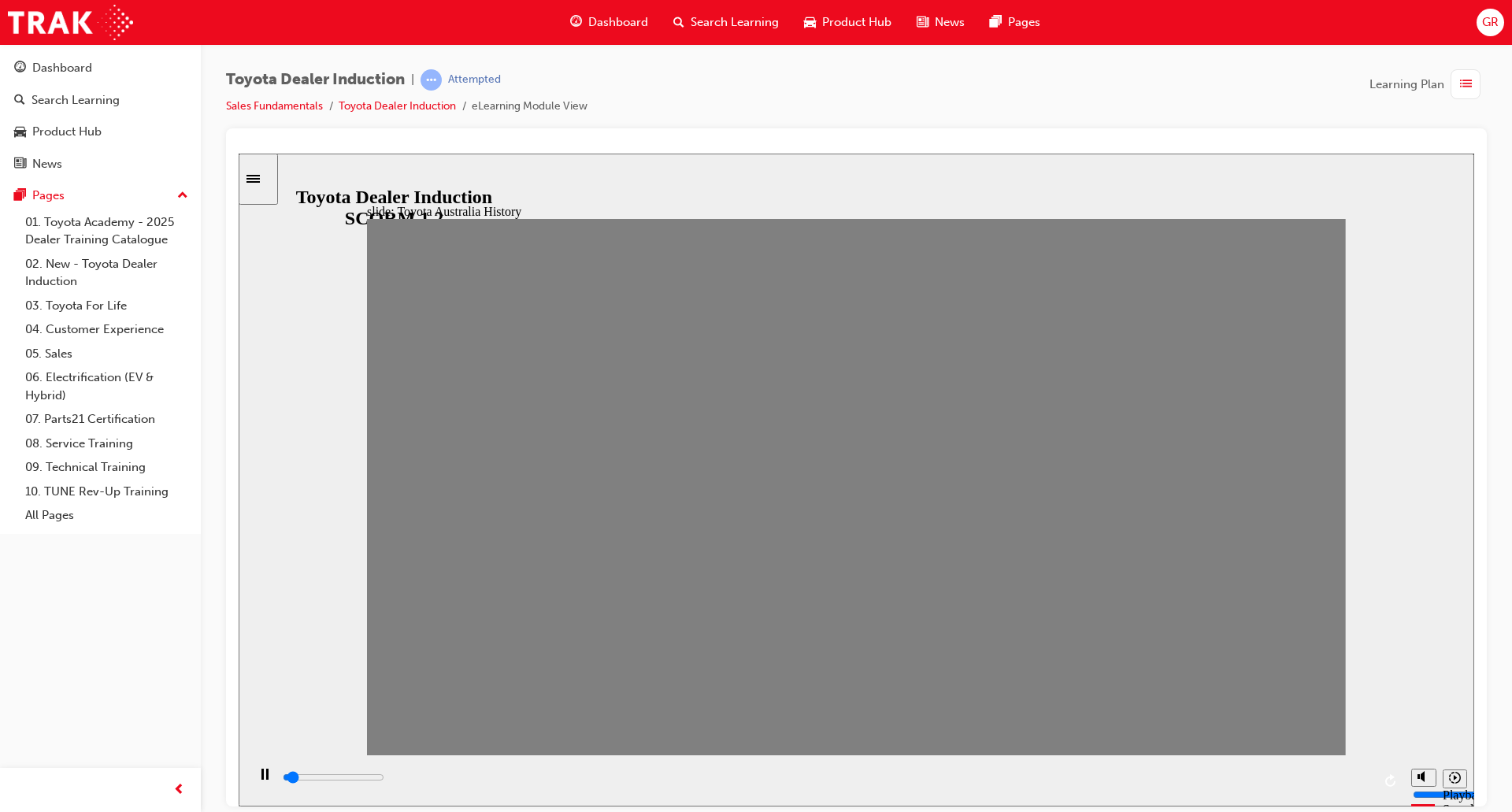
drag, startPoint x: 666, startPoint y: 505, endPoint x: 713, endPoint y: 508, distance: 47.1
drag, startPoint x: 724, startPoint y: 498, endPoint x: 755, endPoint y: 499, distance: 31.0
drag, startPoint x: 755, startPoint y: 499, endPoint x: 803, endPoint y: 502, distance: 48.1
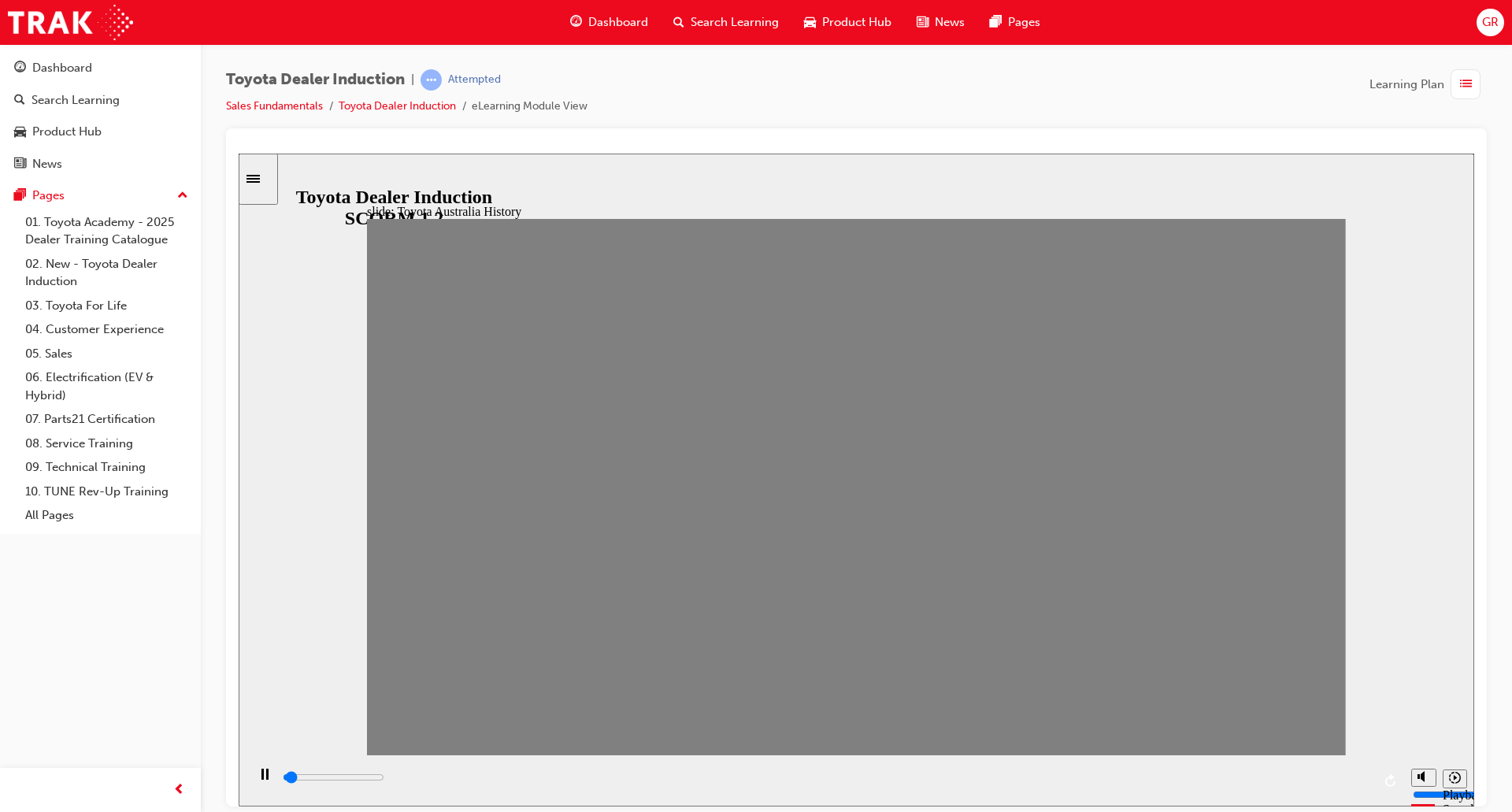
drag, startPoint x: 803, startPoint y: 502, endPoint x: 852, endPoint y: 500, distance: 49.0
drag, startPoint x: 848, startPoint y: 489, endPoint x: 881, endPoint y: 500, distance: 34.8
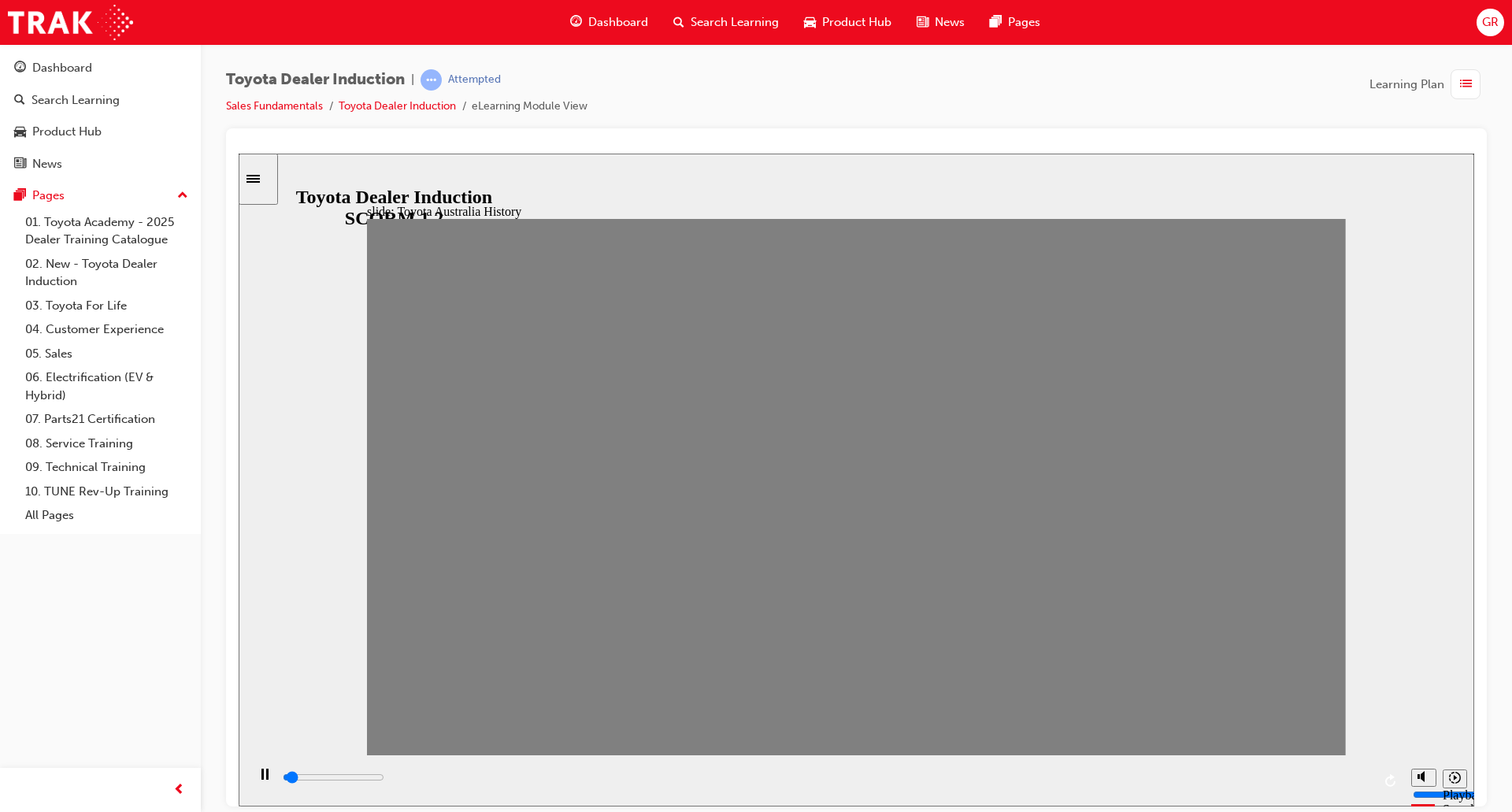
drag, startPoint x: 899, startPoint y: 500, endPoint x: 942, endPoint y: 495, distance: 43.3
drag, startPoint x: 980, startPoint y: 497, endPoint x: 1018, endPoint y: 497, distance: 38.0
drag, startPoint x: 1026, startPoint y: 492, endPoint x: 1080, endPoint y: 497, distance: 54.2
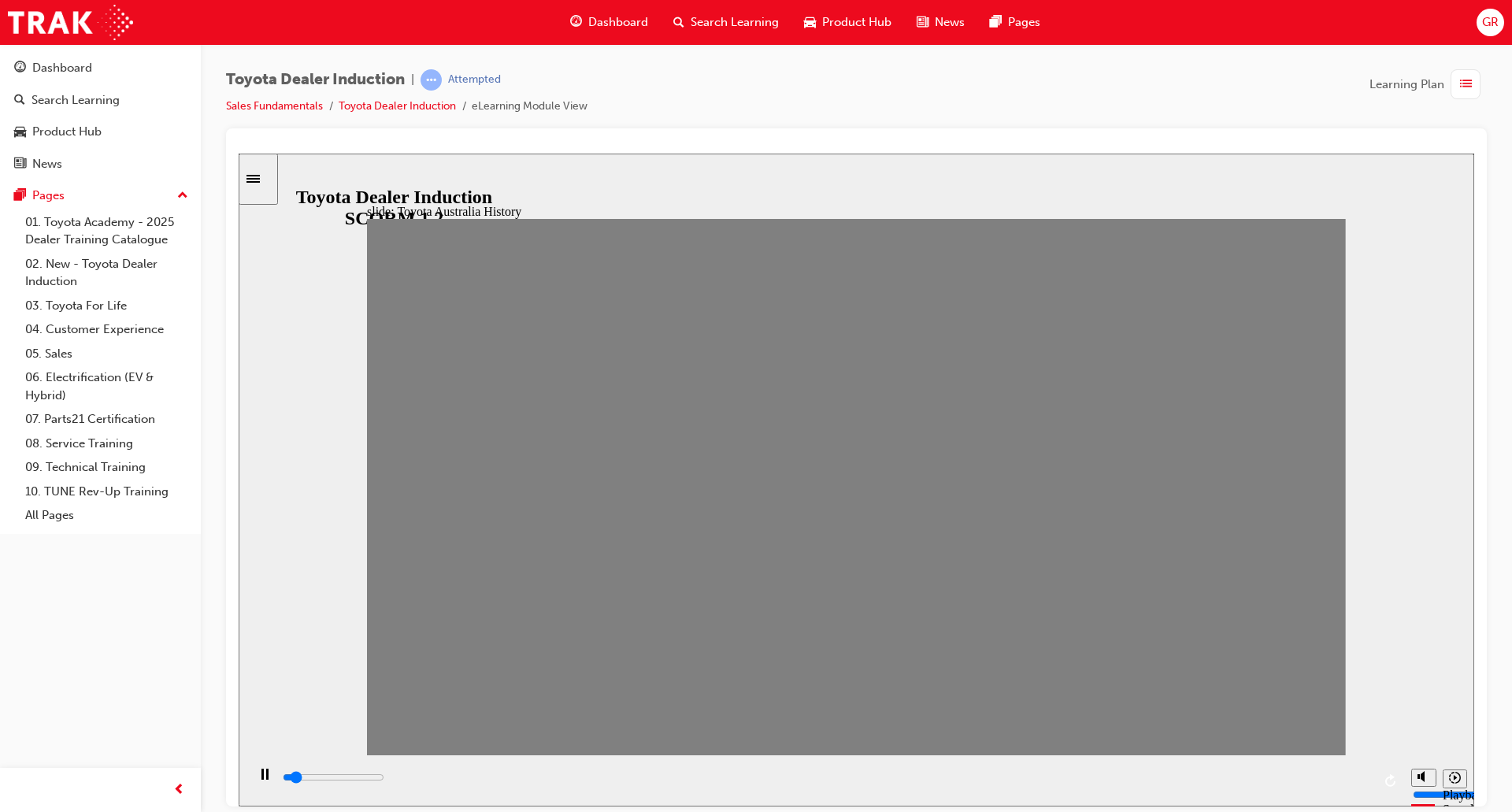
drag, startPoint x: 1077, startPoint y: 493, endPoint x: 1116, endPoint y: 499, distance: 39.5
drag, startPoint x: 1122, startPoint y: 502, endPoint x: 1158, endPoint y: 505, distance: 36.1
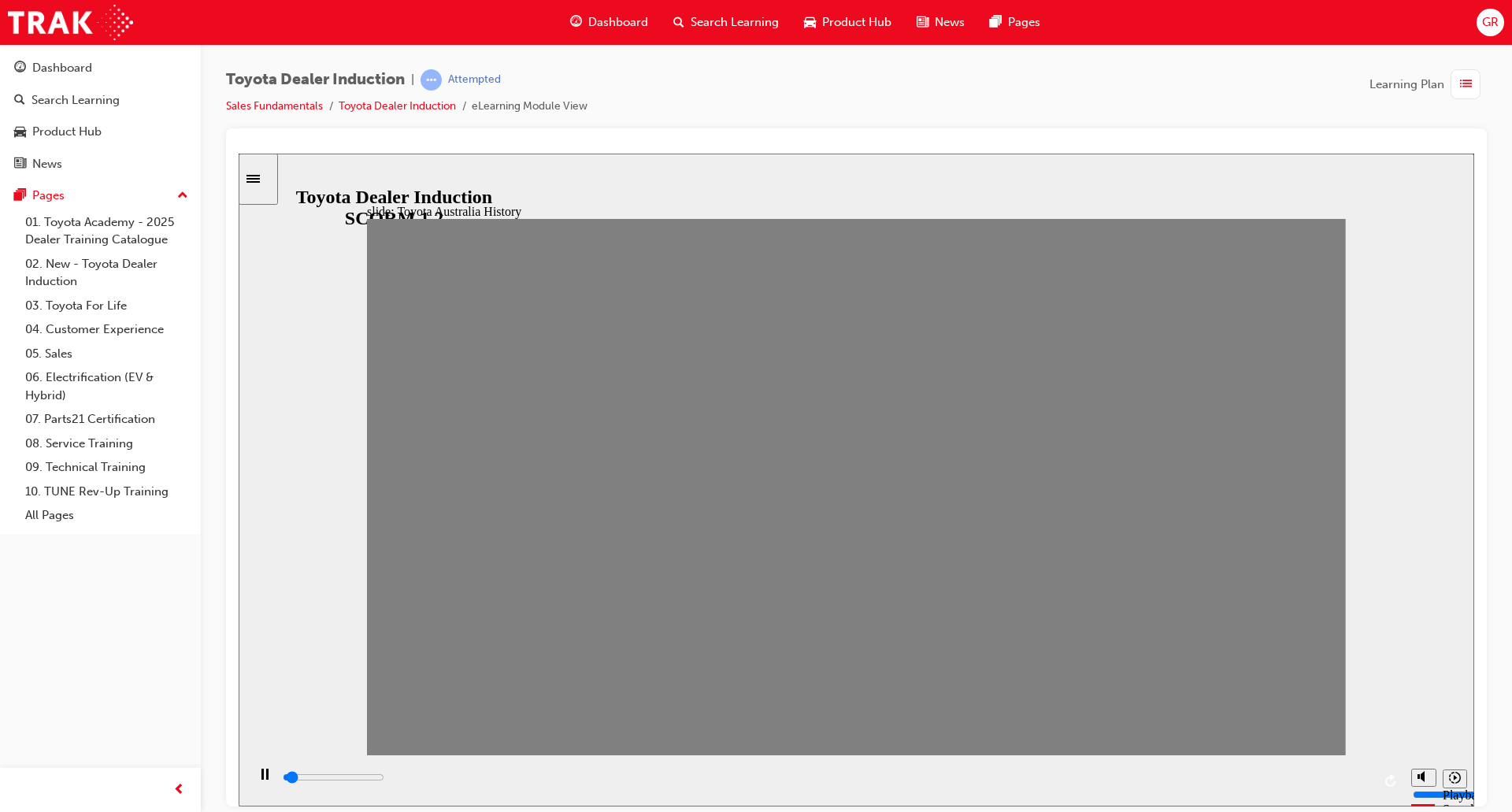
drag, startPoint x: 1170, startPoint y: 497, endPoint x: 1204, endPoint y: 498, distance: 34.0
drag, startPoint x: 1204, startPoint y: 498, endPoint x: 1266, endPoint y: 503, distance: 62.2
drag, startPoint x: 1262, startPoint y: 503, endPoint x: 1296, endPoint y: 499, distance: 34.2
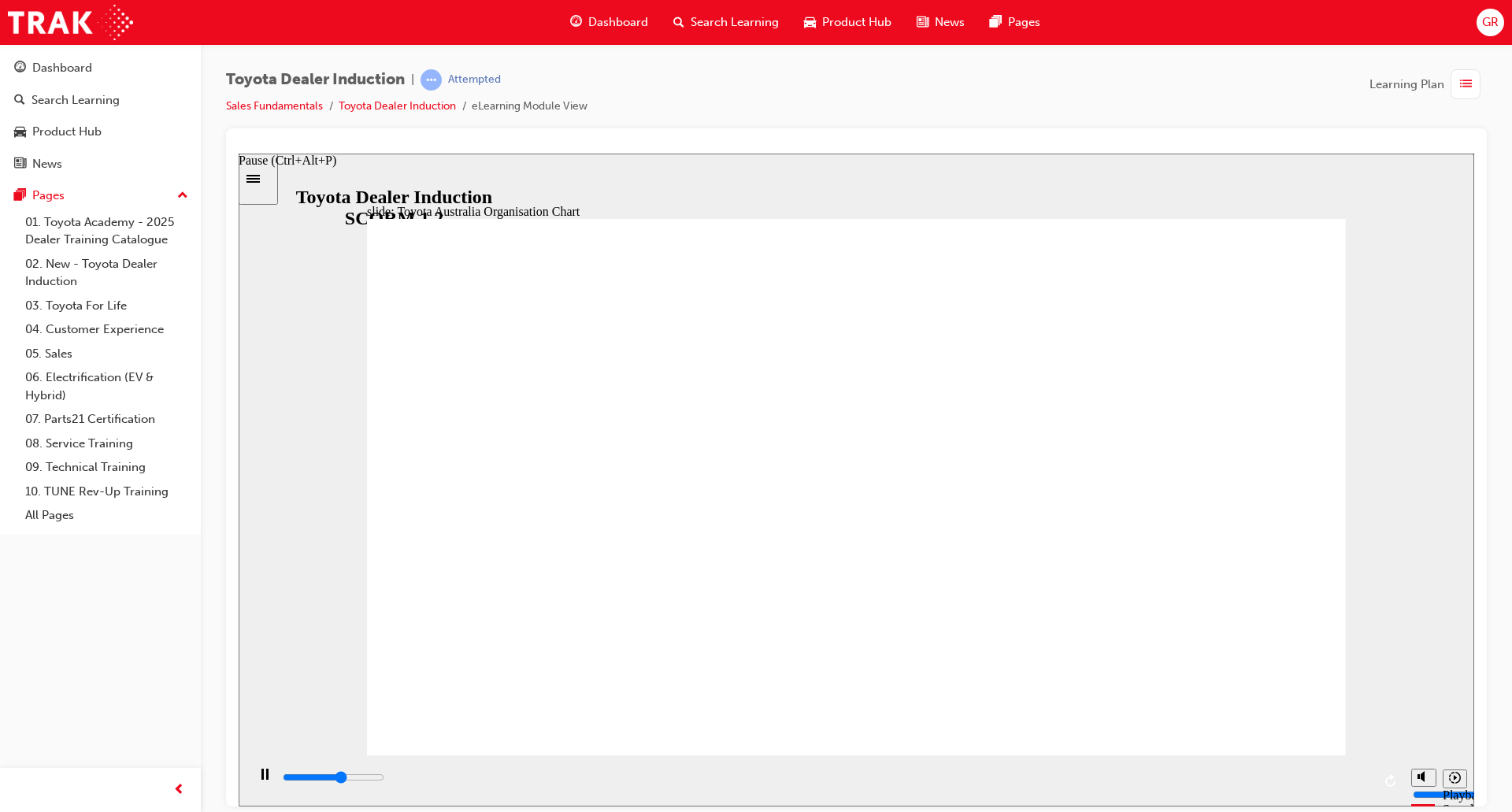
click at [262, 774] on icon "Pause (Ctrl+Alt+P)" at bounding box center [265, 773] width 7 height 11
click at [261, 779] on icon "Play (Ctrl+Alt+P)" at bounding box center [264, 773] width 10 height 12
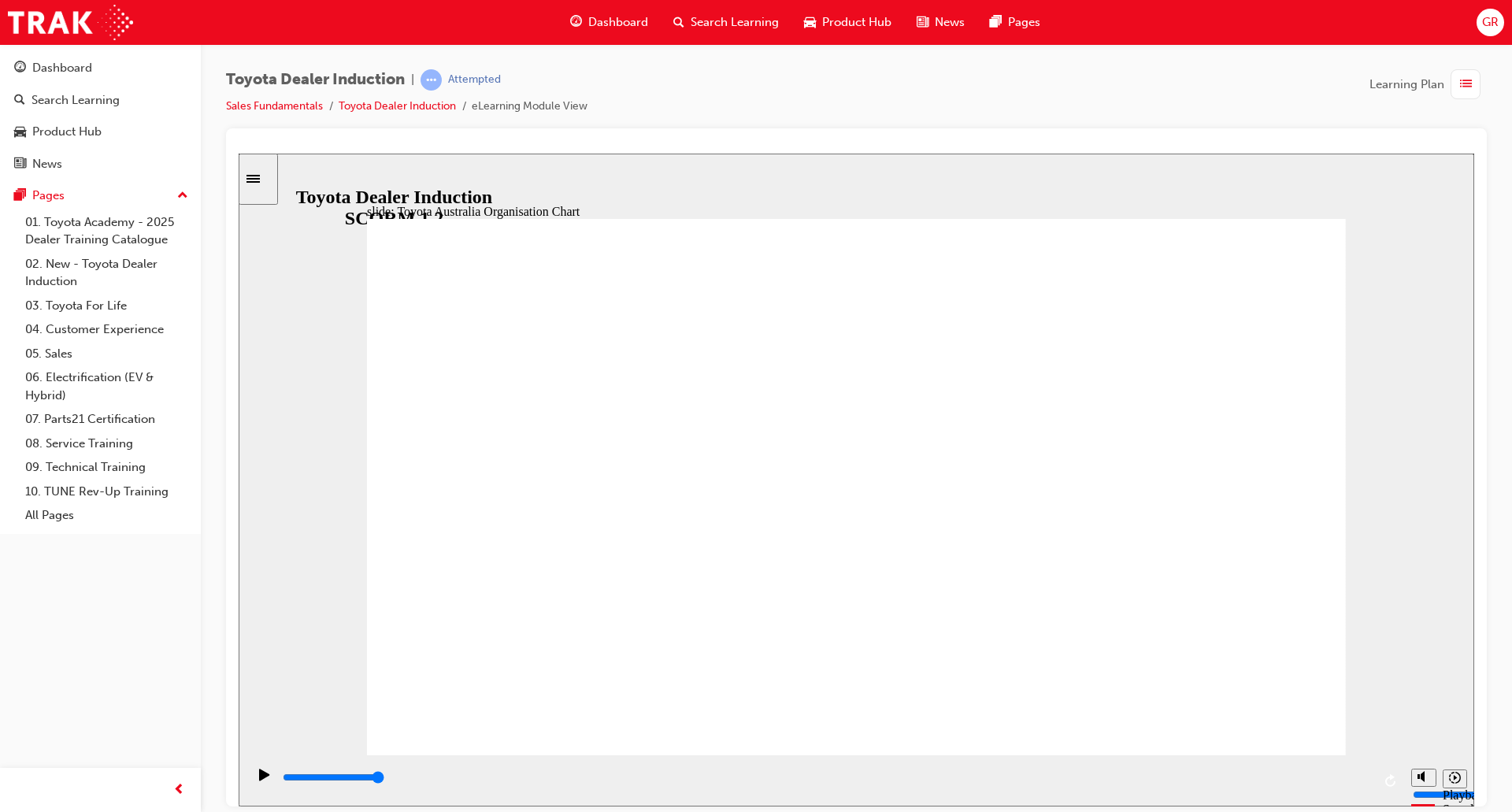
type input "5000"
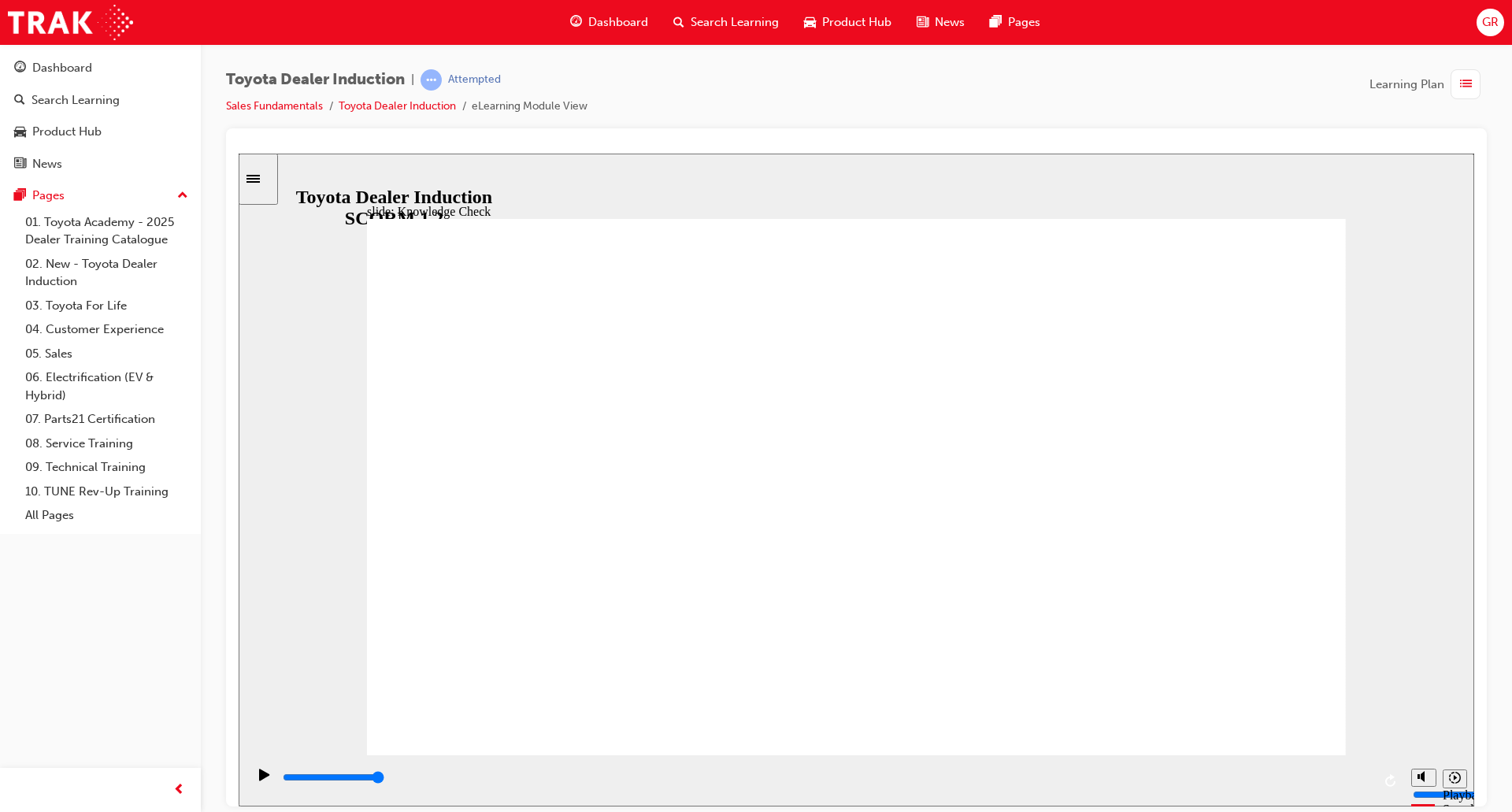
radio input "true"
type input "5000"
radio input "true"
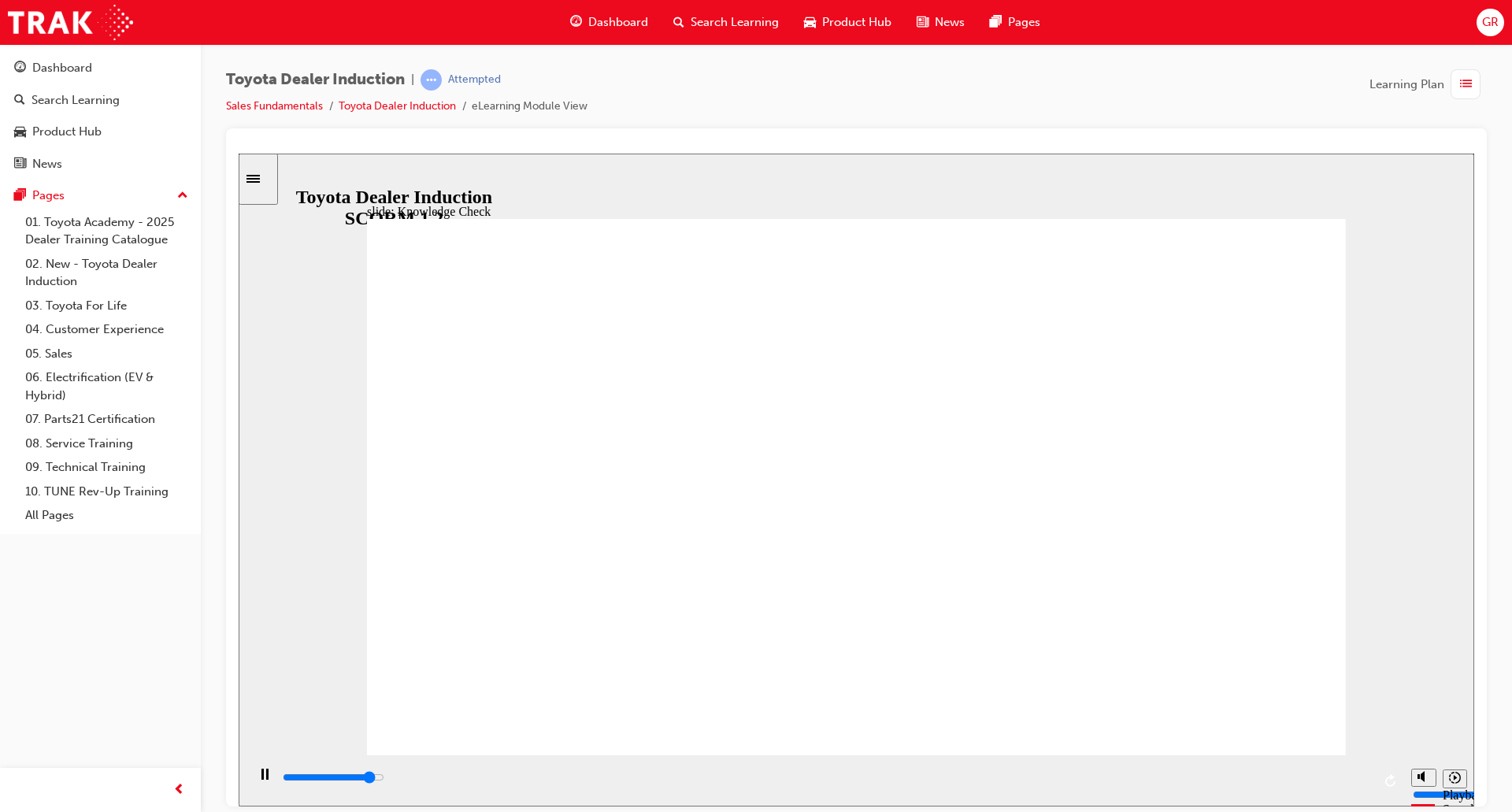
type input "4500"
type input "9200"
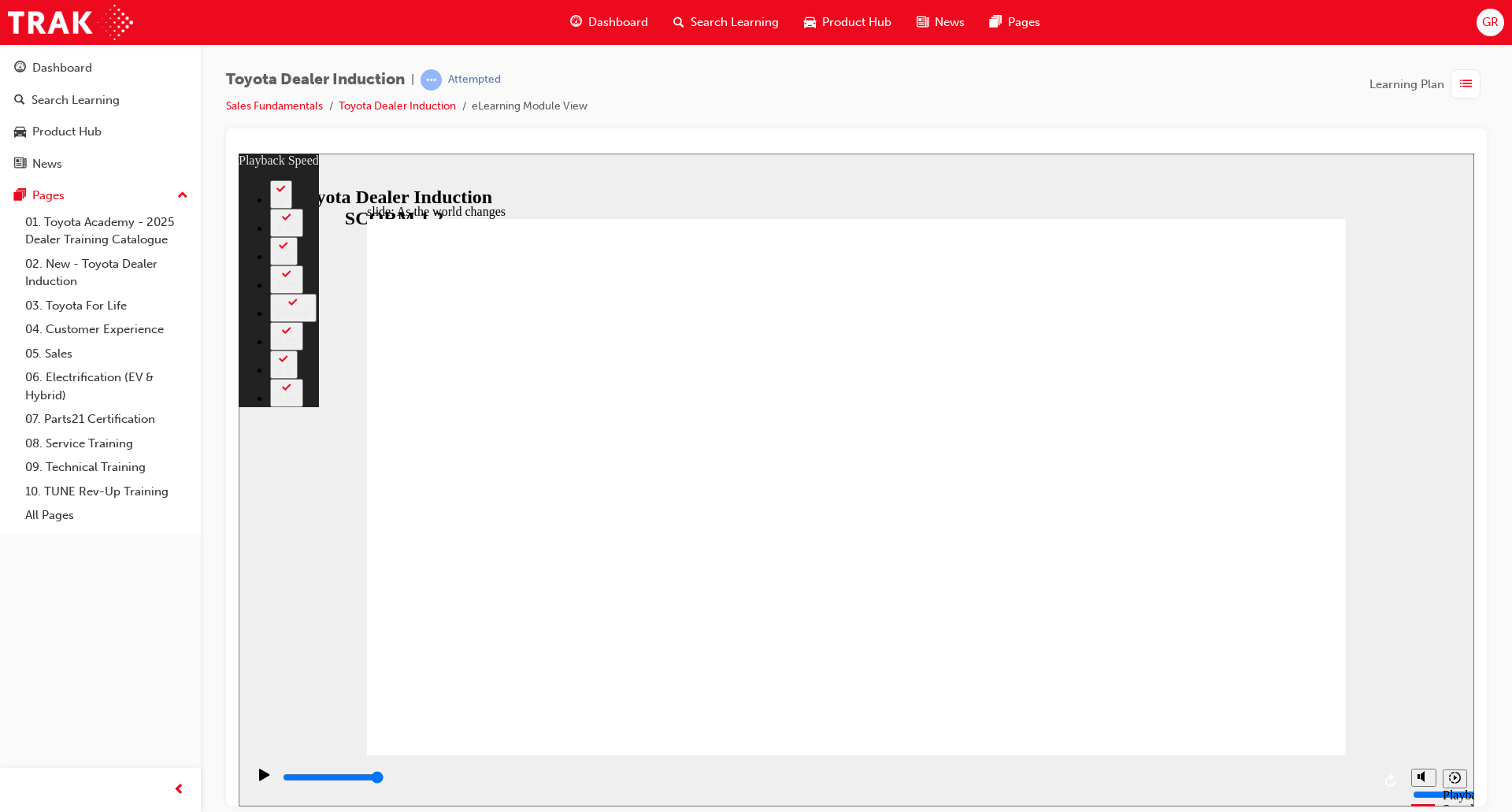
type input "128"
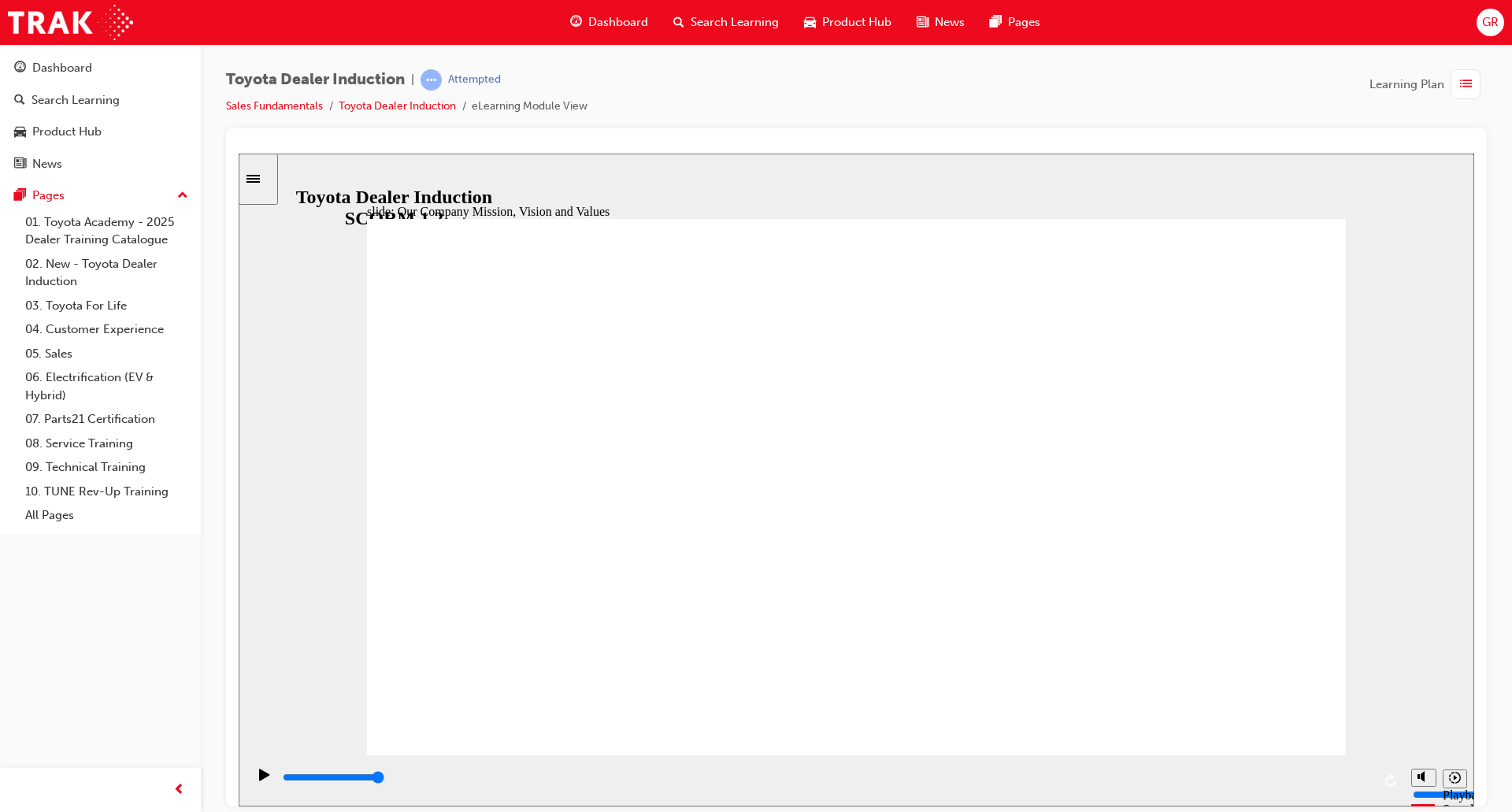
type input "5000"
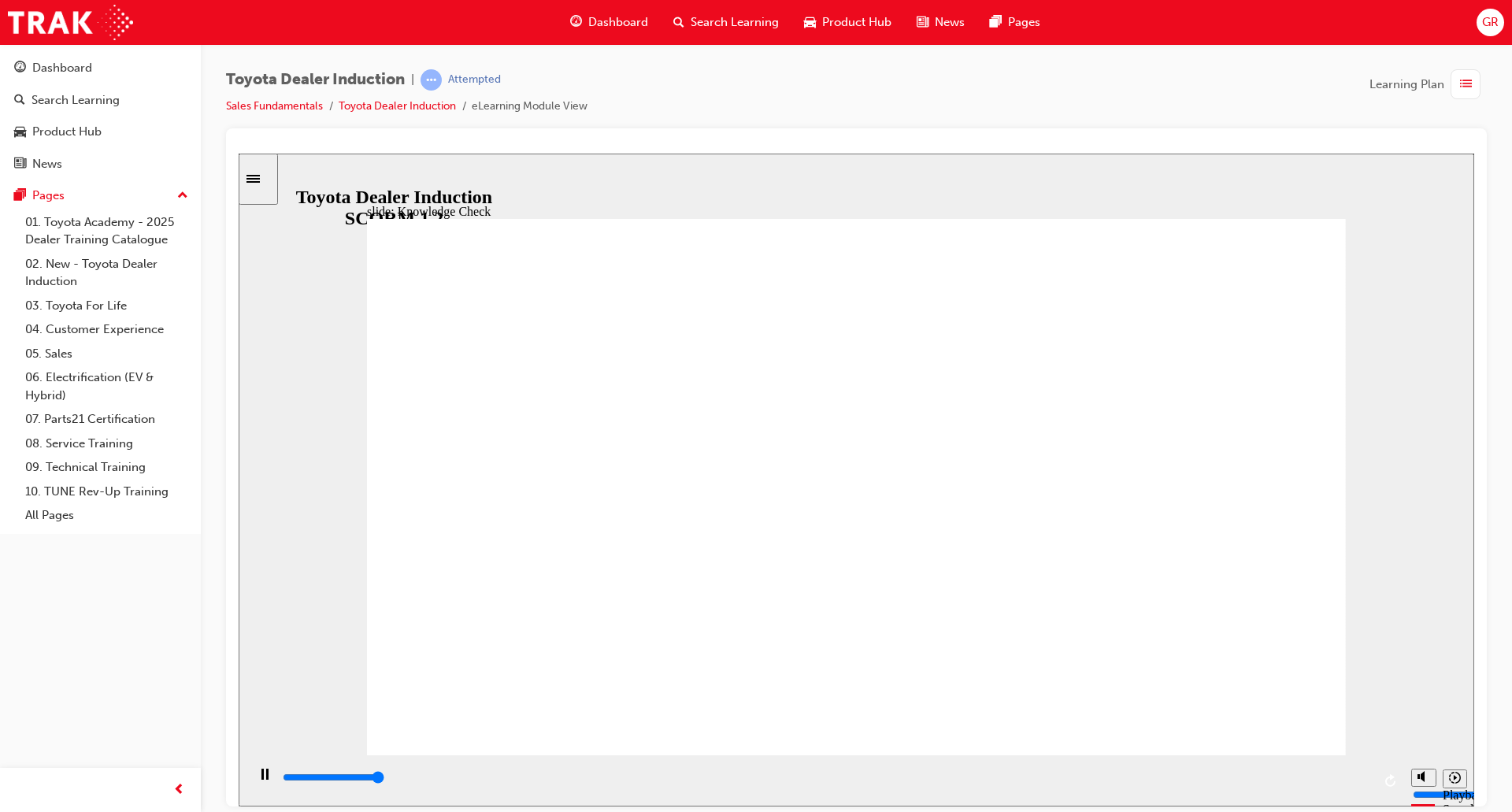
type input "H"
type input "Ha"
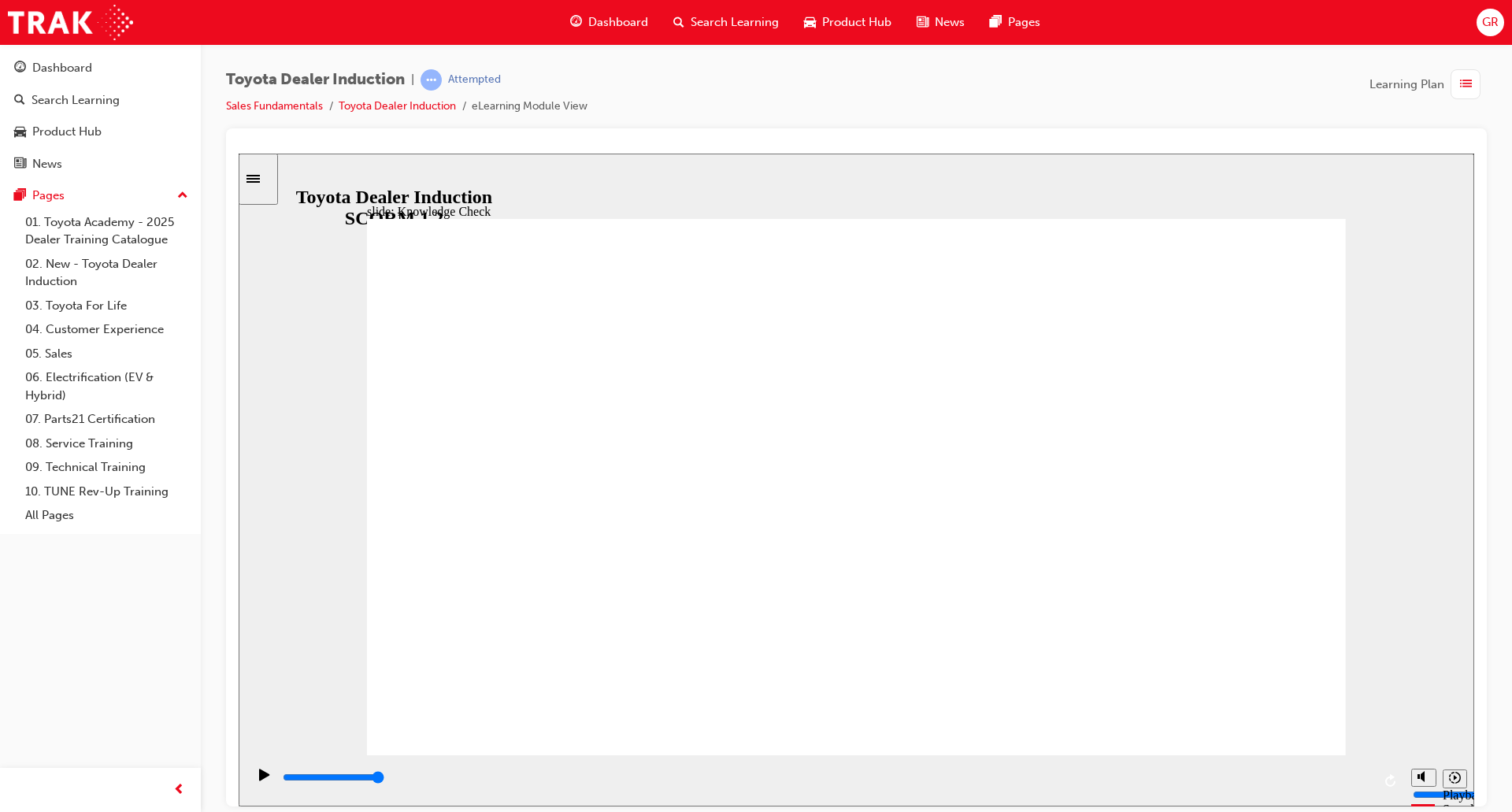
type input "Ha["
type input "Ha"
type input "Hap"
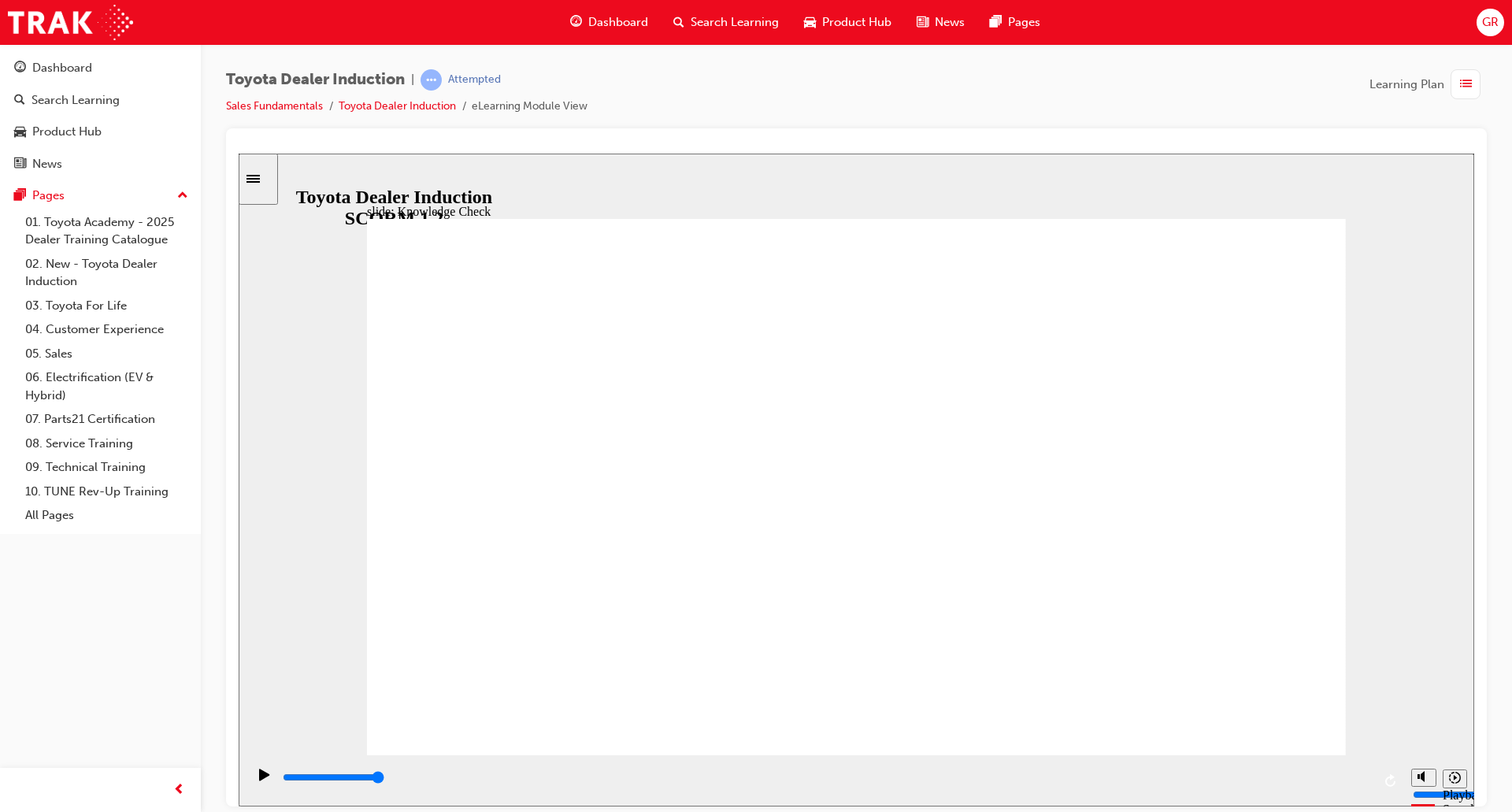
type input "Hap"
type input "Happ"
type input "Happi"
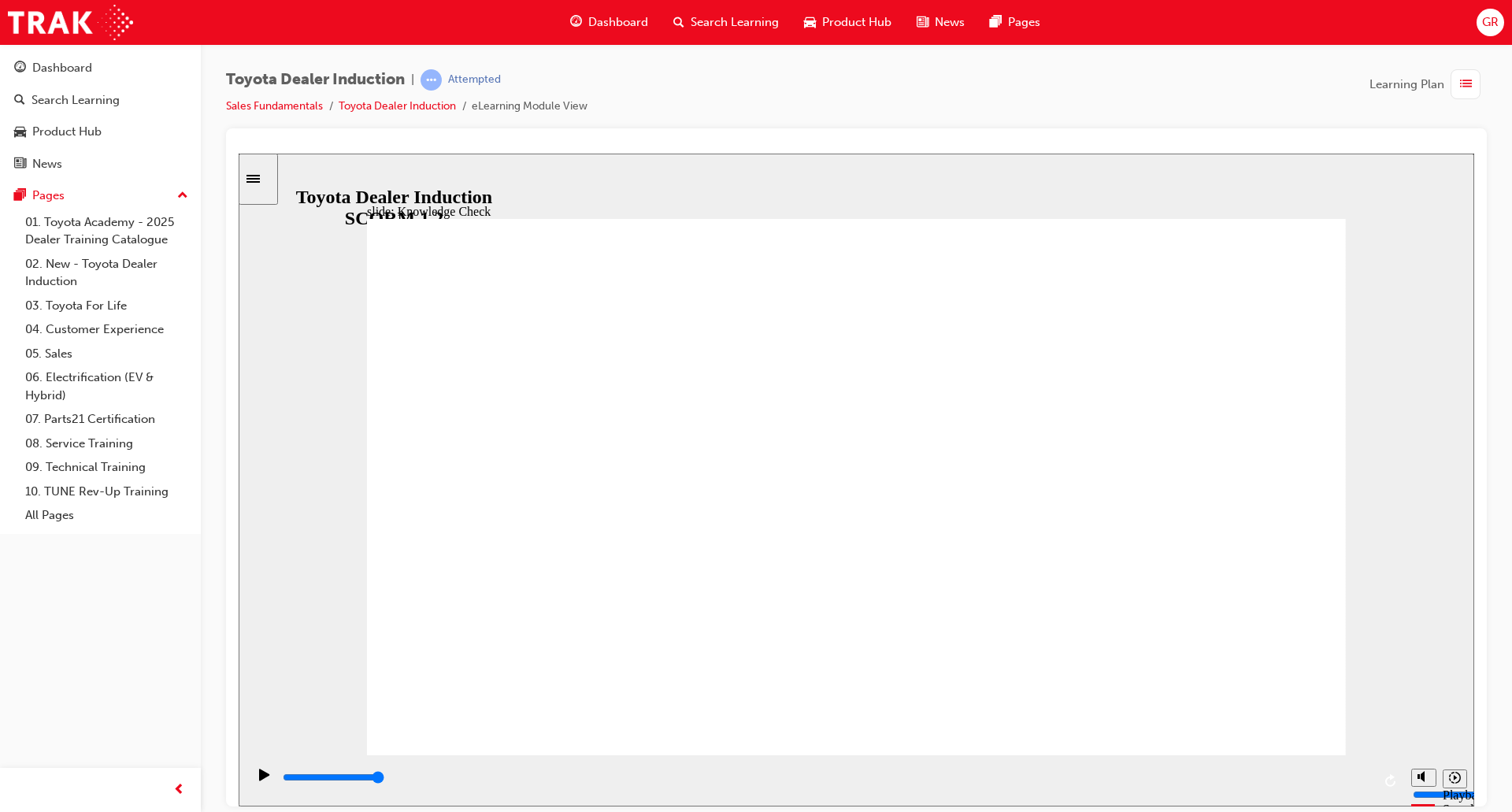
type input "Happin"
type input "Happine"
type input "Happines"
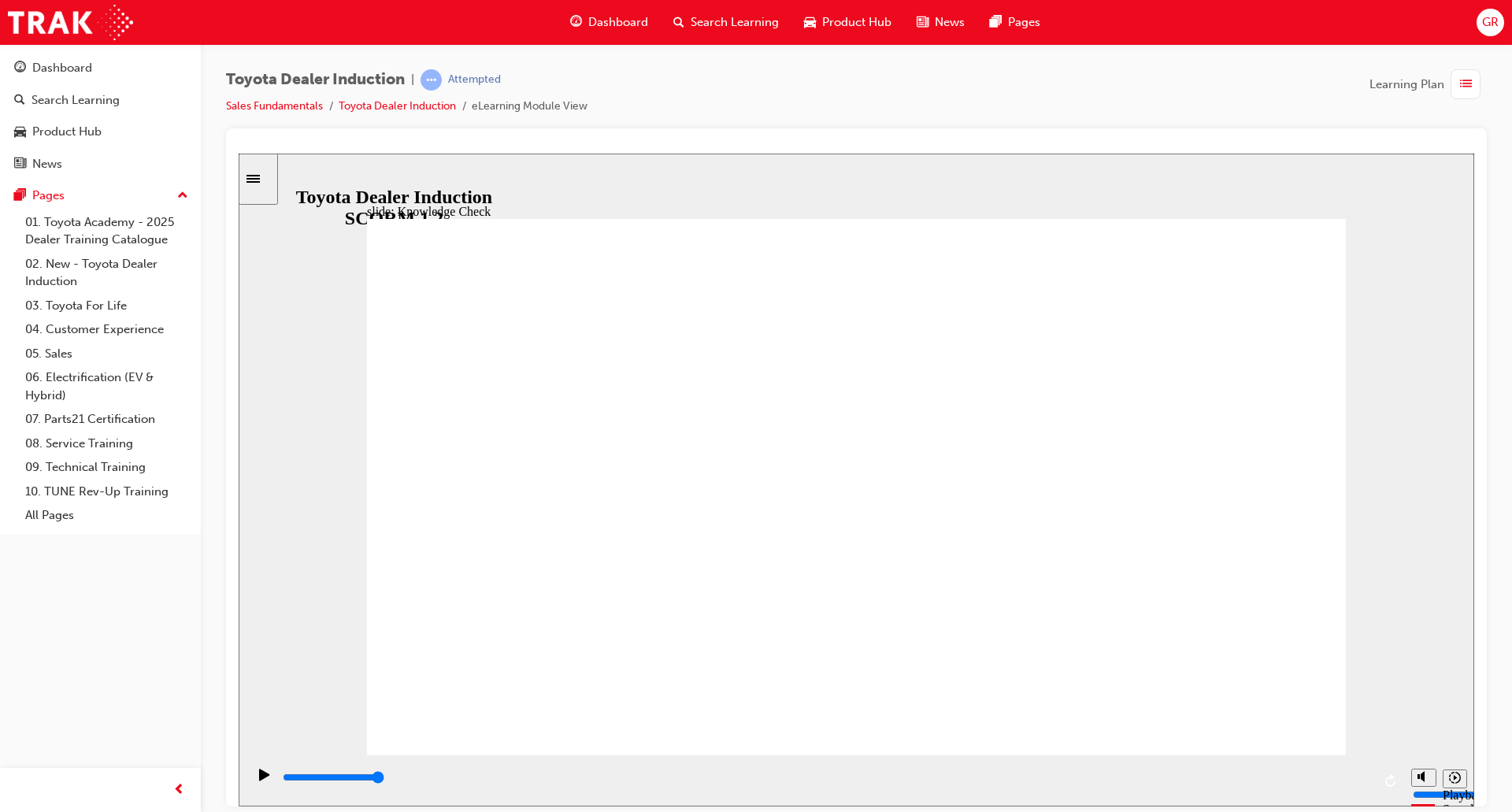
type input "Happines"
type input "Happiness"
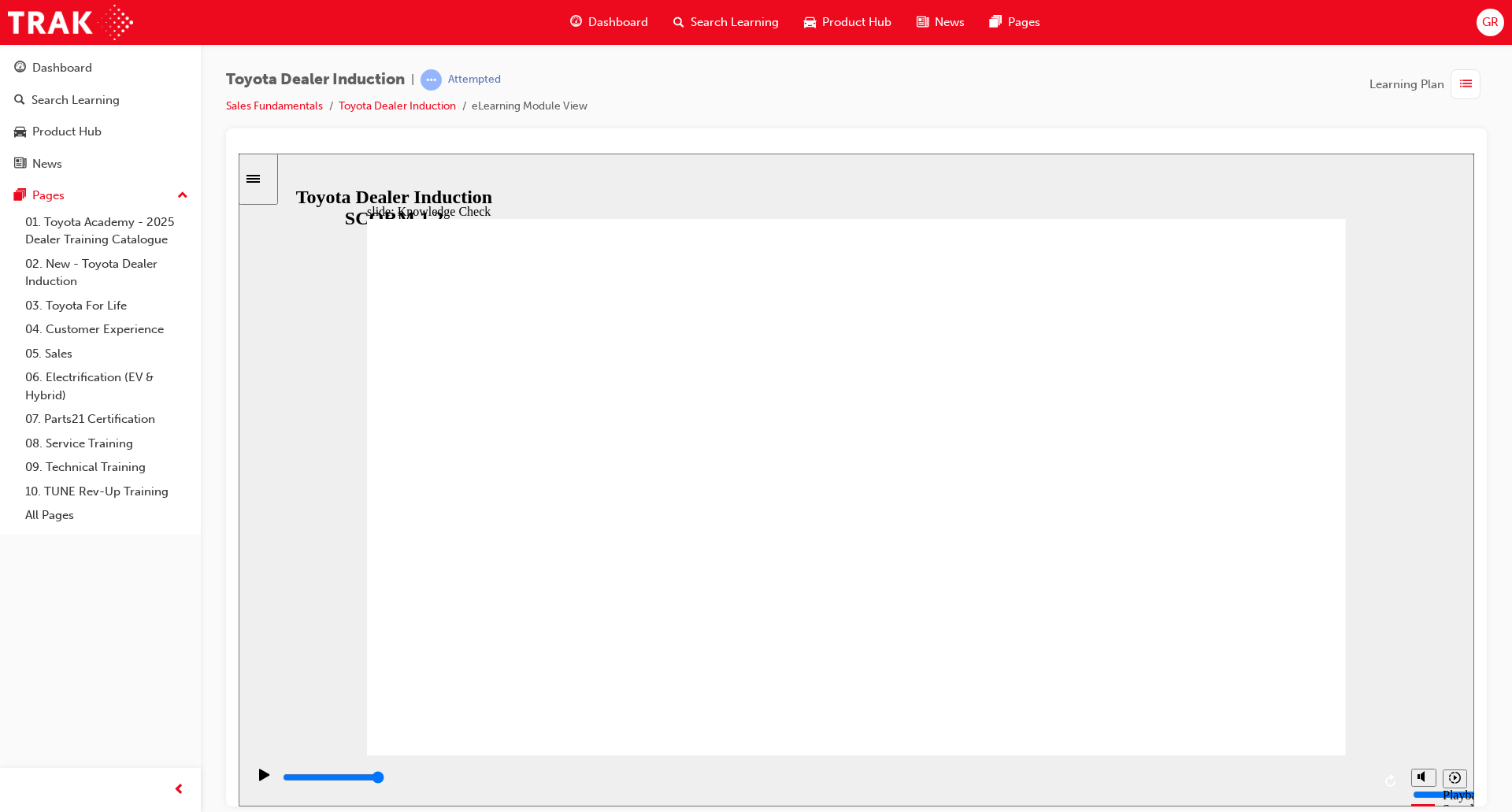
type input "Happiness"
type input "5000"
type input "m"
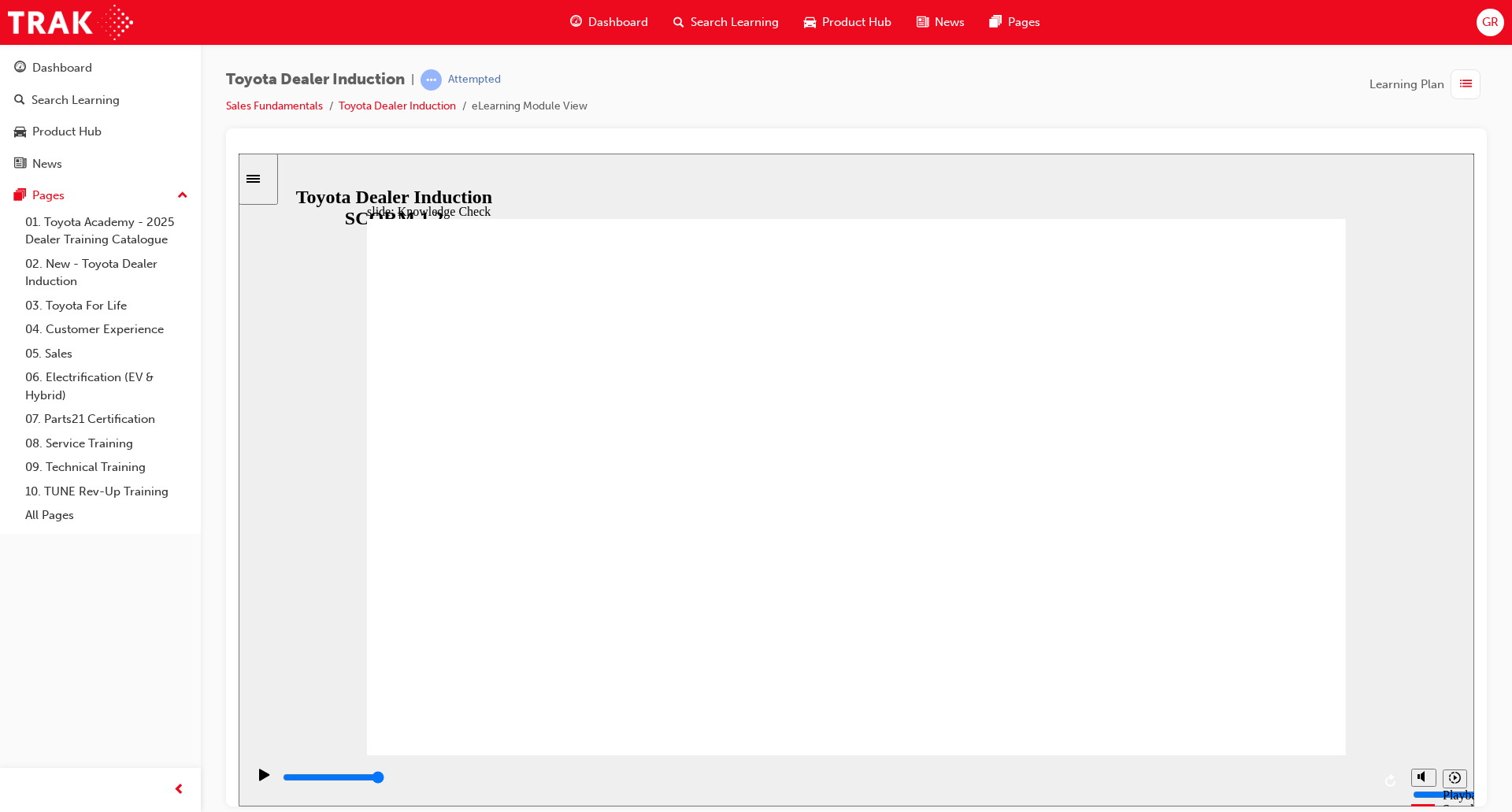
type input "mo"
type input "mob"
type input "mo"
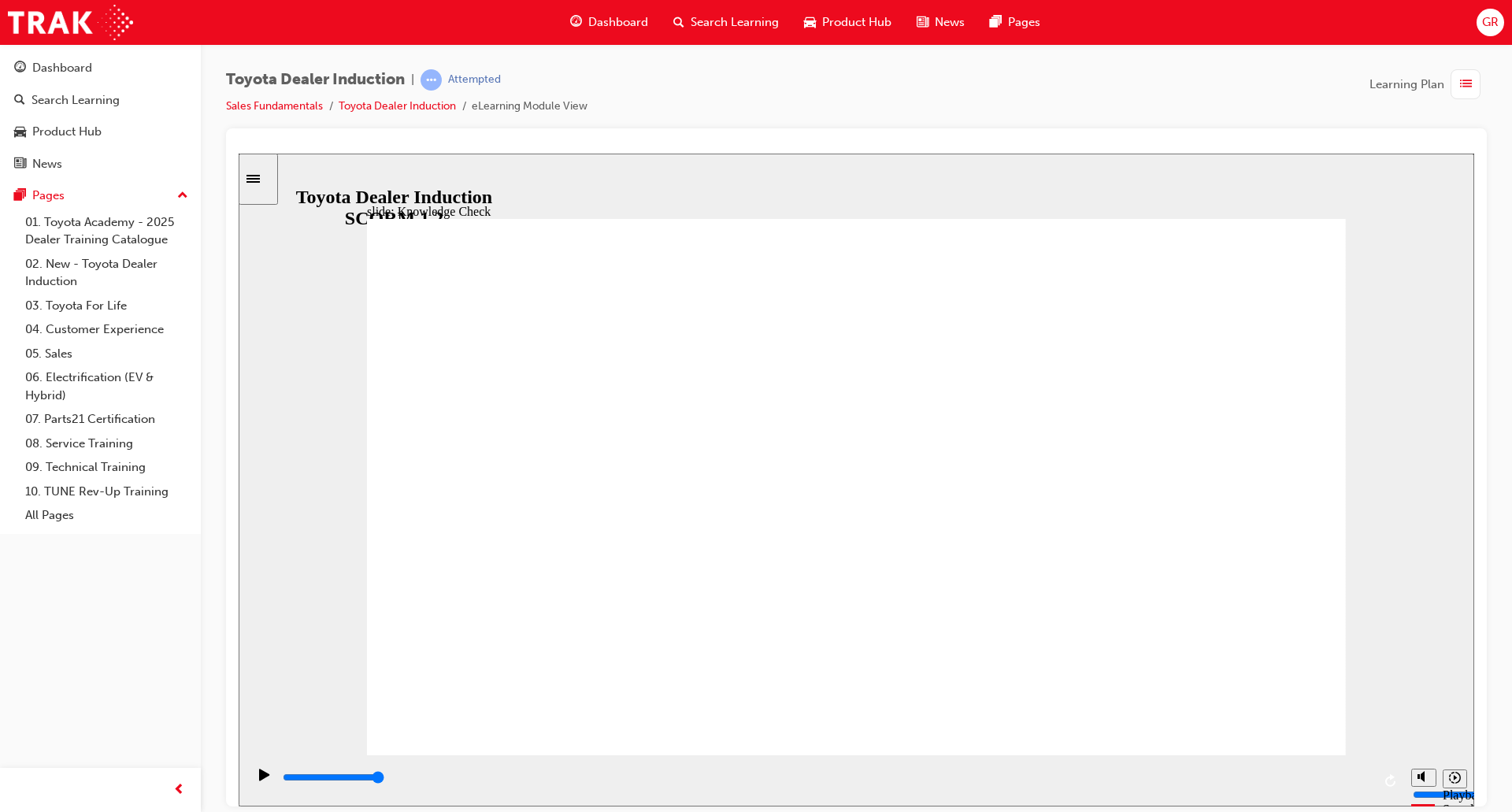
type input "mo"
type input "mov"
type input "move"
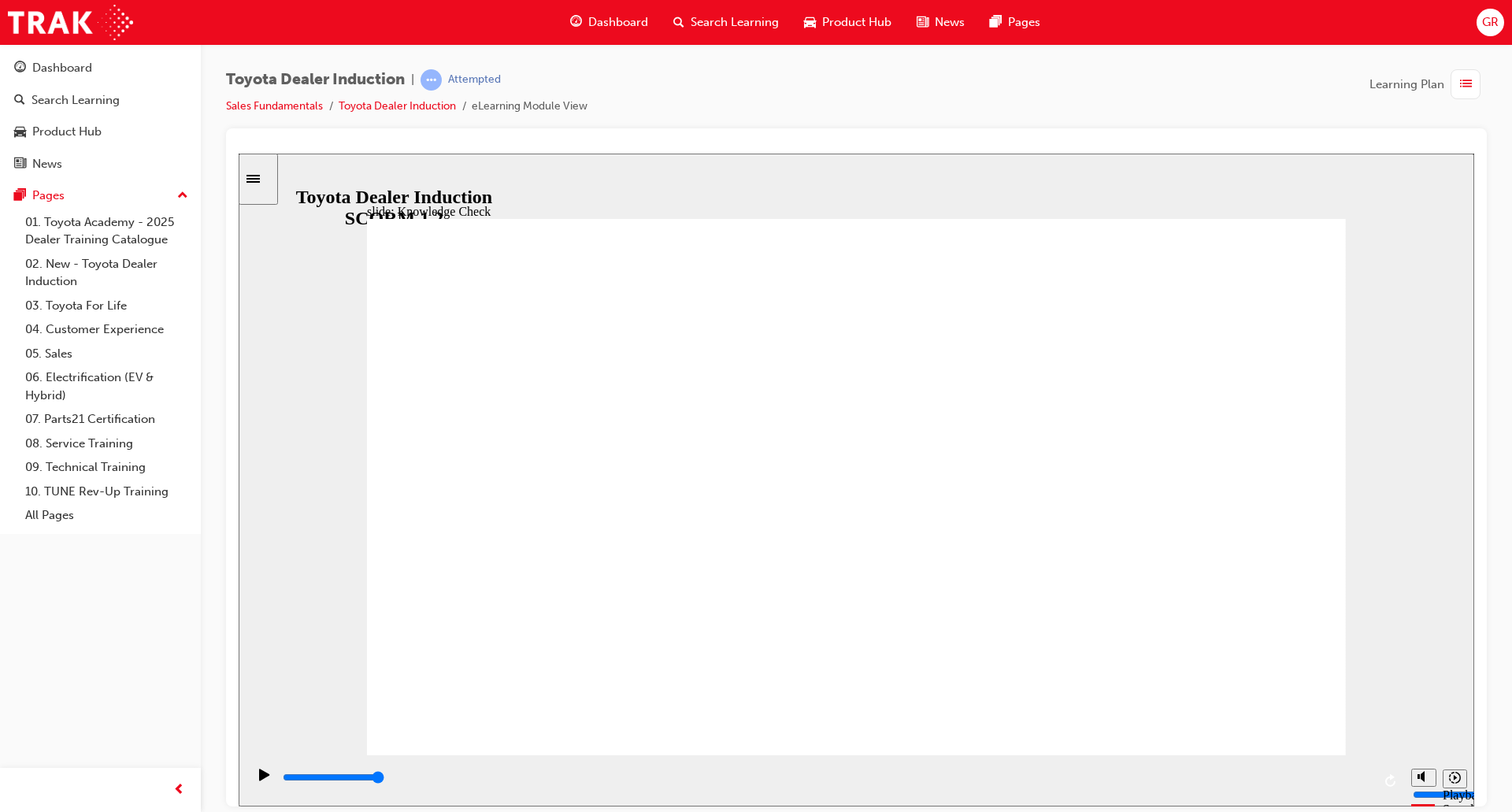
type input "moved"
type input "6500"
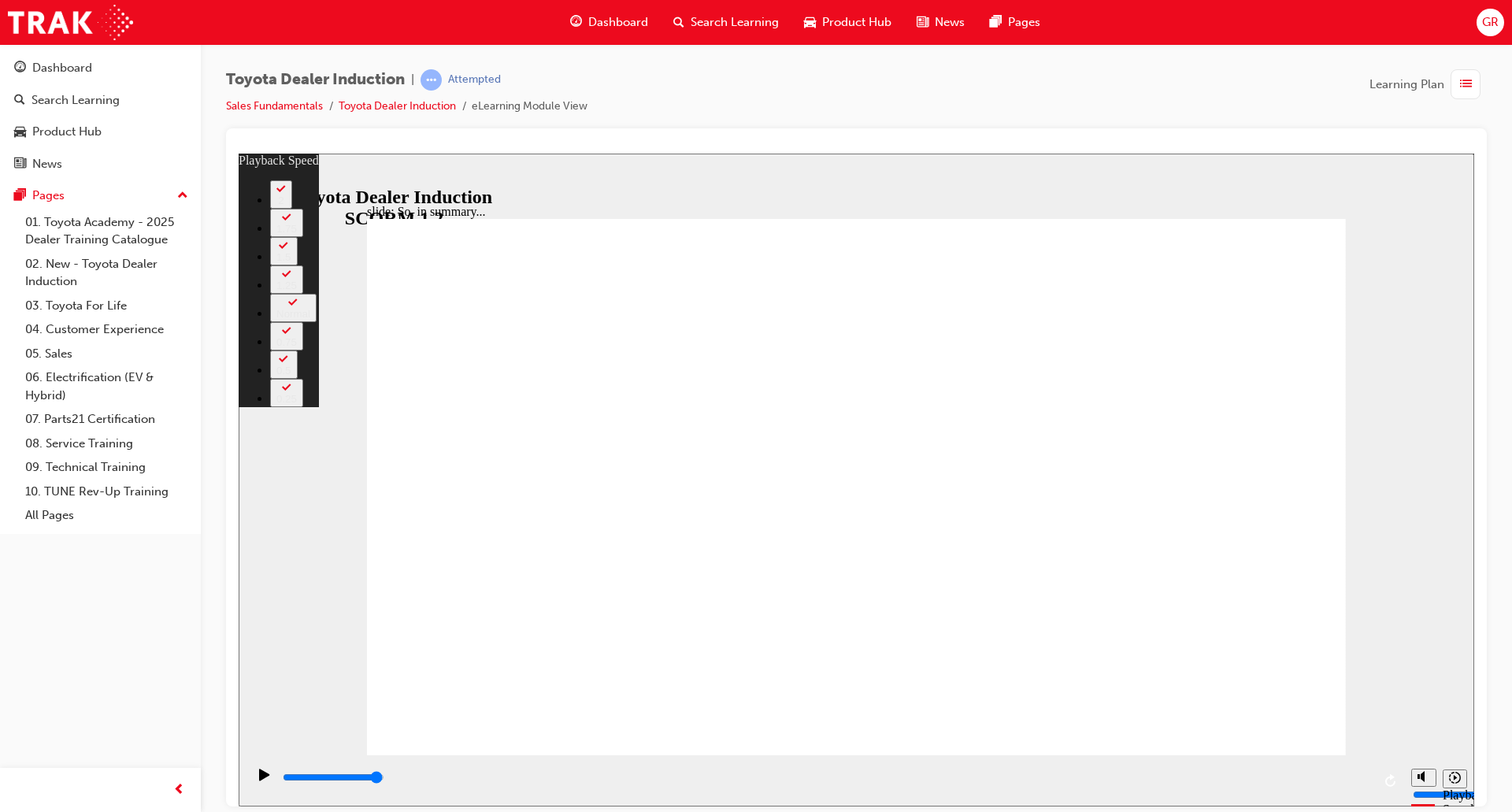
type input "2"
type input "128"
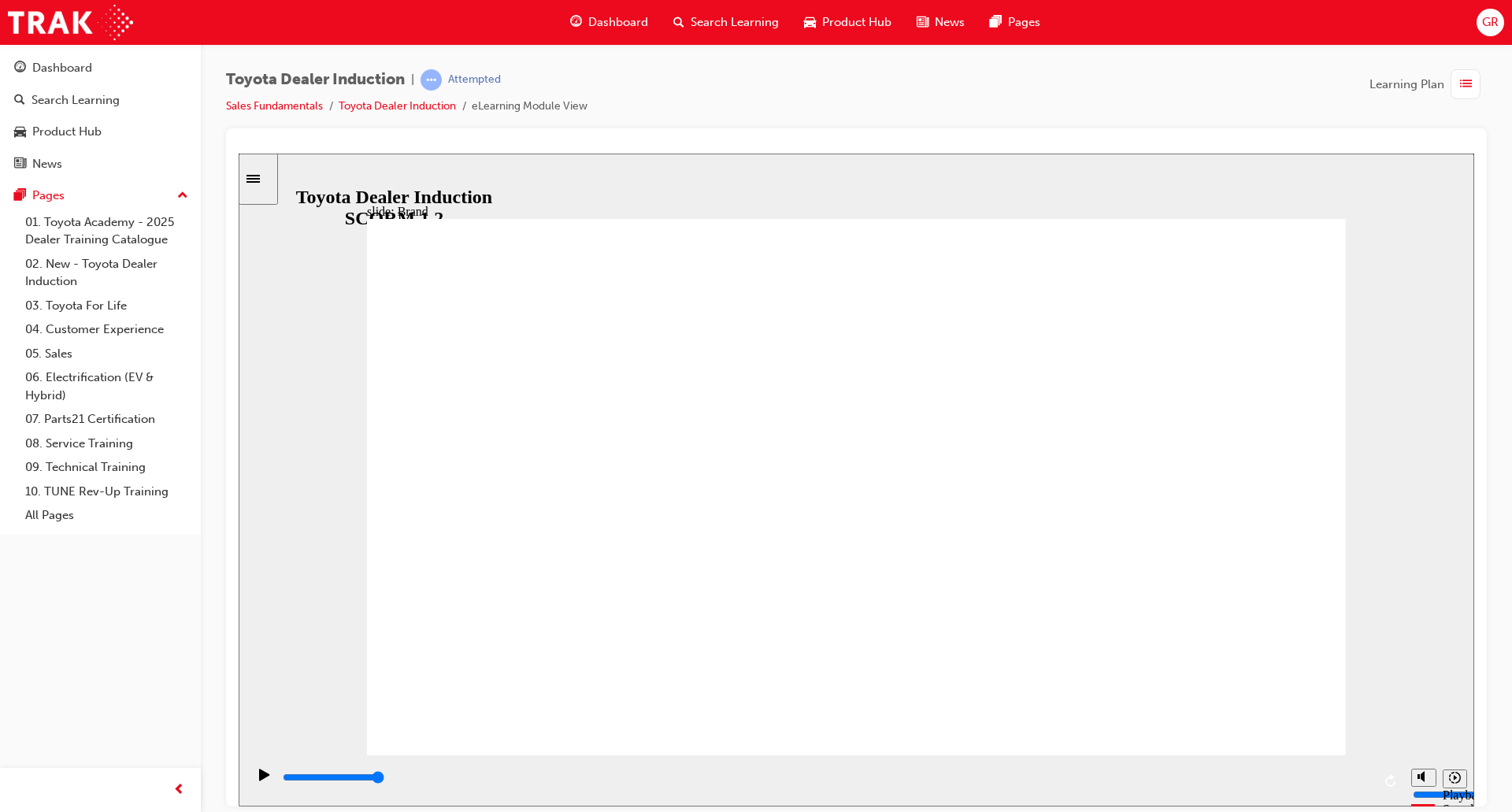
drag, startPoint x: 1249, startPoint y: 215, endPoint x: 1252, endPoint y: 236, distance: 21.2
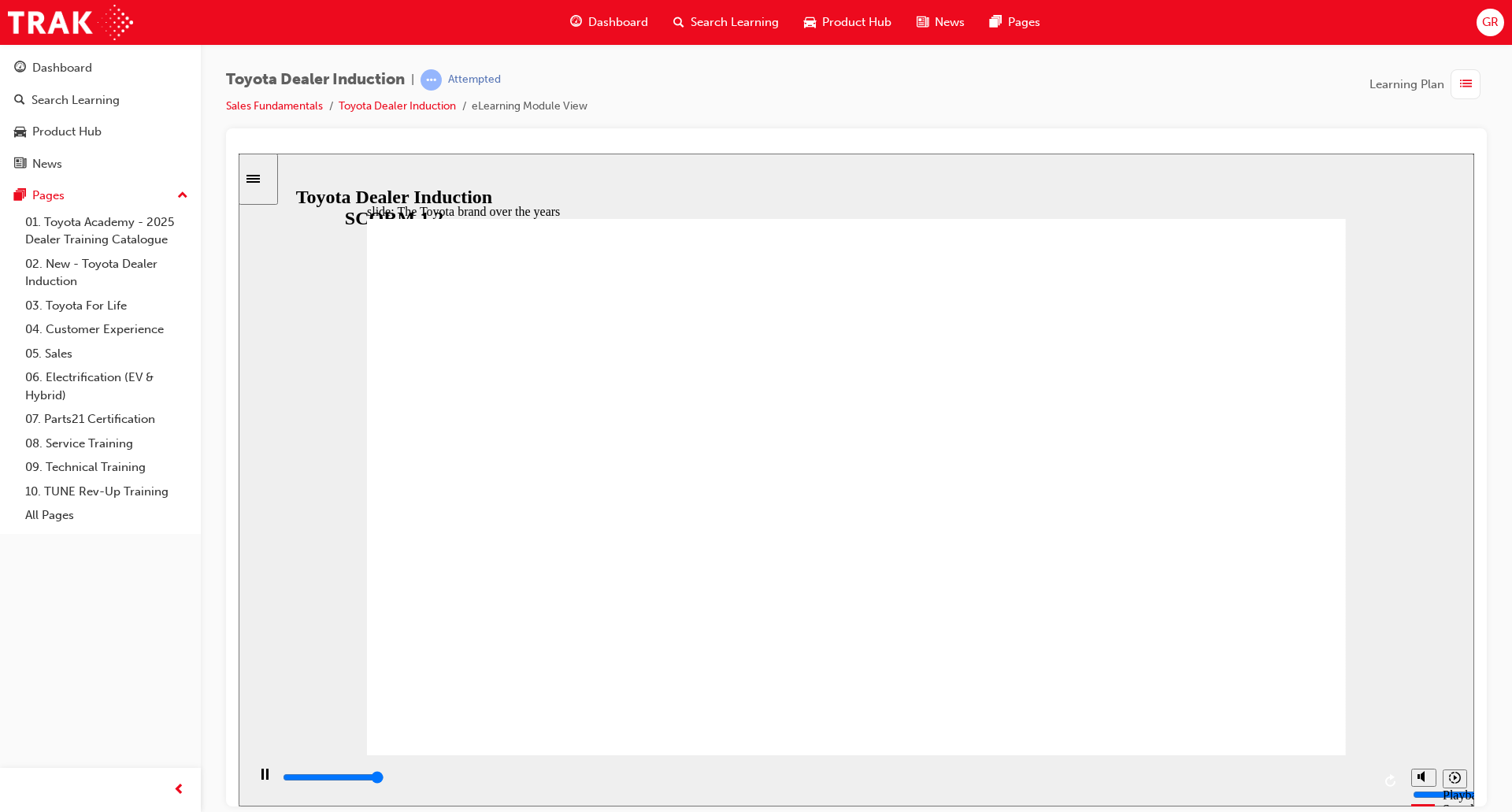
type input "8400"
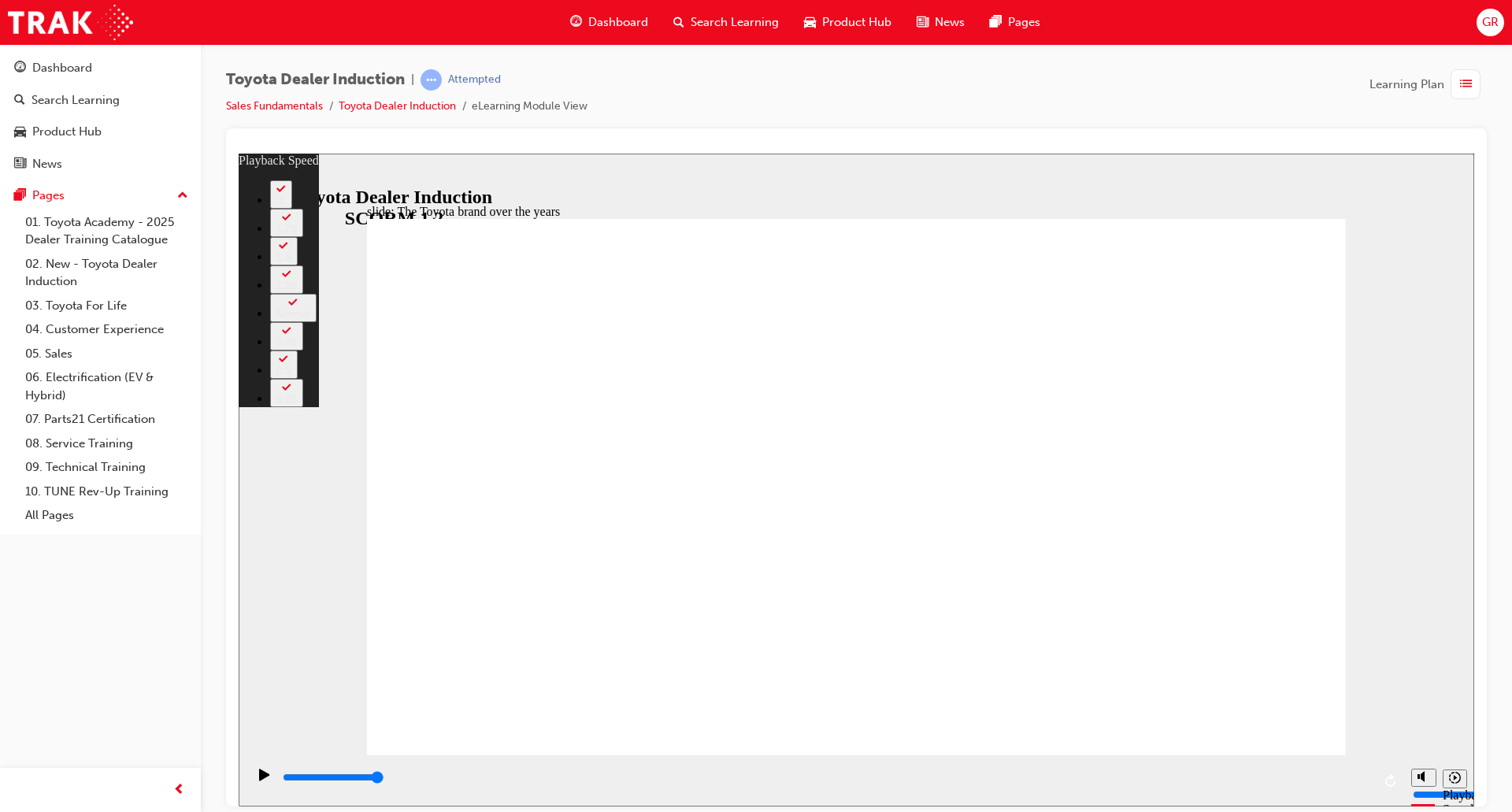
type input "165"
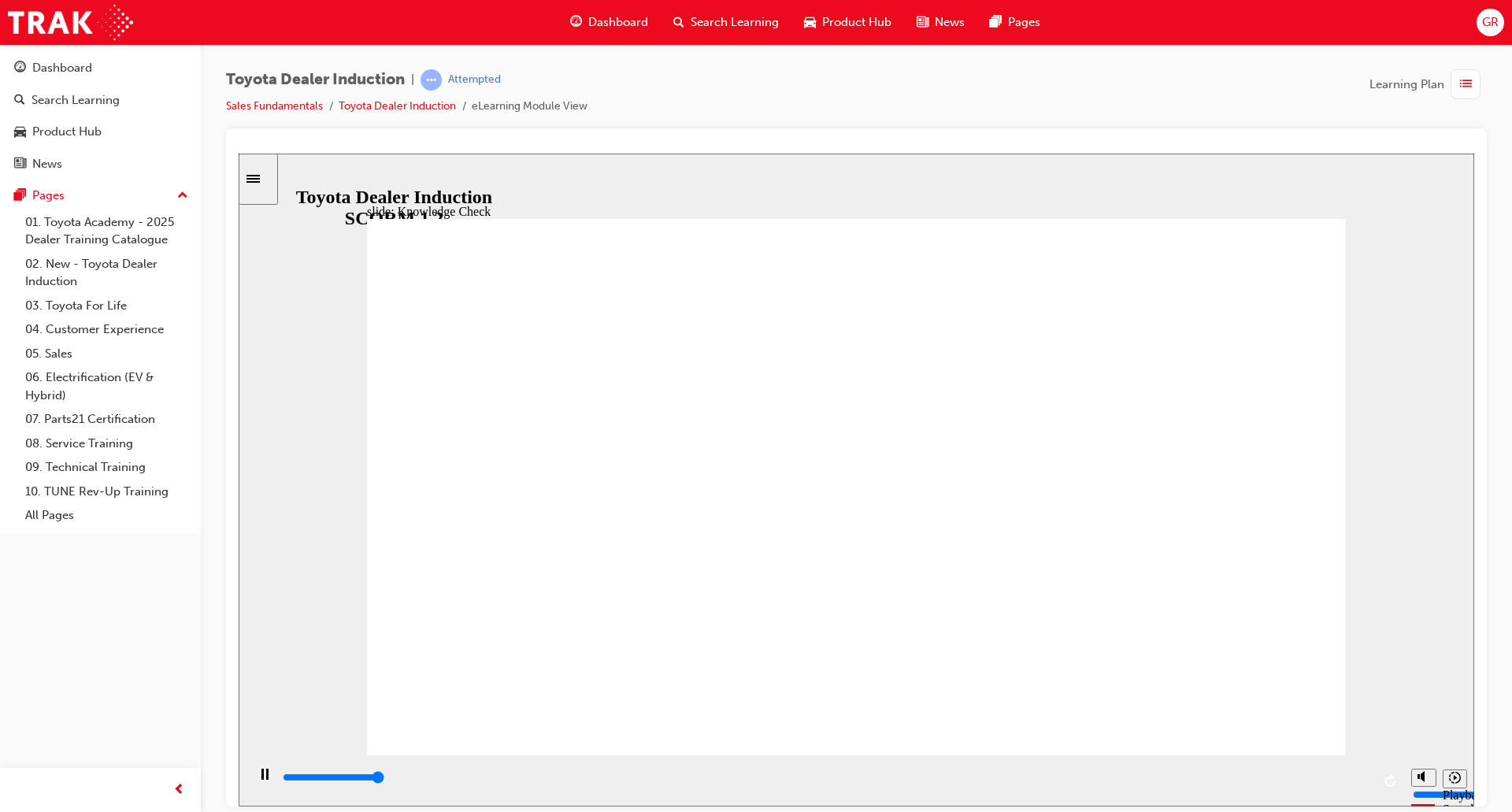
type input "5000"
radio input "true"
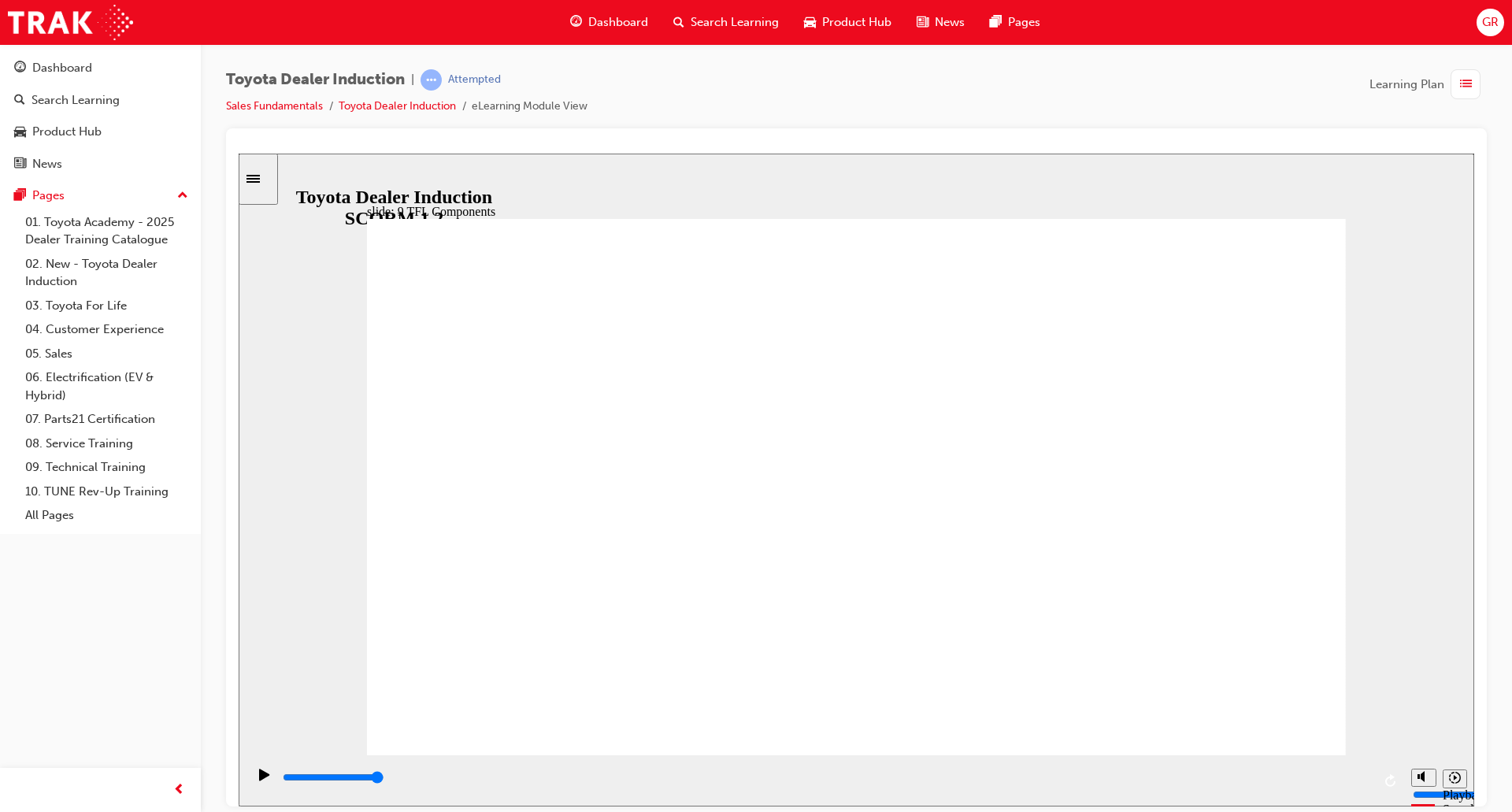
type input "10800"
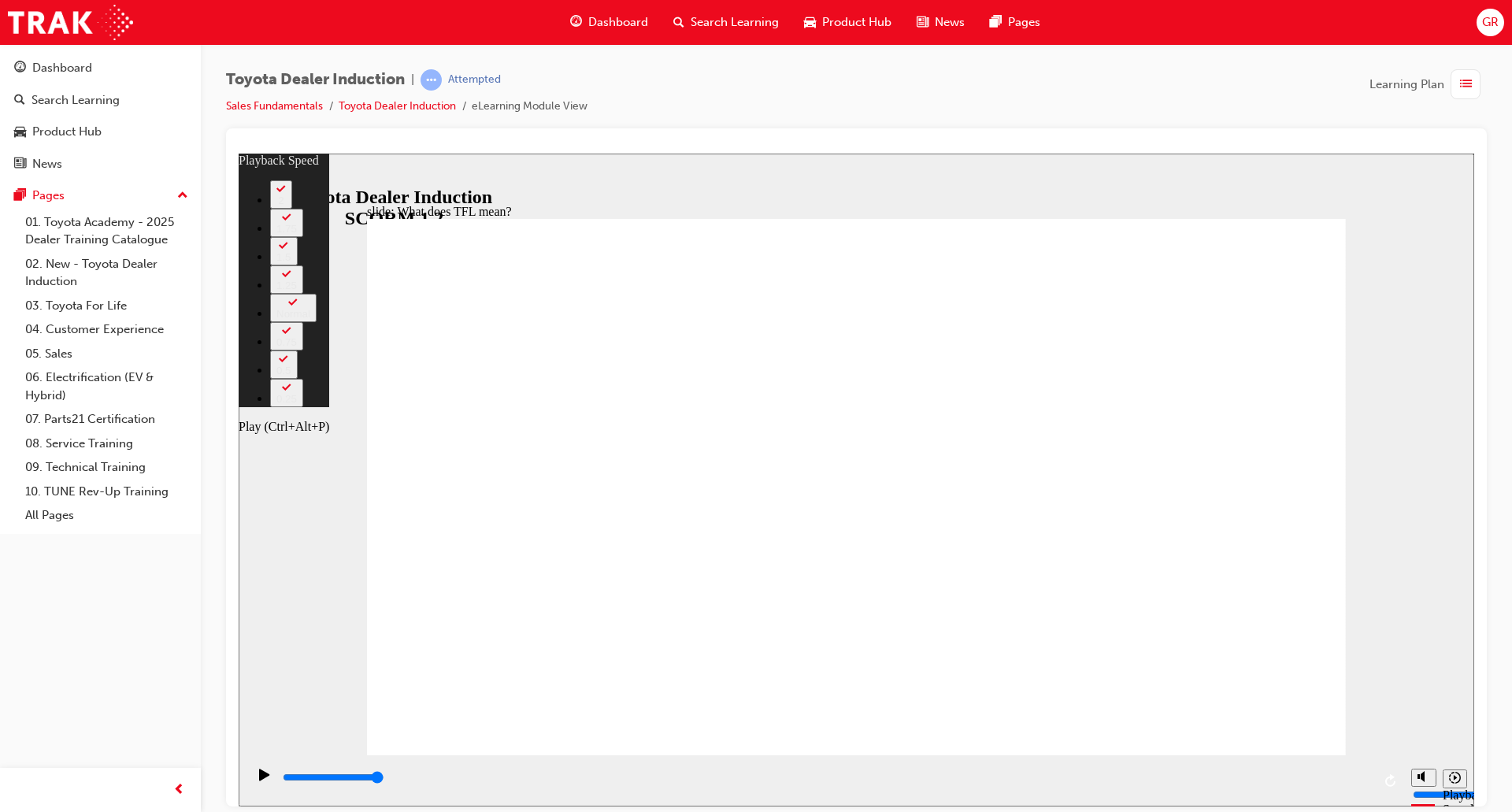
type input "128"
click at [262, 780] on icon "Play (Ctrl+Alt+P)" at bounding box center [265, 774] width 11 height 13
type input "10800"
type input "128"
